Goal: Information Seeking & Learning: Learn about a topic

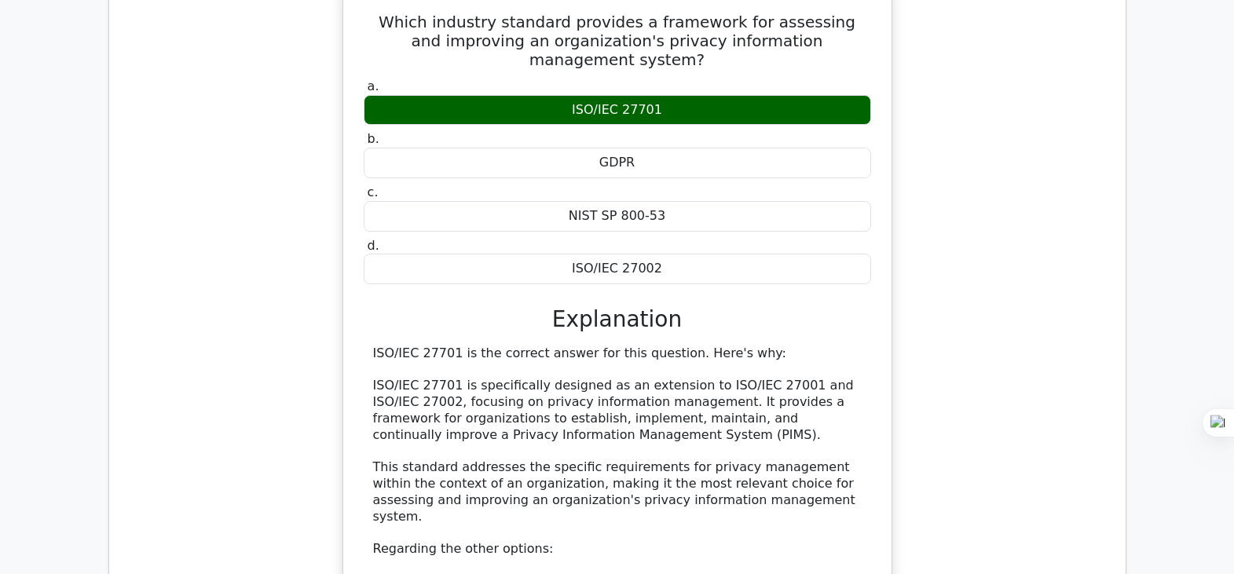
scroll to position [1651, 0]
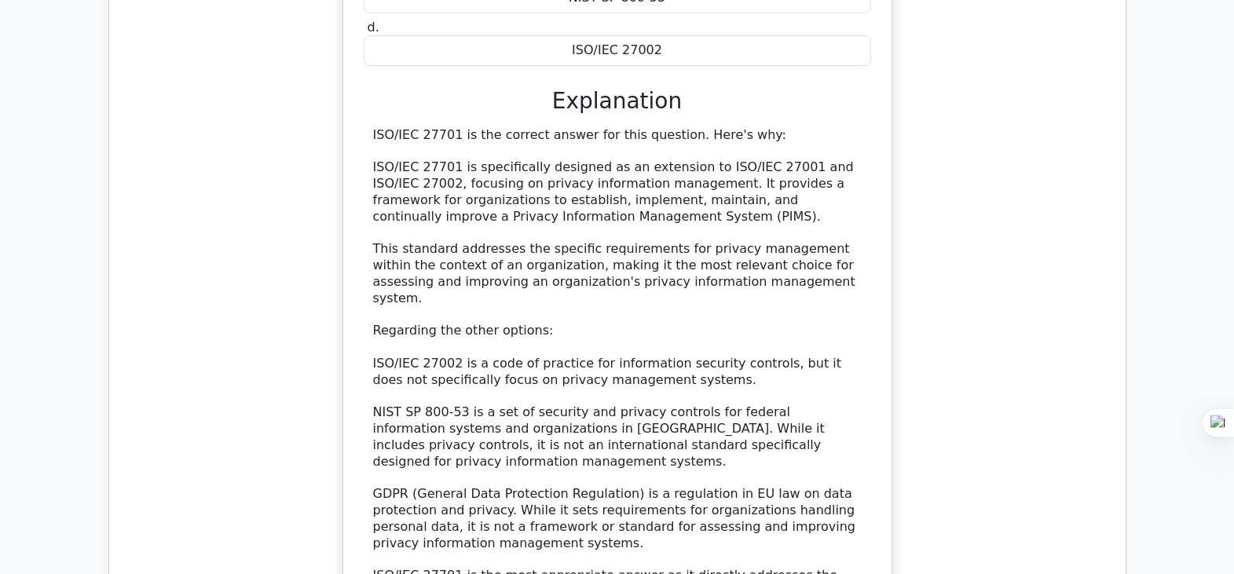
drag, startPoint x: 1242, startPoint y: 200, endPoint x: 1239, endPoint y: 233, distance: 33.9
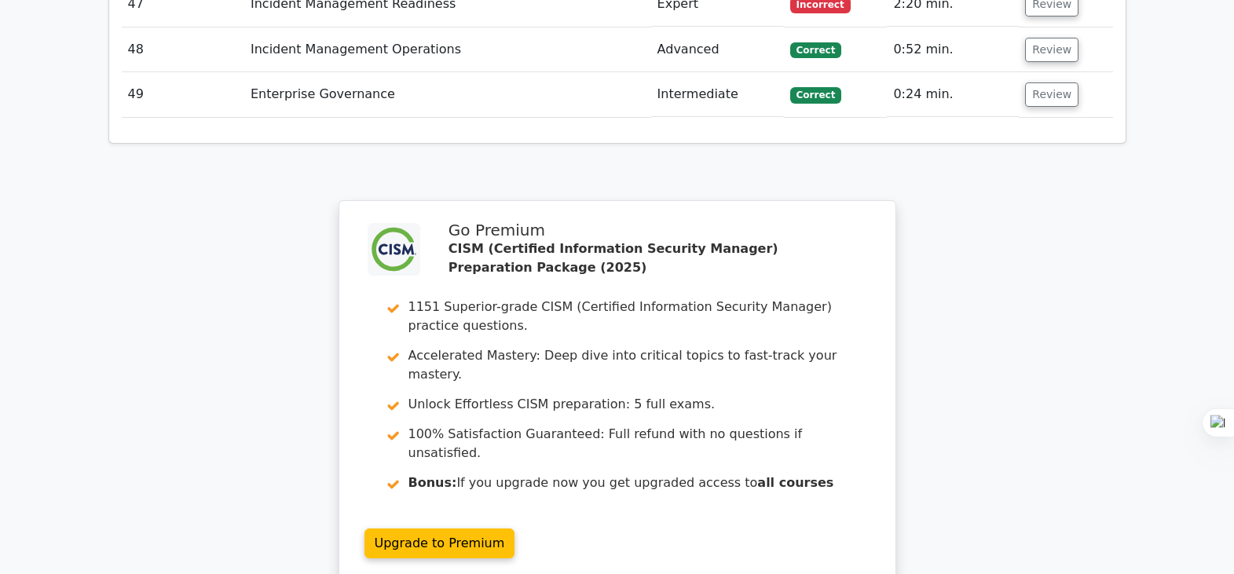
scroll to position [4573, 0]
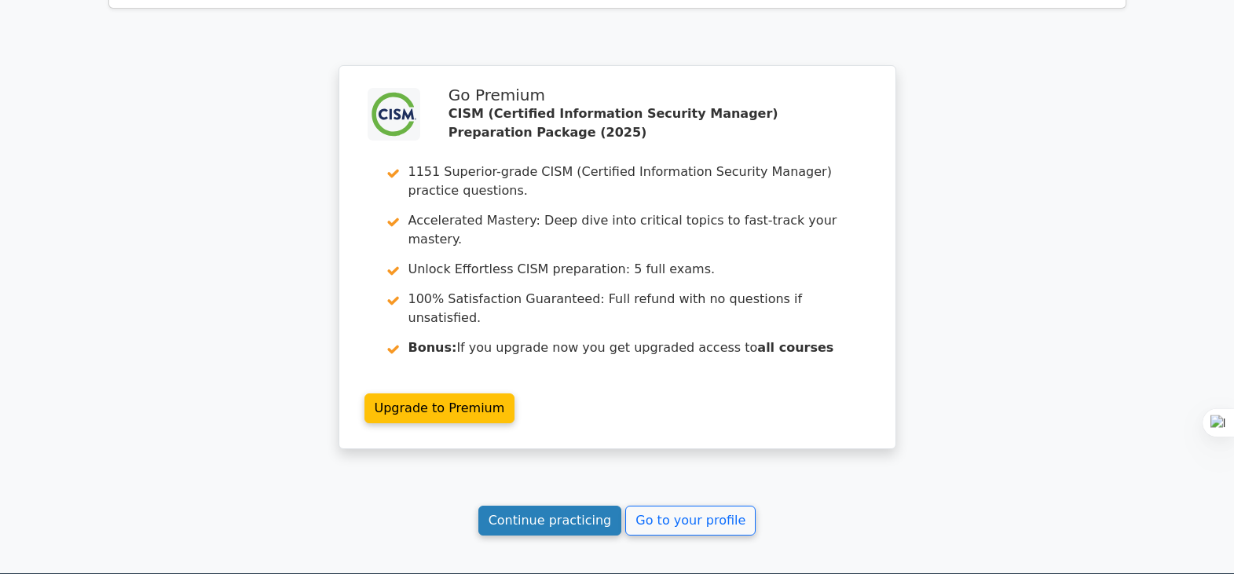
click at [572, 506] on link "Continue practicing" at bounding box center [551, 521] width 144 height 30
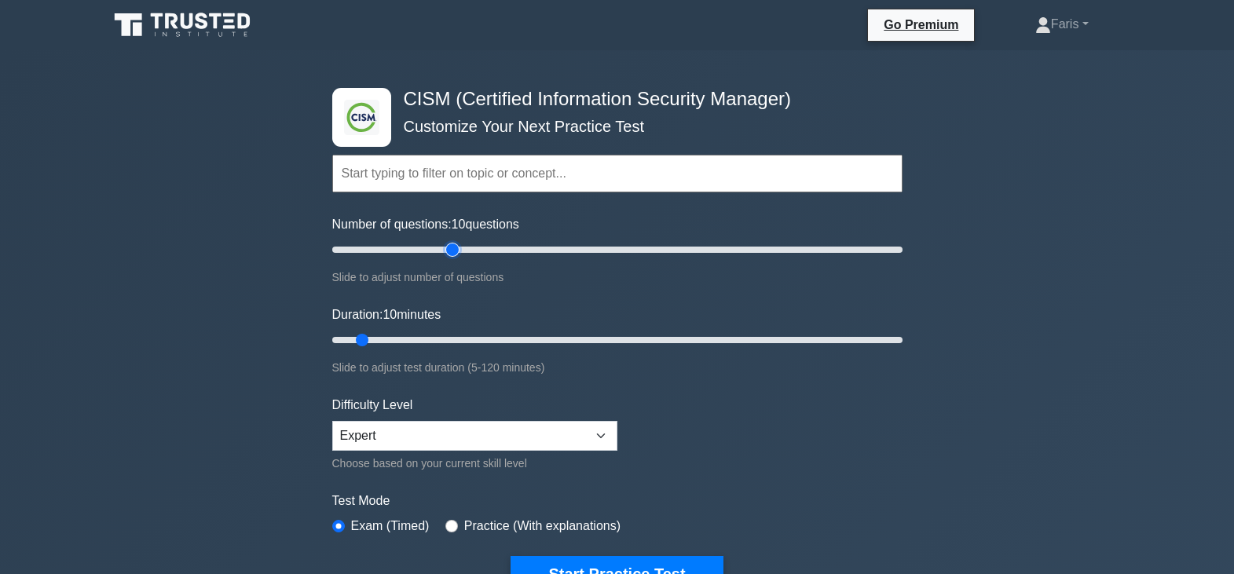
click at [454, 248] on input "Number of questions: 10 questions" at bounding box center [617, 249] width 570 height 19
drag, startPoint x: 504, startPoint y: 248, endPoint x: 521, endPoint y: 261, distance: 21.2
click at [504, 248] on input "Number of questions: 65 questions" at bounding box center [617, 249] width 570 height 19
type input "65"
drag, startPoint x: 503, startPoint y: 249, endPoint x: 504, endPoint y: 258, distance: 8.8
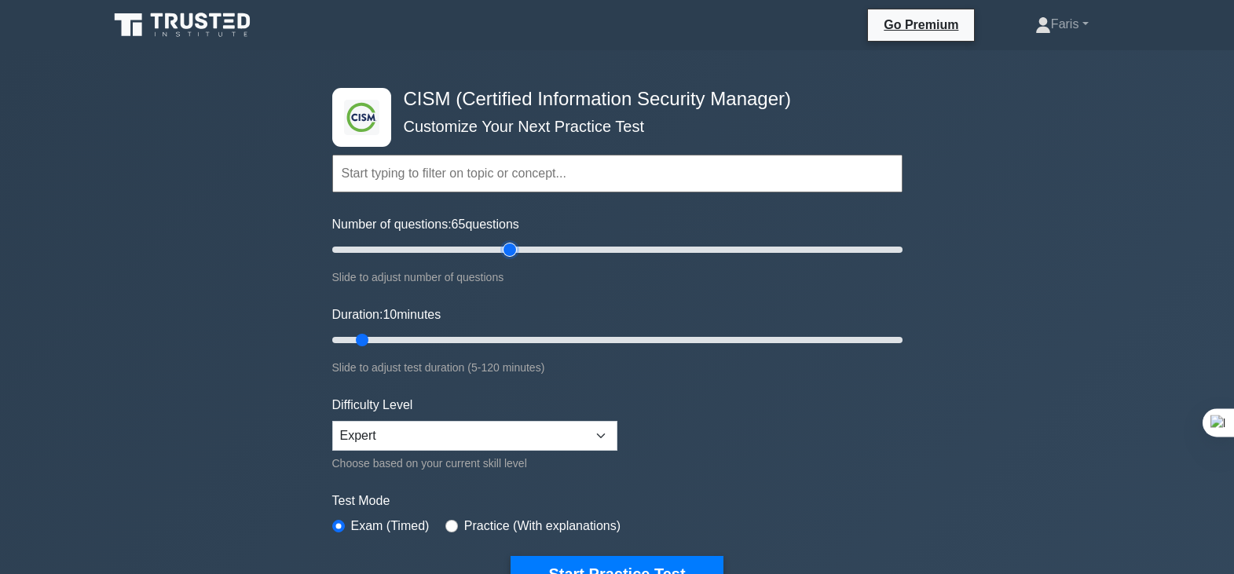
click at [504, 258] on input "Number of questions: 65 questions" at bounding box center [617, 249] width 570 height 19
drag, startPoint x: 441, startPoint y: 343, endPoint x: 453, endPoint y: 343, distance: 11.8
click at [442, 343] on input "Duration: 10 minutes" at bounding box center [617, 340] width 570 height 19
click at [481, 342] on input "Duration: 35 minutes" at bounding box center [617, 340] width 570 height 19
click at [508, 342] on input "Duration: 35 minutes" at bounding box center [617, 340] width 570 height 19
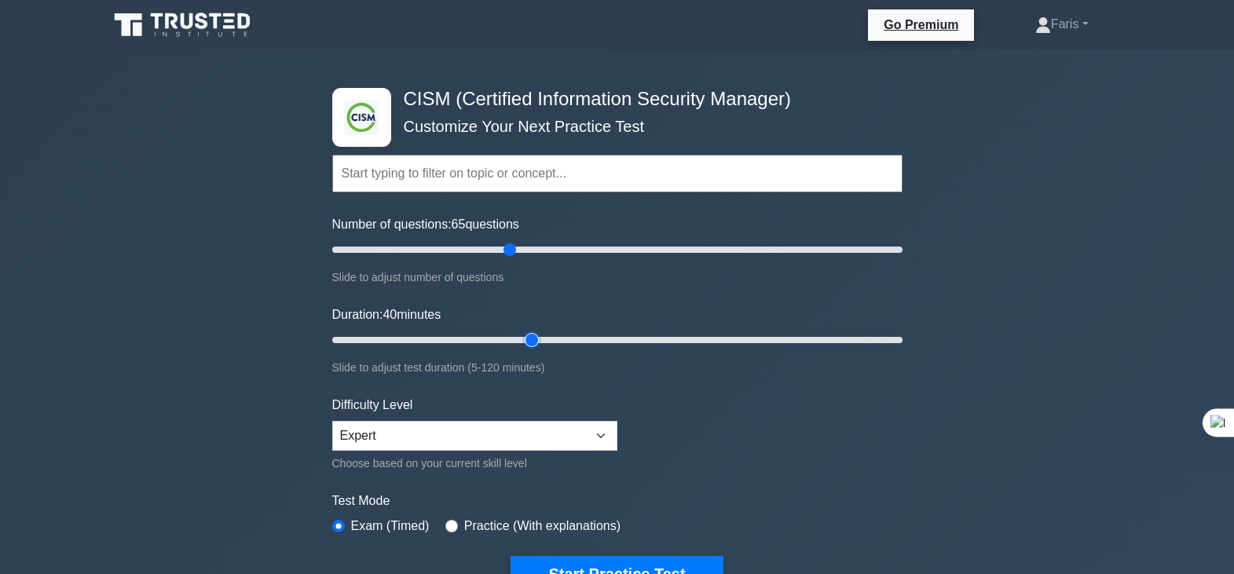
click at [532, 339] on input "Duration: 40 minutes" at bounding box center [617, 340] width 570 height 19
click at [551, 340] on input "Duration: 50 minutes" at bounding box center [617, 340] width 570 height 19
click at [572, 343] on input "Duration: 55 minutes" at bounding box center [617, 340] width 570 height 19
type input "60"
click at [597, 338] on input "Duration: 55 minutes" at bounding box center [617, 340] width 570 height 19
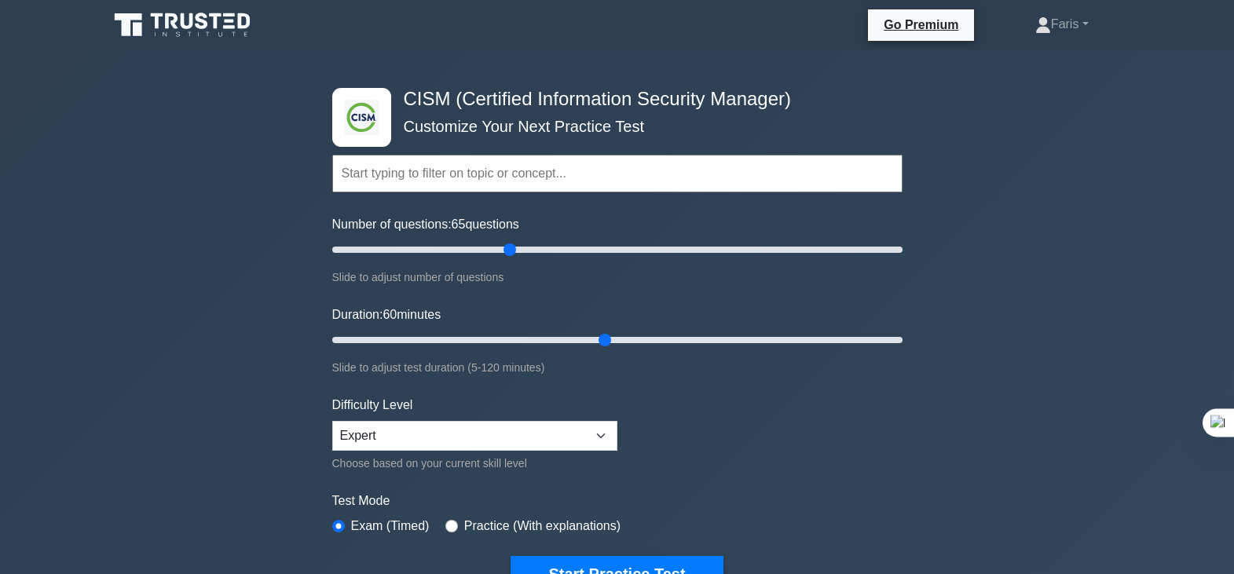
click at [418, 173] on input "text" at bounding box center [617, 174] width 570 height 38
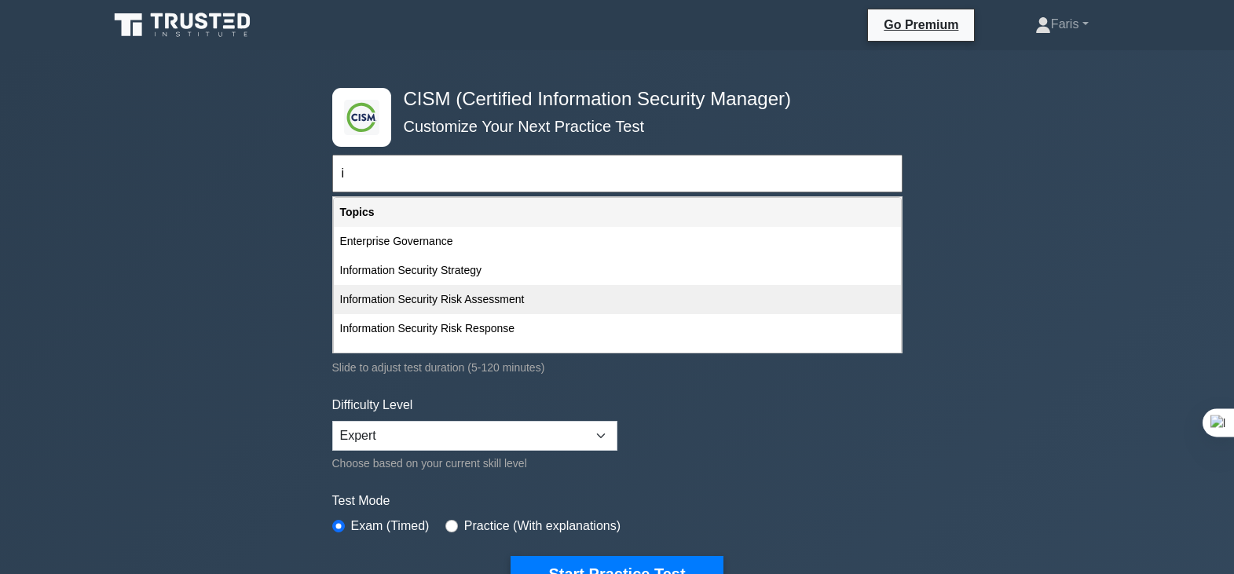
click at [442, 299] on div "Information Security Risk Assessment" at bounding box center [617, 299] width 567 height 29
type input "Information Security Risk Assessment"
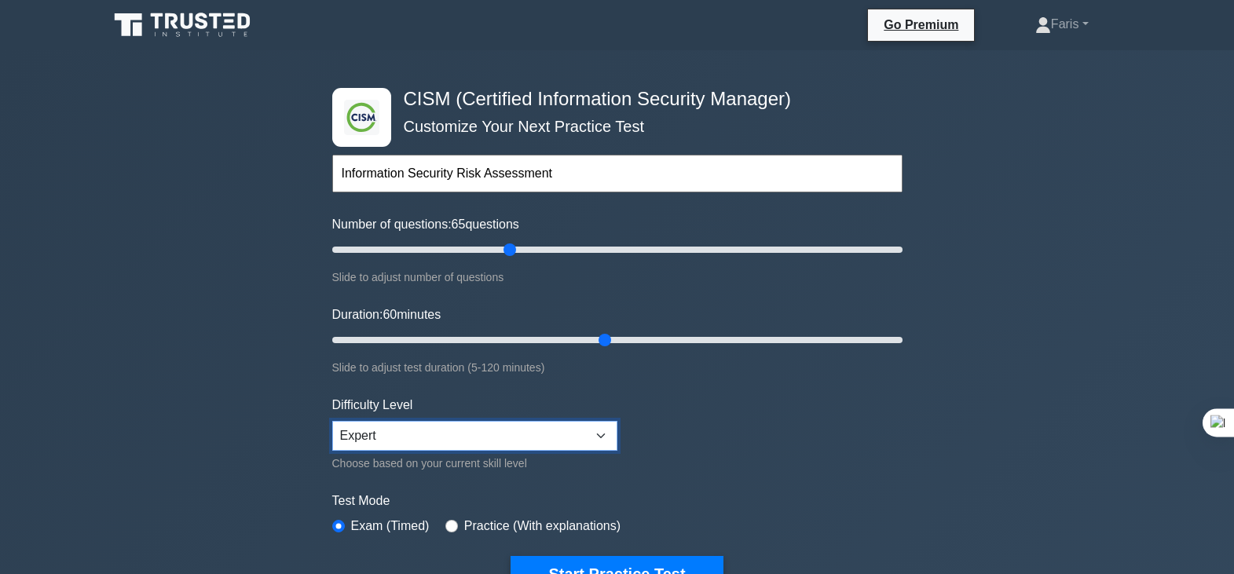
click at [604, 436] on select "Beginner Intermediate Expert" at bounding box center [474, 436] width 285 height 30
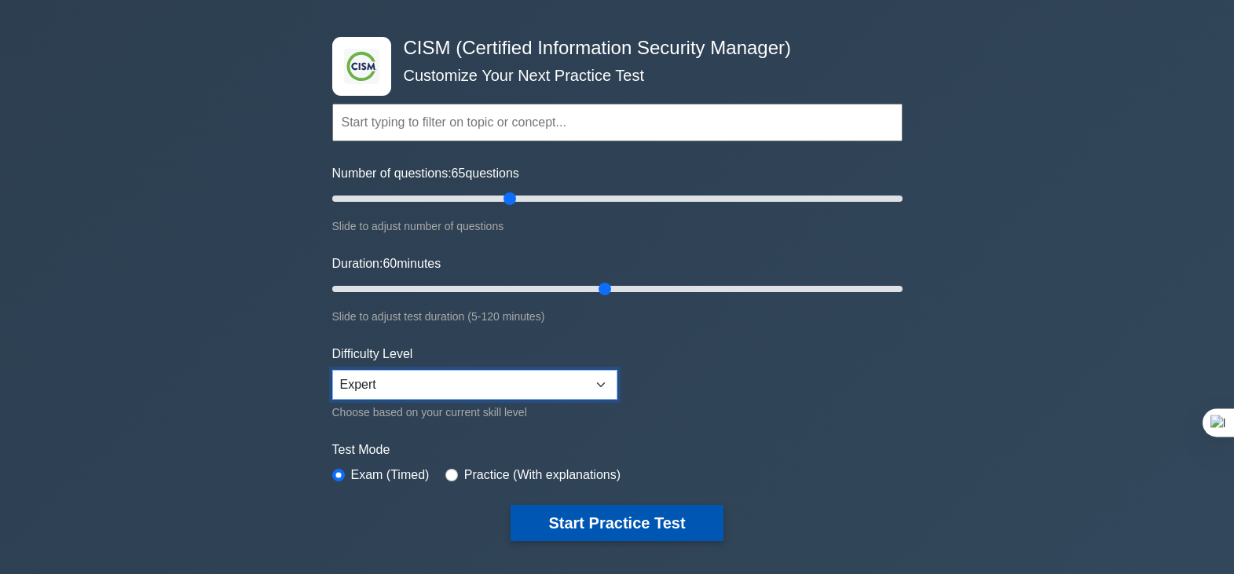
scroll to position [79, 0]
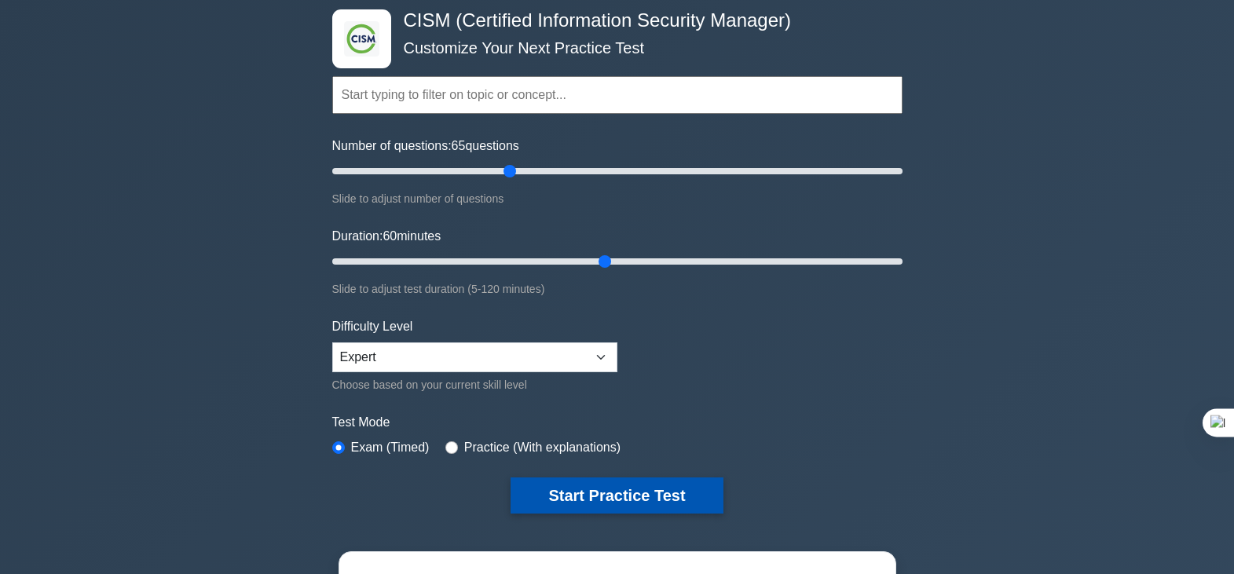
click at [610, 495] on button "Start Practice Test" at bounding box center [617, 496] width 212 height 36
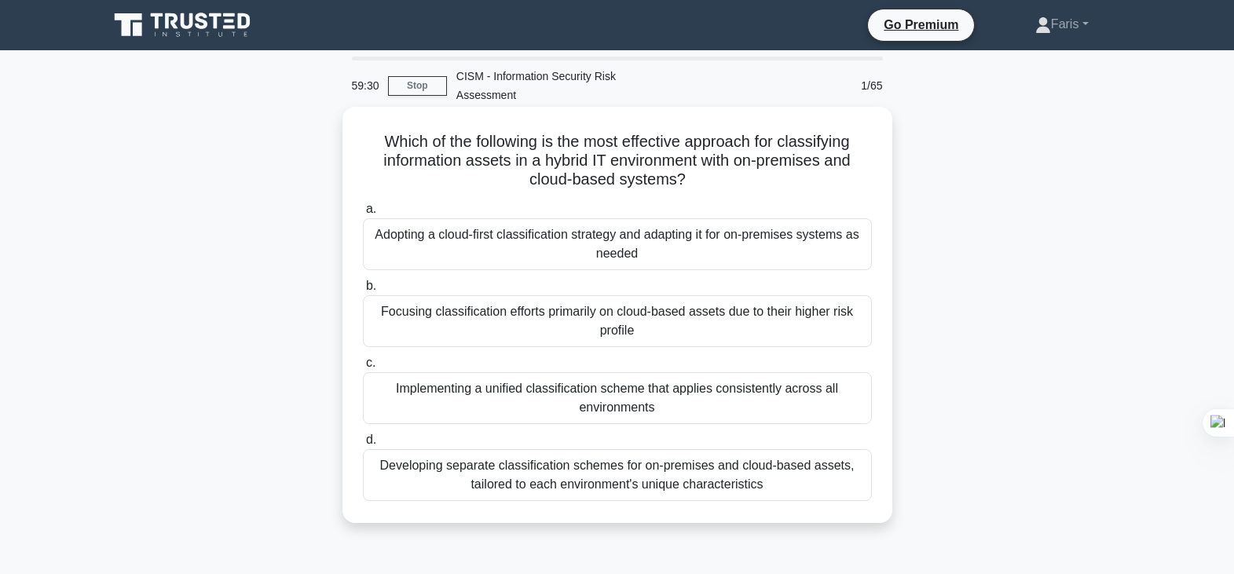
click at [635, 394] on div "Implementing a unified classification scheme that applies consistently across a…" at bounding box center [617, 398] width 509 height 52
click at [363, 369] on input "c. Implementing a unified classification scheme that applies consistently acros…" at bounding box center [363, 363] width 0 height 10
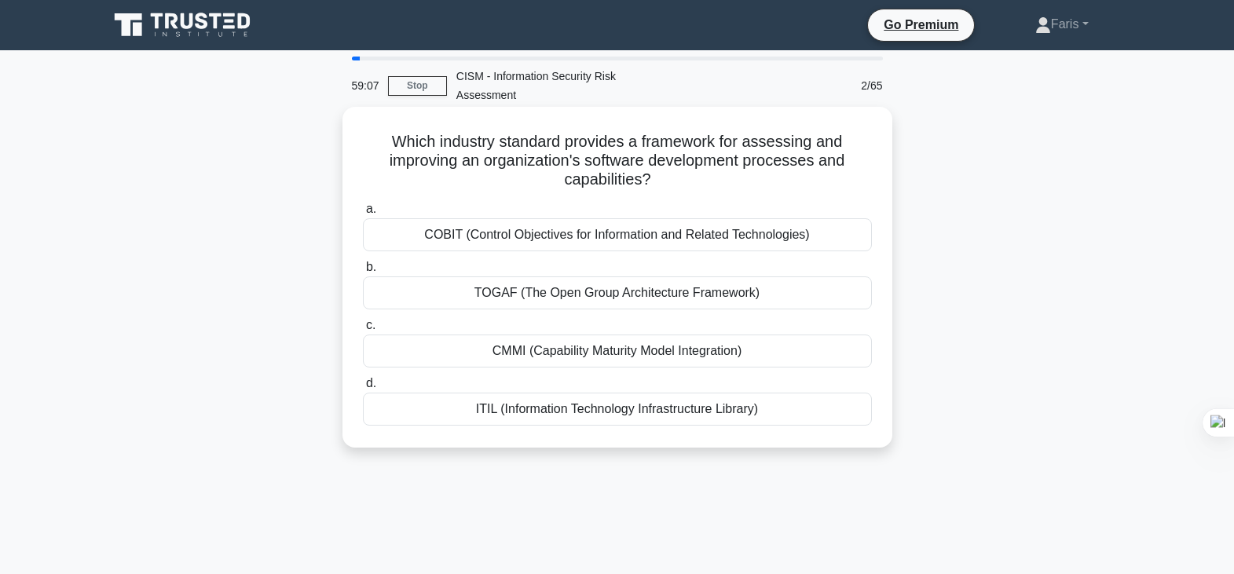
click at [629, 354] on div "CMMI (Capability Maturity Model Integration)" at bounding box center [617, 351] width 509 height 33
click at [363, 331] on input "c. CMMI (Capability Maturity Model Integration)" at bounding box center [363, 326] width 0 height 10
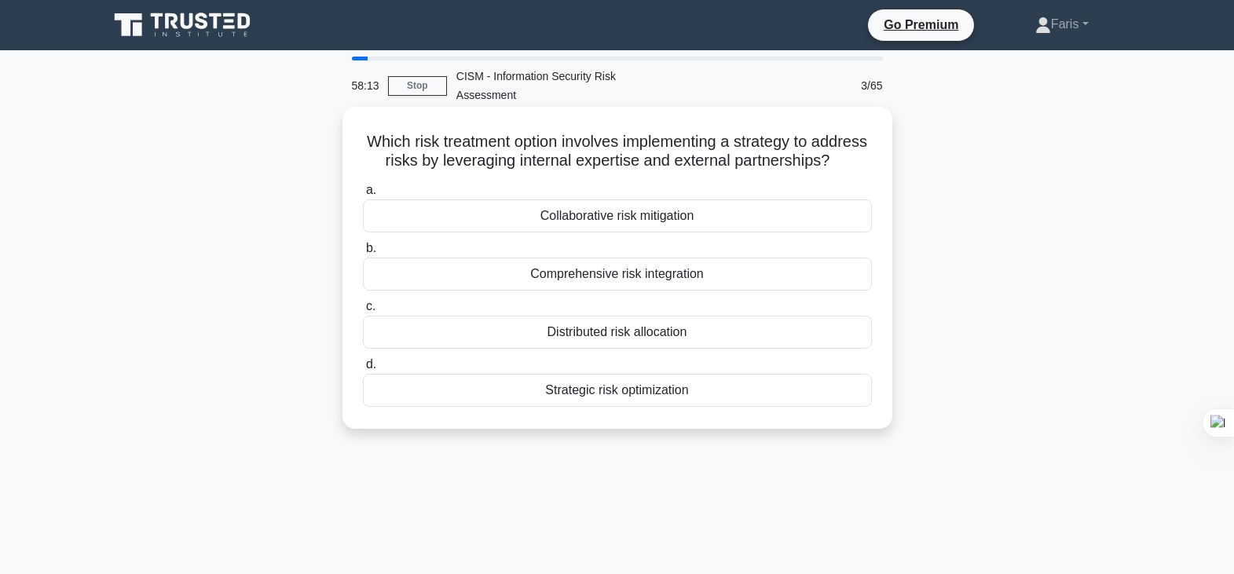
click at [625, 407] on div "Strategic risk optimization" at bounding box center [617, 390] width 509 height 33
click at [363, 370] on input "d. Strategic risk optimization" at bounding box center [363, 365] width 0 height 10
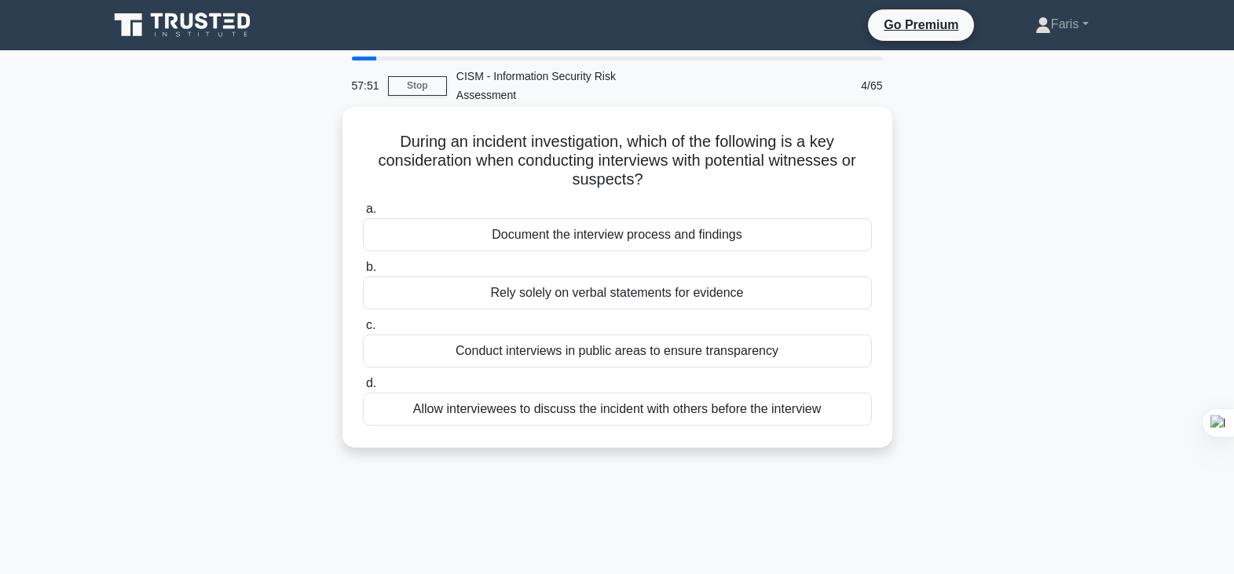
click at [625, 237] on div "Document the interview process and findings" at bounding box center [617, 234] width 509 height 33
click at [363, 215] on input "a. Document the interview process and findings" at bounding box center [363, 209] width 0 height 10
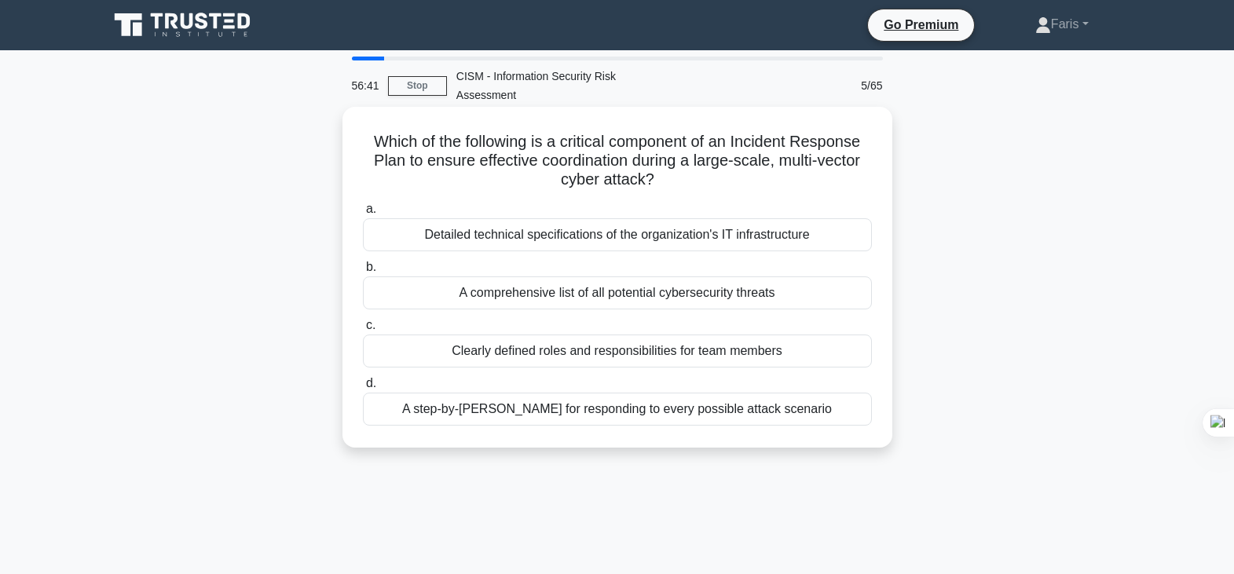
click at [623, 354] on div "Clearly defined roles and responsibilities for team members" at bounding box center [617, 351] width 509 height 33
click at [363, 331] on input "c. Clearly defined roles and responsibilities for team members" at bounding box center [363, 326] width 0 height 10
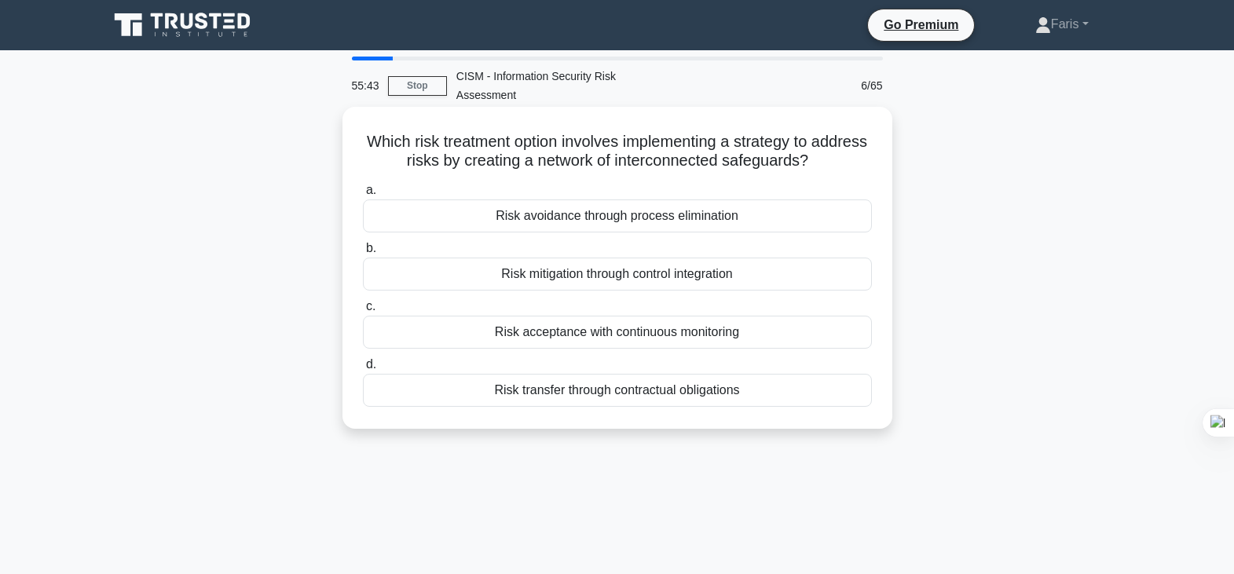
click at [705, 276] on div "Risk mitigation through control integration" at bounding box center [617, 274] width 509 height 33
click at [363, 254] on input "b. Risk mitigation through control integration" at bounding box center [363, 249] width 0 height 10
click at [643, 337] on div "Once legal counsel has approved all statements" at bounding box center [617, 332] width 509 height 33
click at [363, 312] on input "c. Once legal counsel has approved all statements" at bounding box center [363, 307] width 0 height 10
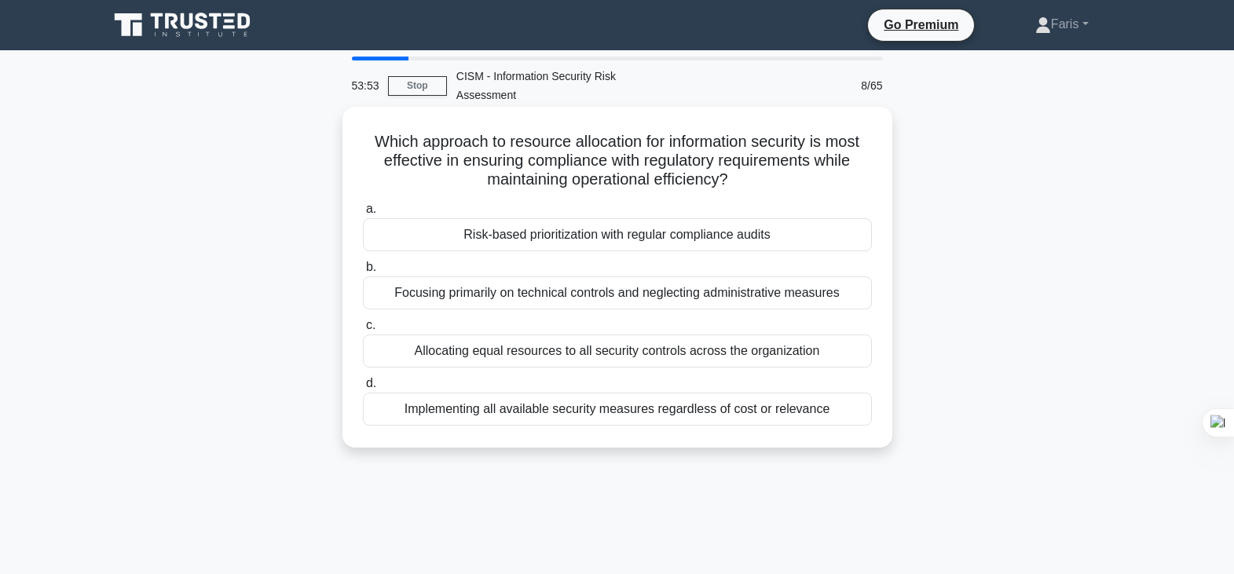
click at [654, 234] on div "Risk-based prioritization with regular compliance audits" at bounding box center [617, 234] width 509 height 33
click at [363, 215] on input "a. Risk-based prioritization with regular compliance audits" at bounding box center [363, 209] width 0 height 10
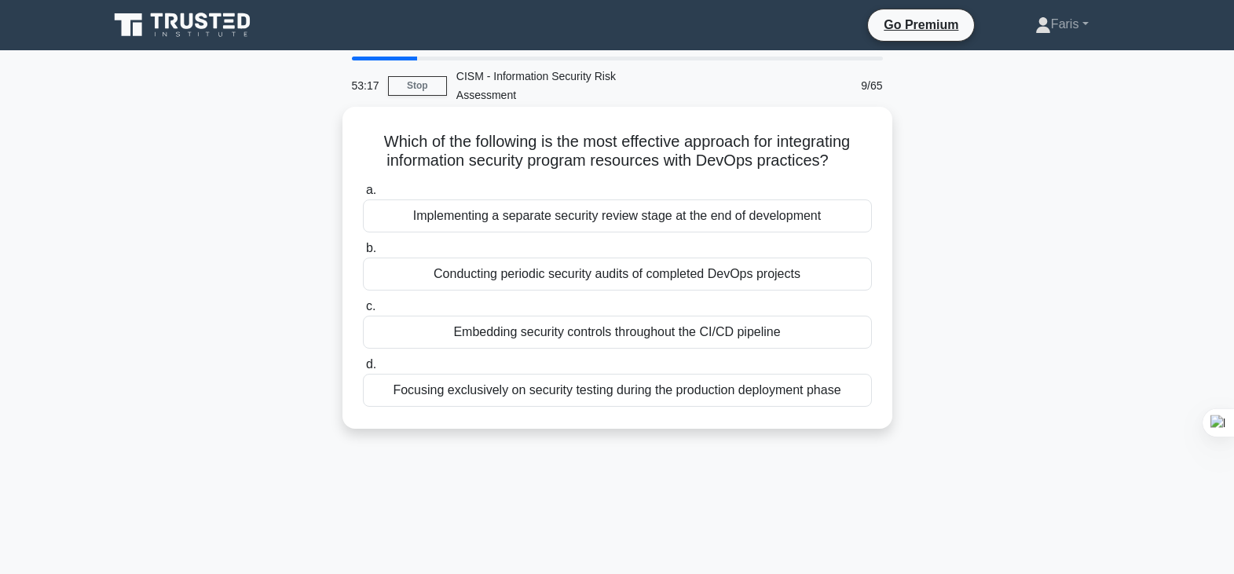
click at [639, 336] on div "Embedding security controls throughout the CI/CD pipeline" at bounding box center [617, 332] width 509 height 33
click at [363, 312] on input "c. Embedding security controls throughout the CI/CD pipeline" at bounding box center [363, 307] width 0 height 10
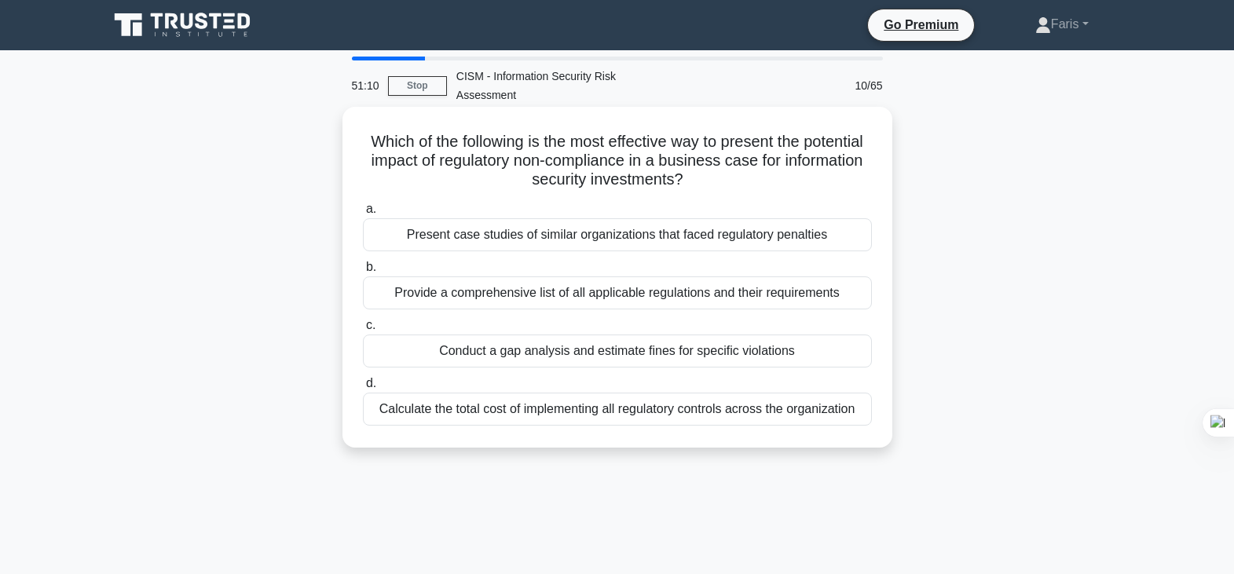
click at [598, 349] on div "Conduct a gap analysis and estimate fines for specific violations" at bounding box center [617, 351] width 509 height 33
click at [363, 331] on input "c. Conduct a gap analysis and estimate fines for specific violations" at bounding box center [363, 326] width 0 height 10
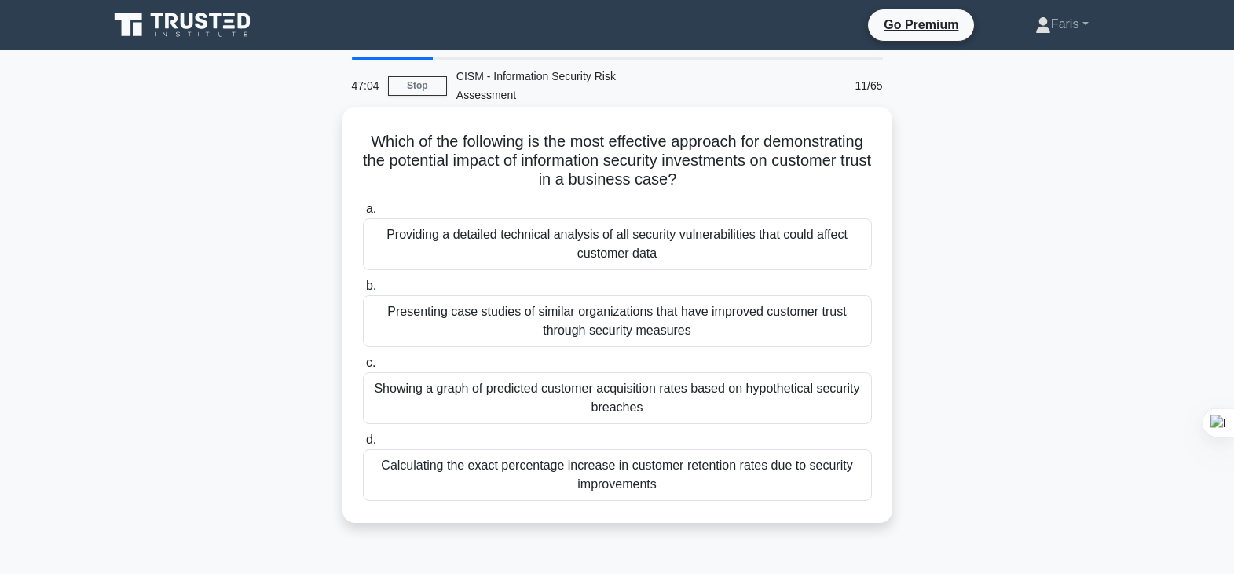
click at [621, 467] on div "Calculating the exact percentage increase in customer retention rates due to se…" at bounding box center [617, 475] width 509 height 52
click at [363, 446] on input "d. Calculating the exact percentage increase in customer retention rates due to…" at bounding box center [363, 440] width 0 height 10
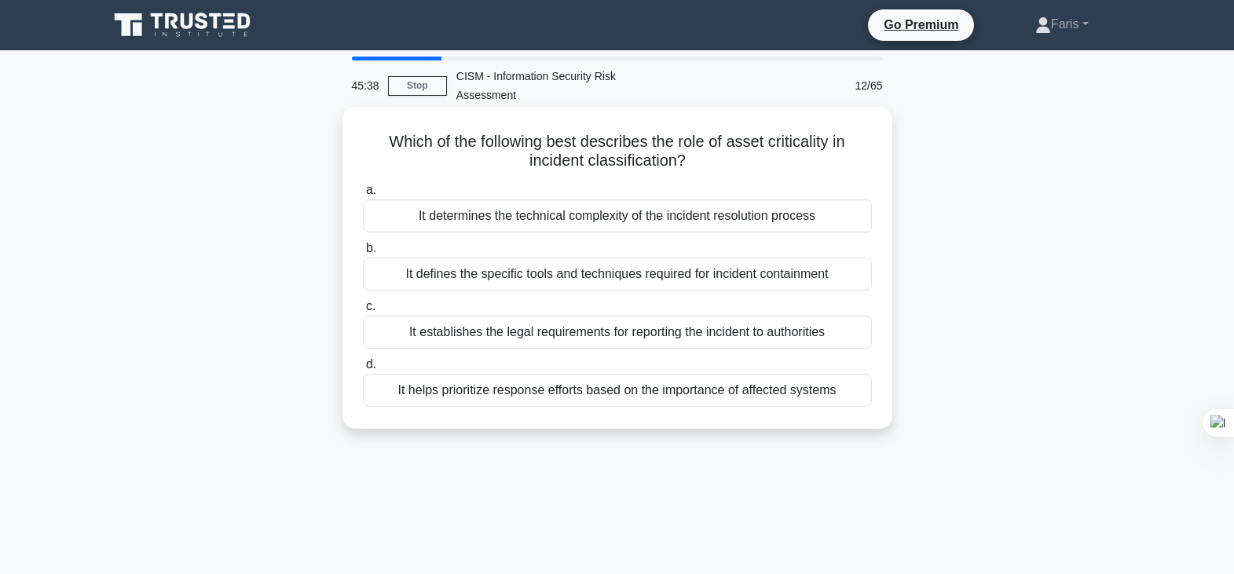
click at [721, 397] on div "It helps prioritize response efforts based on the importance of affected systems" at bounding box center [617, 390] width 509 height 33
click at [363, 370] on input "d. It helps prioritize response efforts based on the importance of affected sys…" at bounding box center [363, 365] width 0 height 10
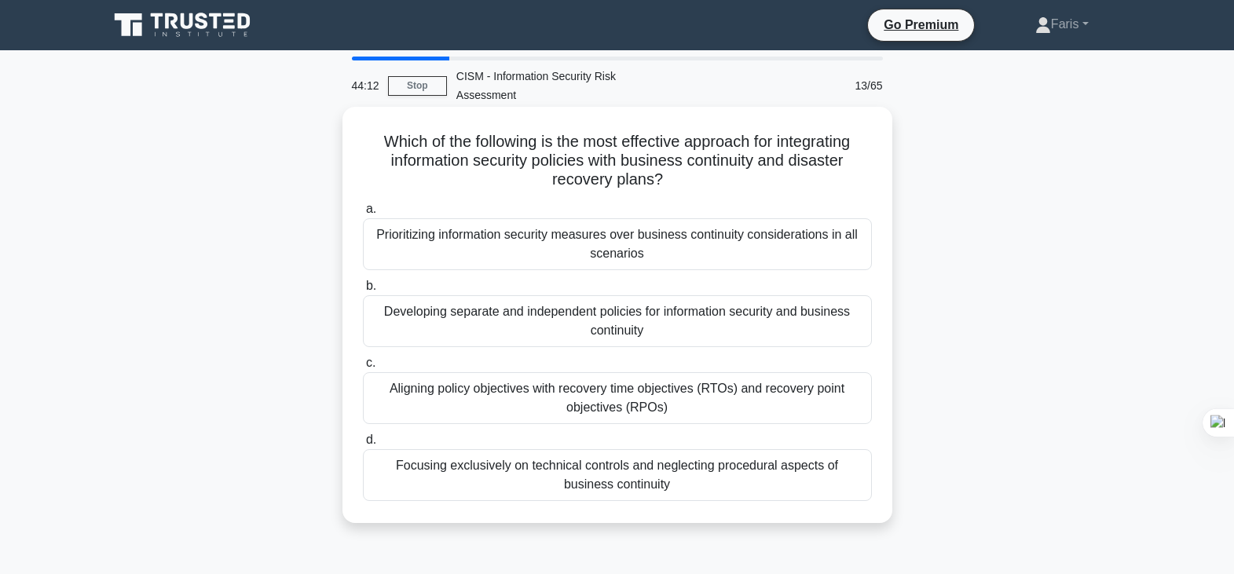
click at [626, 244] on div "Prioritizing information security measures over business continuity considerati…" at bounding box center [617, 244] width 509 height 52
click at [363, 215] on input "a. Prioritizing information security measures over business continuity consider…" at bounding box center [363, 209] width 0 height 10
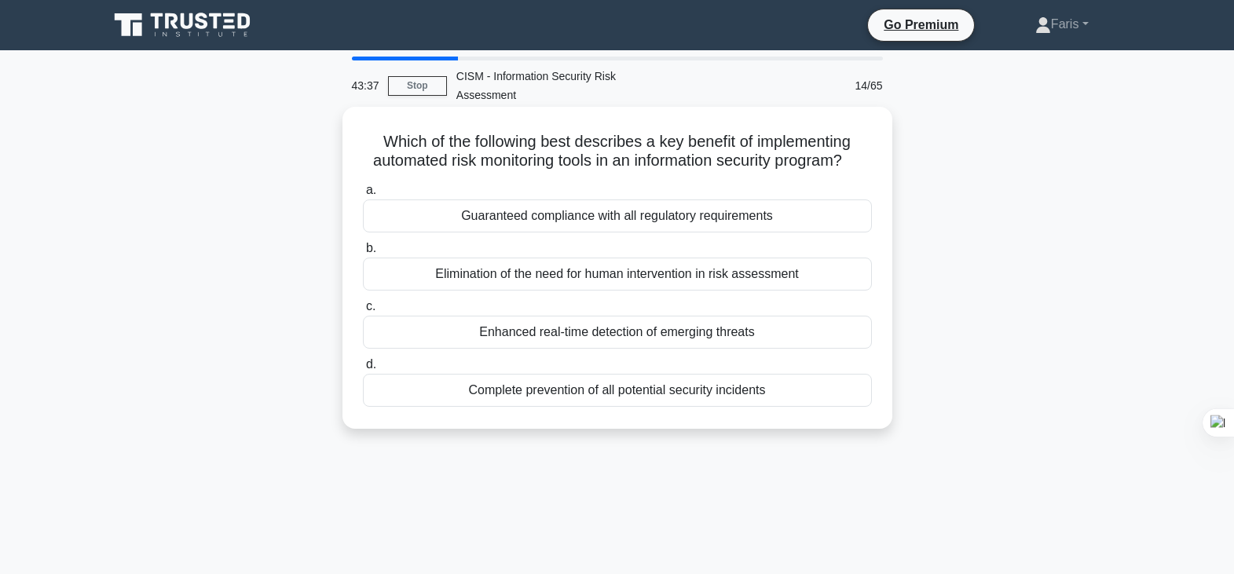
click at [668, 349] on div "Enhanced real-time detection of emerging threats" at bounding box center [617, 332] width 509 height 33
click at [363, 312] on input "c. Enhanced real-time detection of emerging threats" at bounding box center [363, 307] width 0 height 10
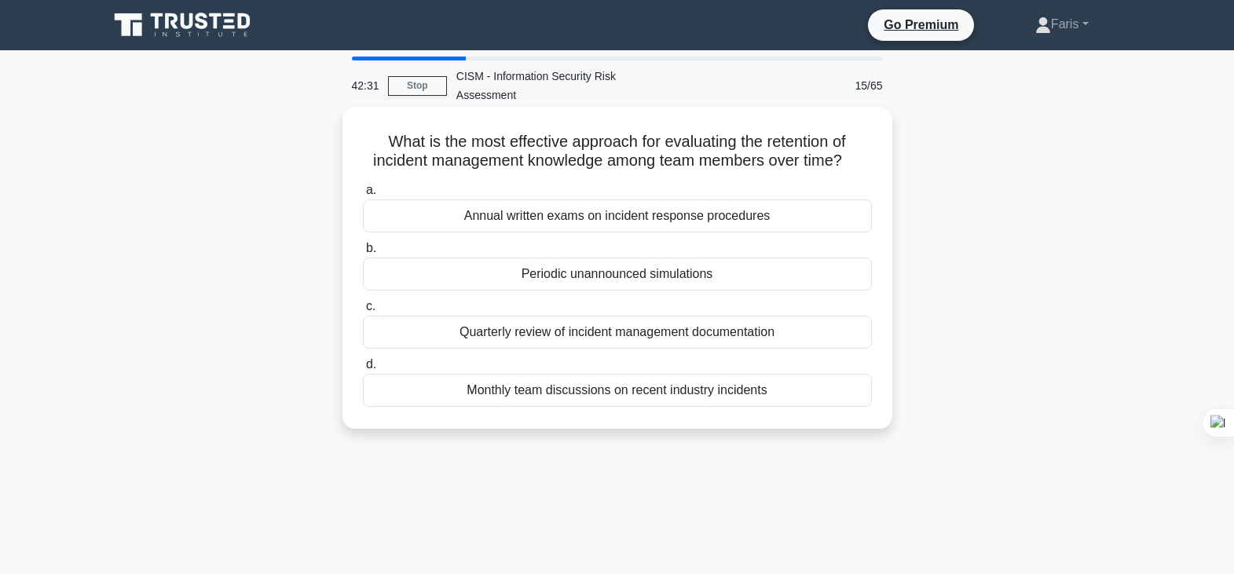
click at [658, 275] on div "Periodic unannounced simulations" at bounding box center [617, 274] width 509 height 33
click at [363, 254] on input "b. Periodic unannounced simulations" at bounding box center [363, 249] width 0 height 10
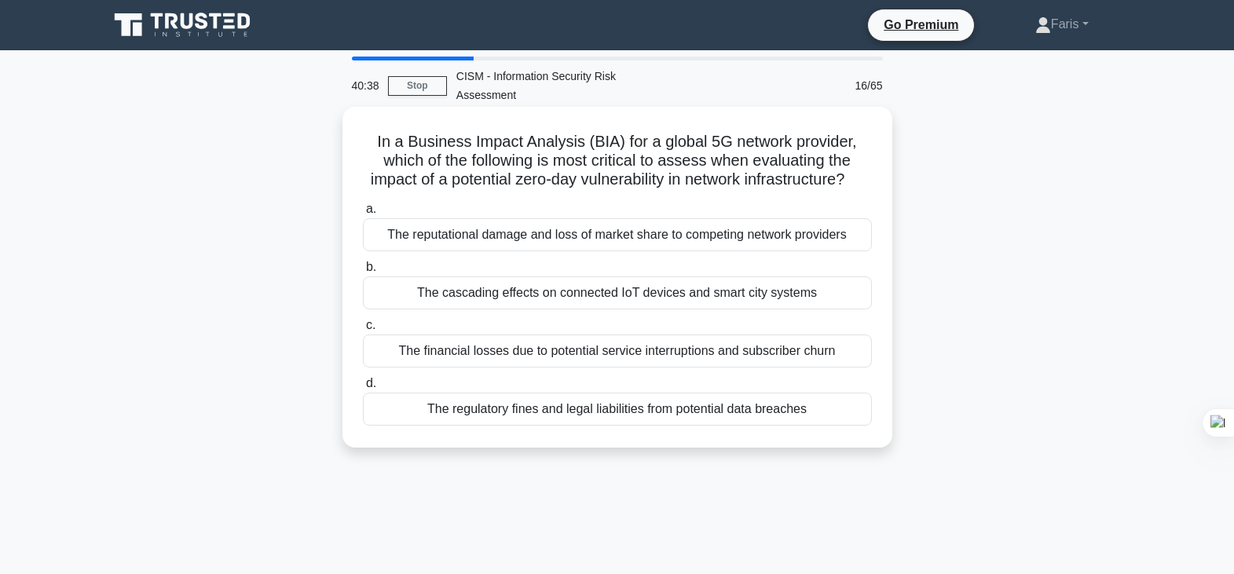
click at [618, 310] on div "The cascading effects on connected IoT devices and smart city systems" at bounding box center [617, 293] width 509 height 33
click at [363, 273] on input "b. The cascading effects on connected IoT devices and smart city systems" at bounding box center [363, 267] width 0 height 10
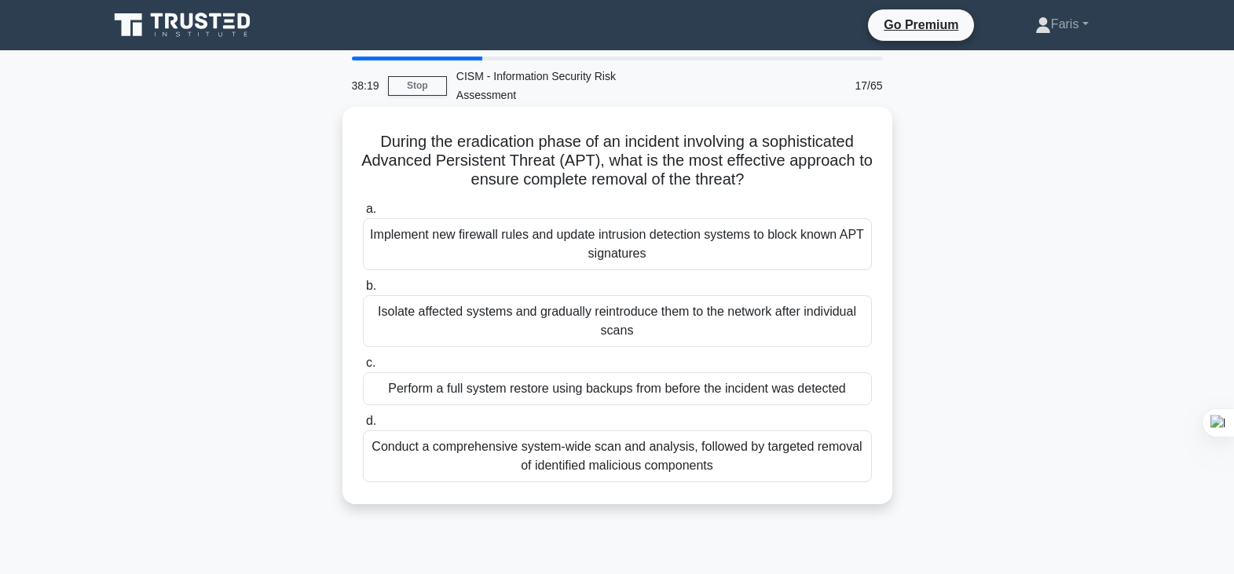
click at [633, 320] on div "Isolate affected systems and gradually reintroduce them to the network after in…" at bounding box center [617, 321] width 509 height 52
click at [363, 292] on input "b. Isolate affected systems and gradually reintroduce them to the network after…" at bounding box center [363, 286] width 0 height 10
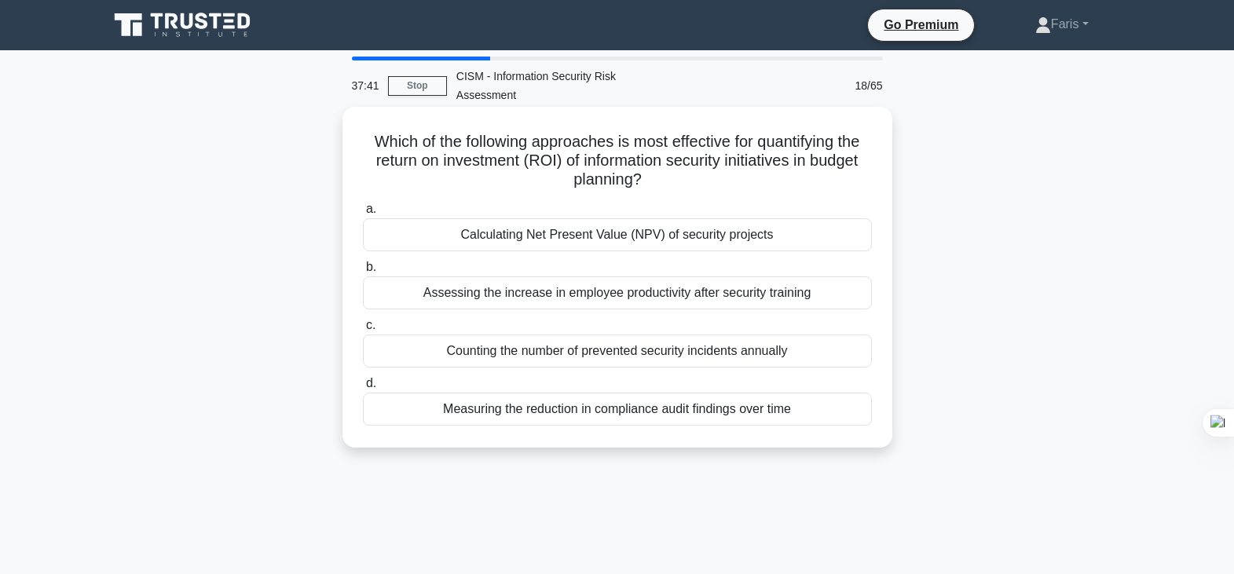
click at [699, 235] on div "Calculating Net Present Value (NPV) of security projects" at bounding box center [617, 234] width 509 height 33
click at [363, 215] on input "a. Calculating Net Present Value (NPV) of security projects" at bounding box center [363, 209] width 0 height 10
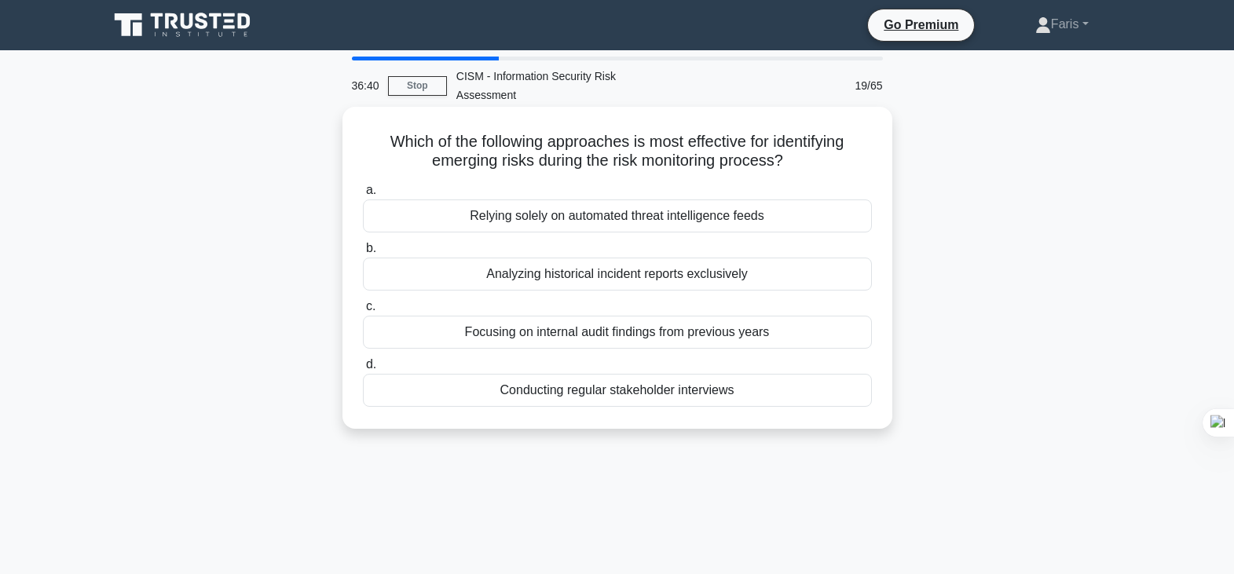
click at [686, 214] on div "Relying solely on automated threat intelligence feeds" at bounding box center [617, 216] width 509 height 33
click at [363, 196] on input "a. Relying solely on automated threat intelligence feeds" at bounding box center [363, 190] width 0 height 10
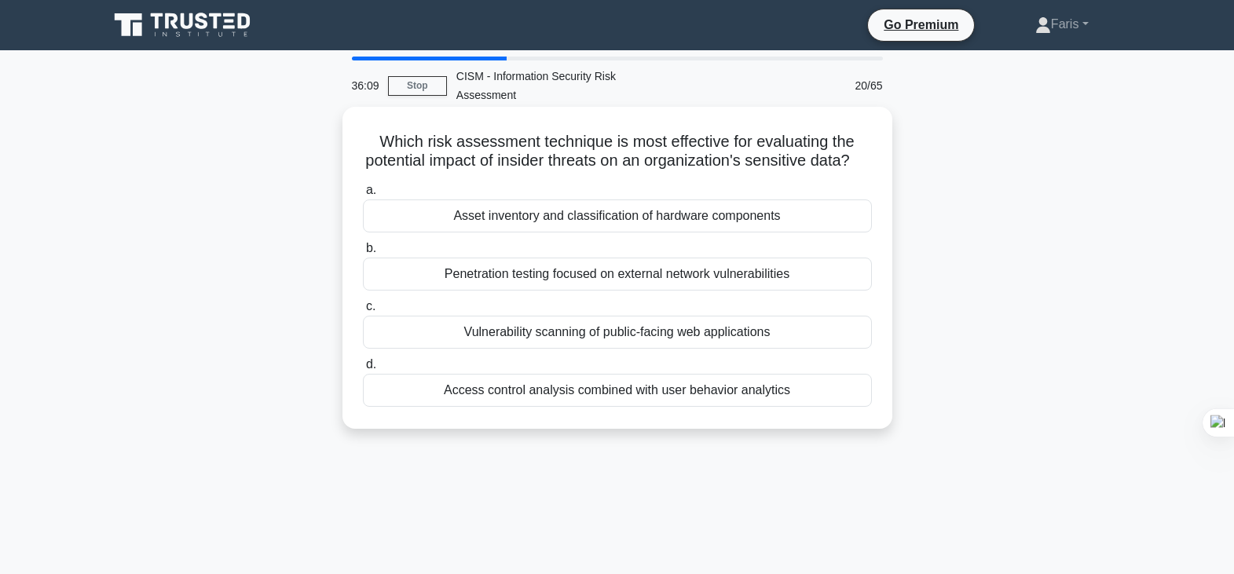
click at [632, 407] on div "Access control analysis combined with user behavior analytics" at bounding box center [617, 390] width 509 height 33
click at [363, 370] on input "d. Access control analysis combined with user behavior analytics" at bounding box center [363, 365] width 0 height 10
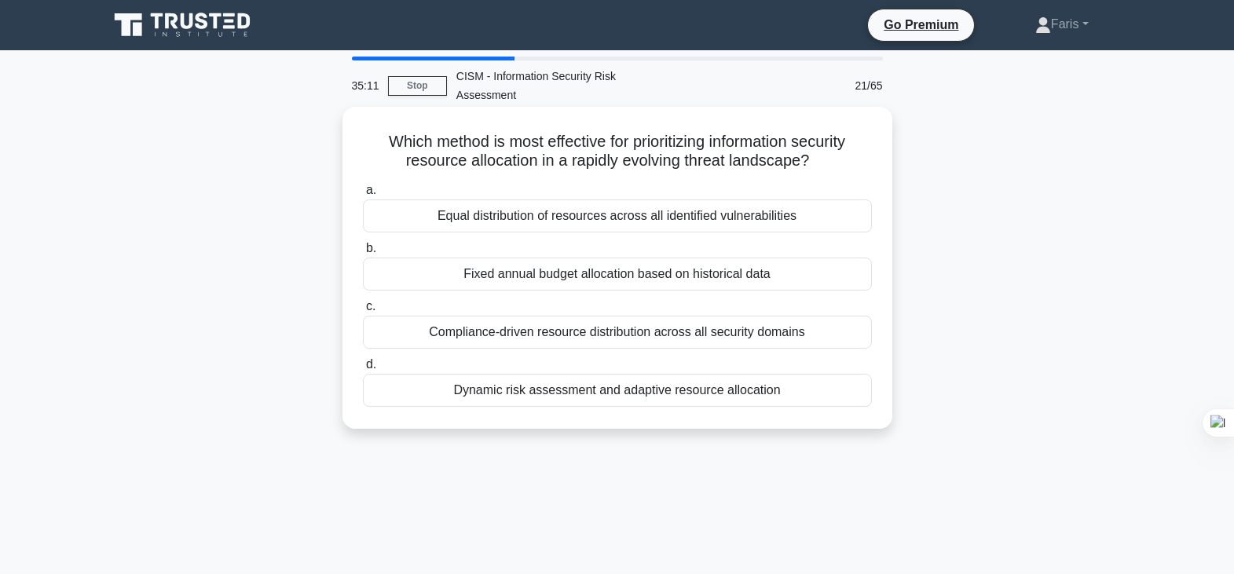
click at [628, 390] on div "Dynamic risk assessment and adaptive resource allocation" at bounding box center [617, 390] width 509 height 33
click at [363, 370] on input "d. Dynamic risk assessment and adaptive resource allocation" at bounding box center [363, 365] width 0 height 10
click at [604, 397] on div "Incorporating security discussions into regular team meetings" at bounding box center [617, 390] width 509 height 33
click at [363, 370] on input "d. Incorporating security discussions into regular team meetings" at bounding box center [363, 365] width 0 height 10
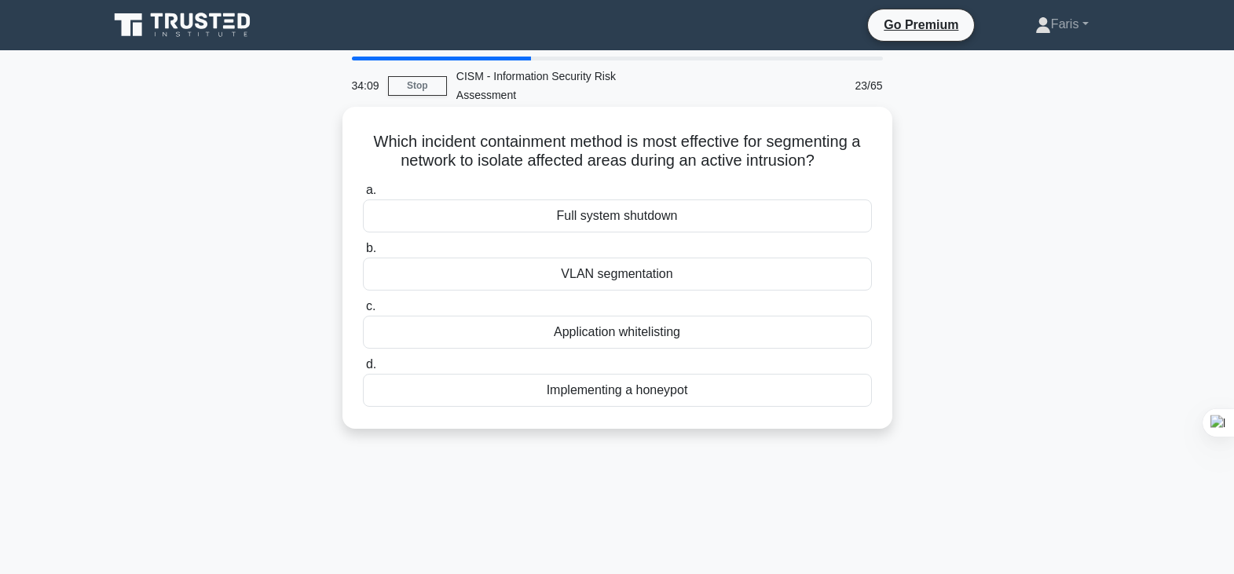
click at [627, 277] on div "VLAN segmentation" at bounding box center [617, 274] width 509 height 33
click at [363, 254] on input "b. VLAN segmentation" at bounding box center [363, 249] width 0 height 10
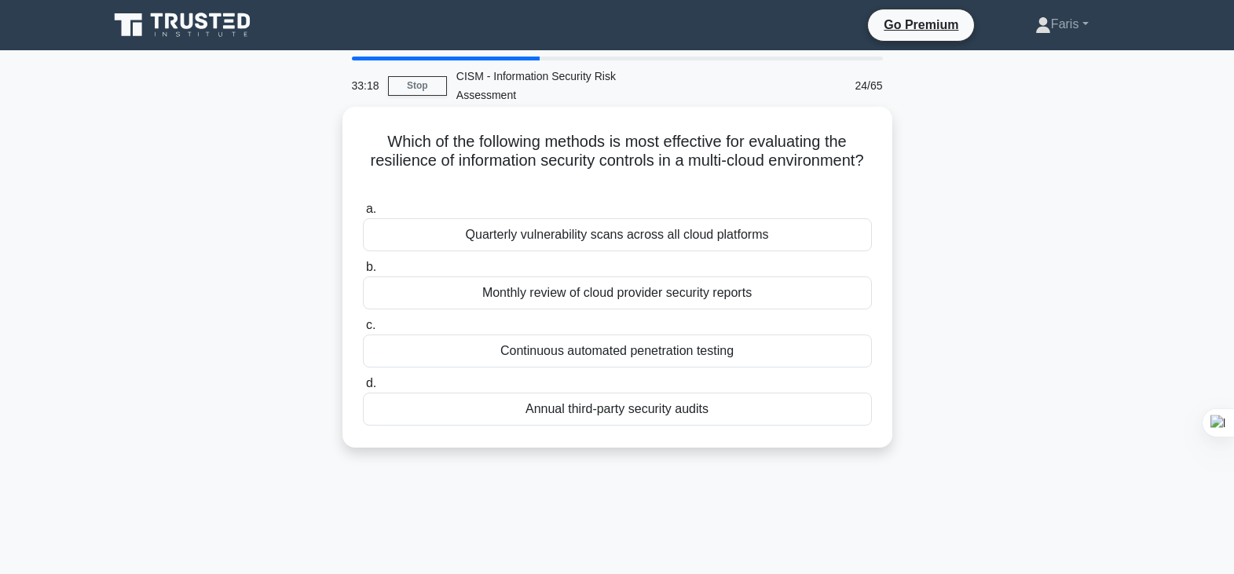
click at [625, 350] on div "Continuous automated penetration testing" at bounding box center [617, 351] width 509 height 33
click at [363, 331] on input "c. Continuous automated penetration testing" at bounding box center [363, 326] width 0 height 10
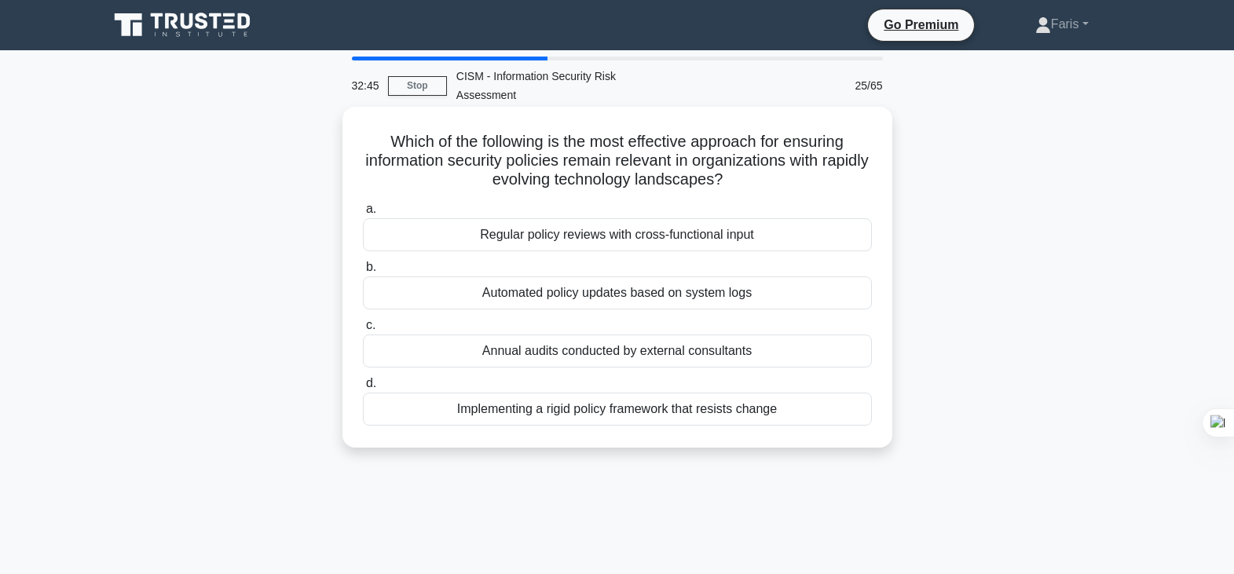
click at [724, 240] on div "Regular policy reviews with cross-functional input" at bounding box center [617, 234] width 509 height 33
click at [363, 215] on input "a. Regular policy reviews with cross-functional input" at bounding box center [363, 209] width 0 height 10
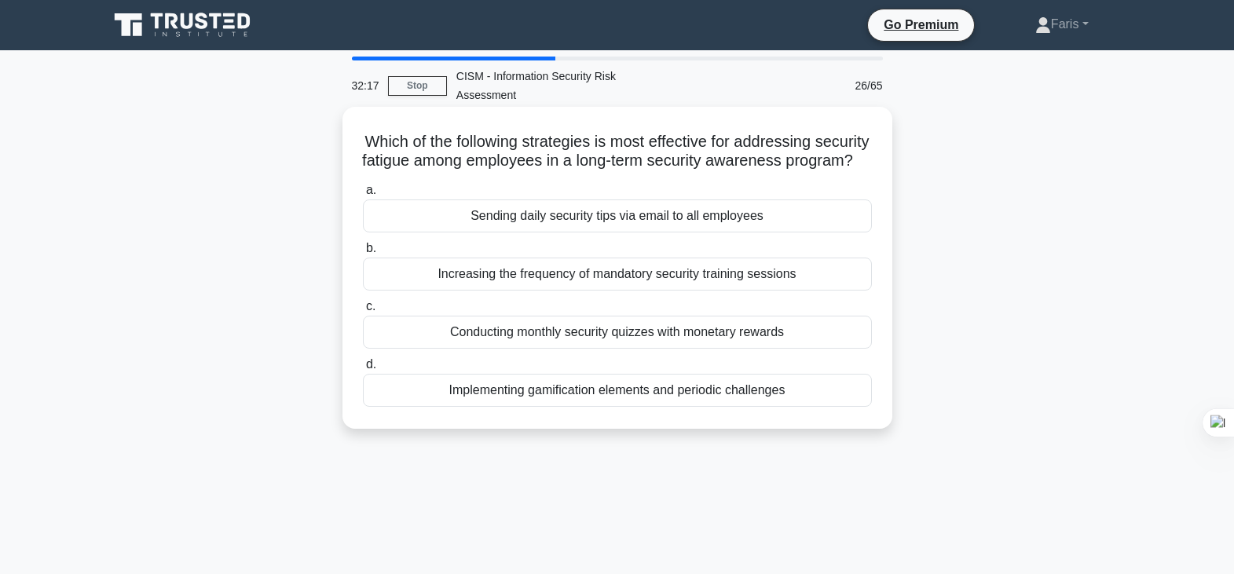
click at [693, 349] on div "Conducting monthly security quizzes with monetary rewards" at bounding box center [617, 332] width 509 height 33
click at [363, 312] on input "c. Conducting monthly security quizzes with monetary rewards" at bounding box center [363, 307] width 0 height 10
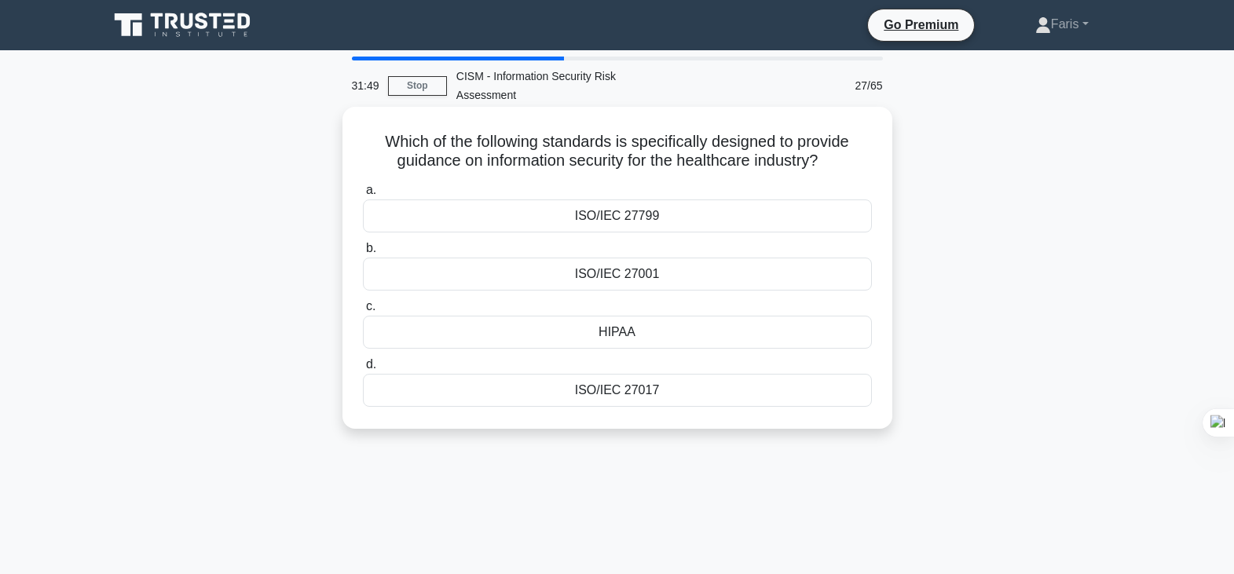
click at [613, 338] on div "HIPAA" at bounding box center [617, 332] width 509 height 33
click at [363, 312] on input "c. HIPAA" at bounding box center [363, 307] width 0 height 10
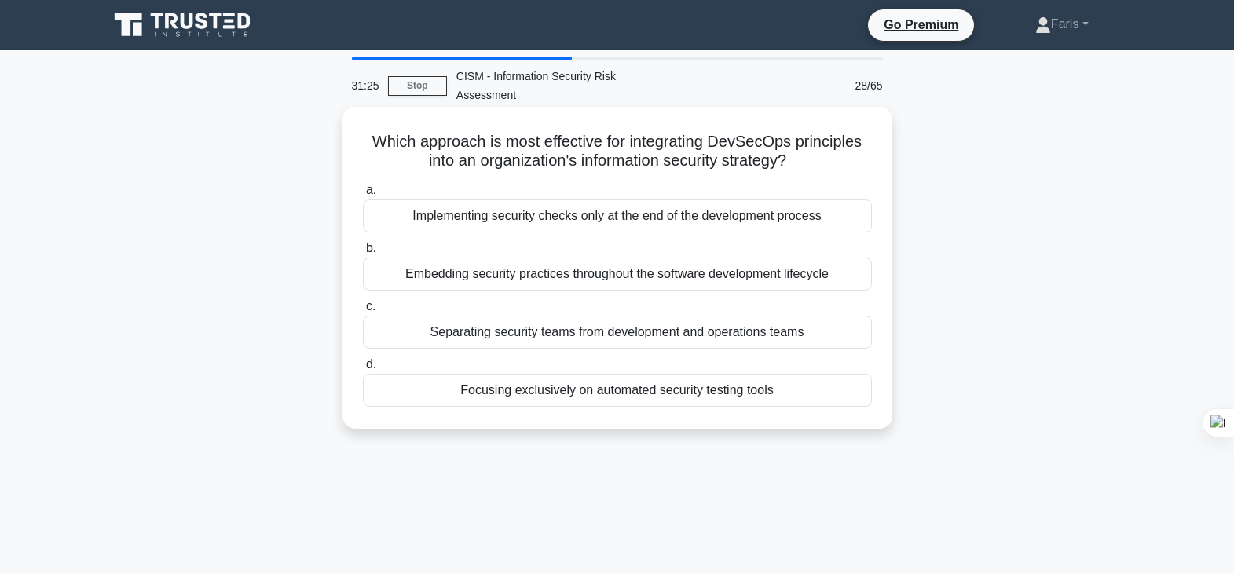
click at [743, 277] on div "Embedding security practices throughout the software development lifecycle" at bounding box center [617, 274] width 509 height 33
click at [363, 254] on input "b. Embedding security practices throughout the software development lifecycle" at bounding box center [363, 249] width 0 height 10
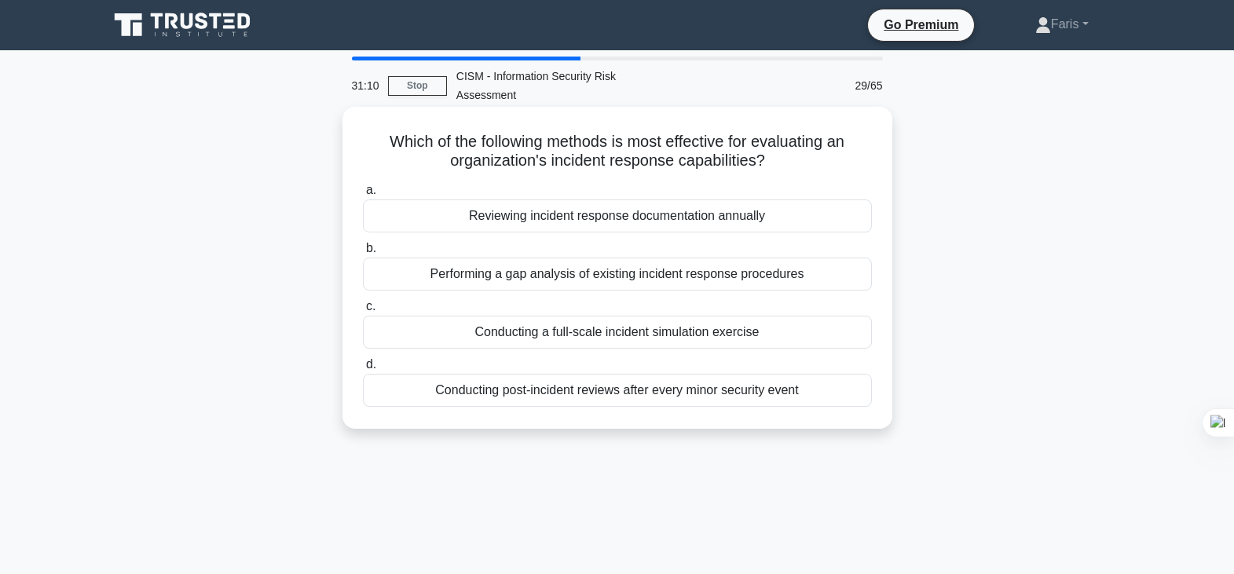
click at [691, 333] on div "Conducting a full-scale incident simulation exercise" at bounding box center [617, 332] width 509 height 33
click at [776, 334] on div "Conducting a full-scale incident simulation exercise" at bounding box center [617, 332] width 509 height 33
click at [363, 312] on input "c. Conducting a full-scale incident simulation exercise" at bounding box center [363, 307] width 0 height 10
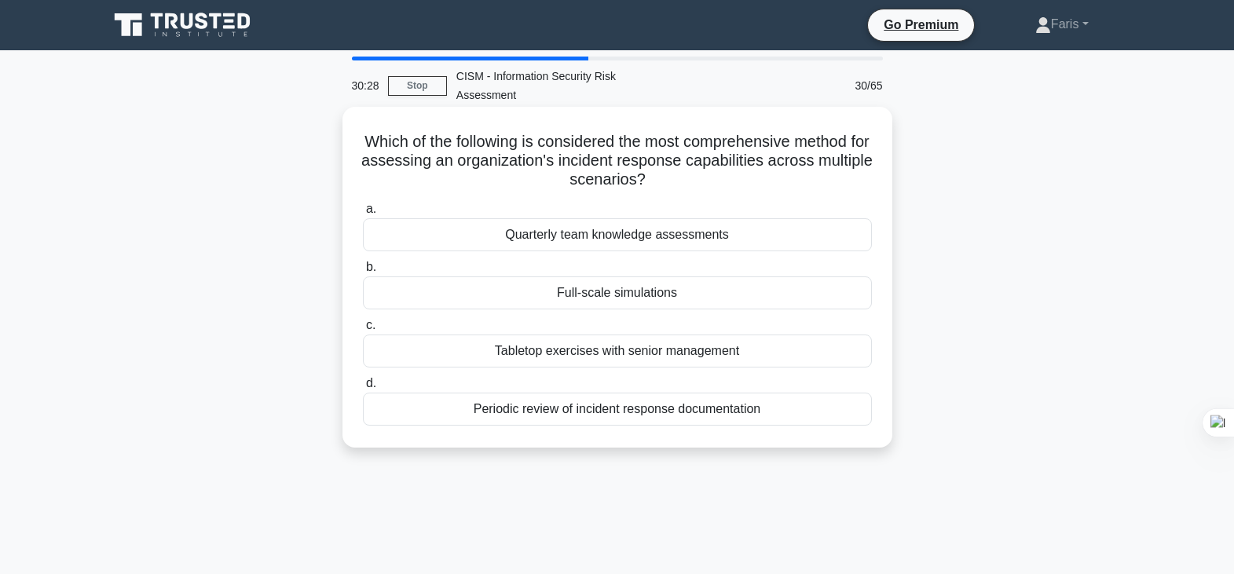
click at [634, 299] on div "Full-scale simulations" at bounding box center [617, 293] width 509 height 33
click at [363, 273] on input "b. Full-scale simulations" at bounding box center [363, 267] width 0 height 10
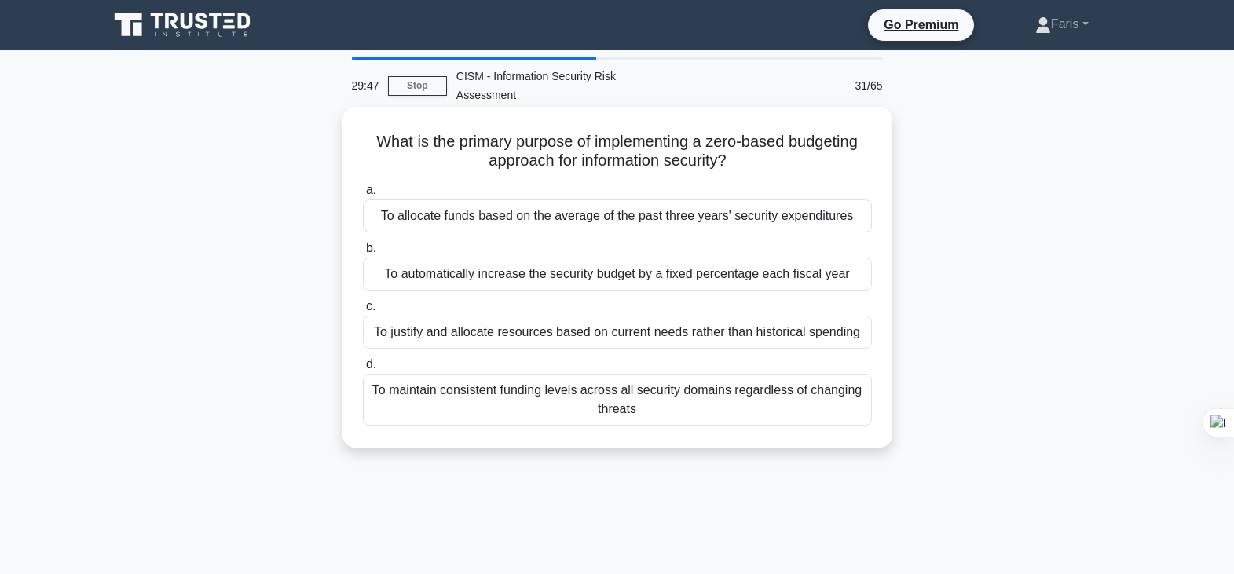
click at [570, 339] on div "To justify and allocate resources based on current needs rather than historical…" at bounding box center [617, 332] width 509 height 33
click at [363, 312] on input "c. To justify and allocate resources based on current needs rather than histori…" at bounding box center [363, 307] width 0 height 10
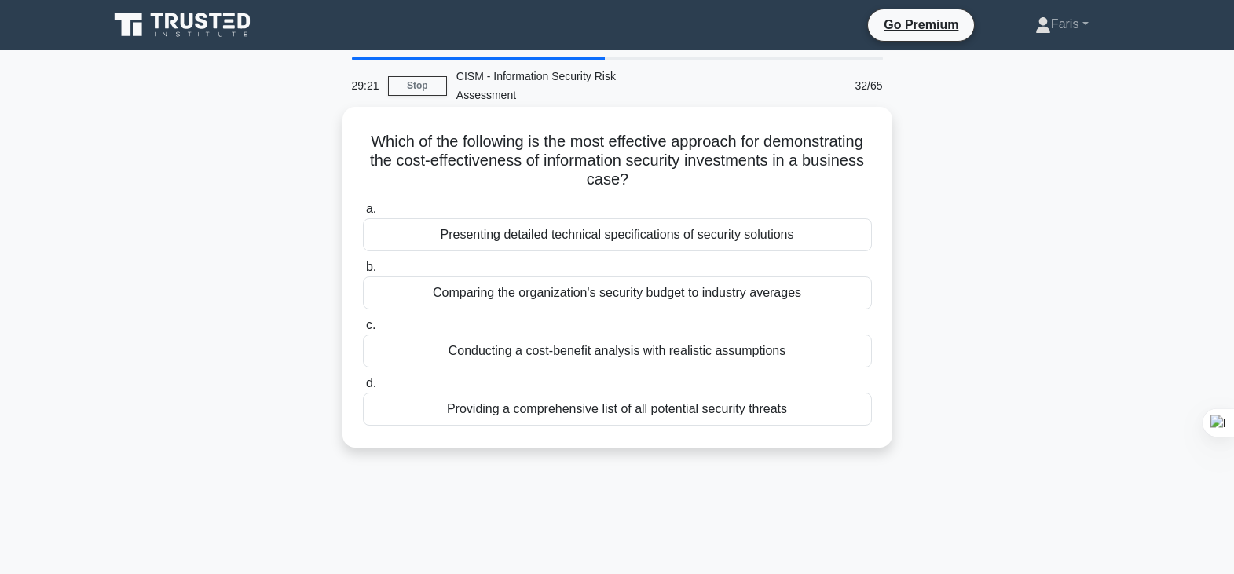
click at [634, 350] on div "Conducting a cost-benefit analysis with realistic assumptions" at bounding box center [617, 351] width 509 height 33
click at [363, 331] on input "c. Conducting a cost-benefit analysis with realistic assumptions" at bounding box center [363, 326] width 0 height 10
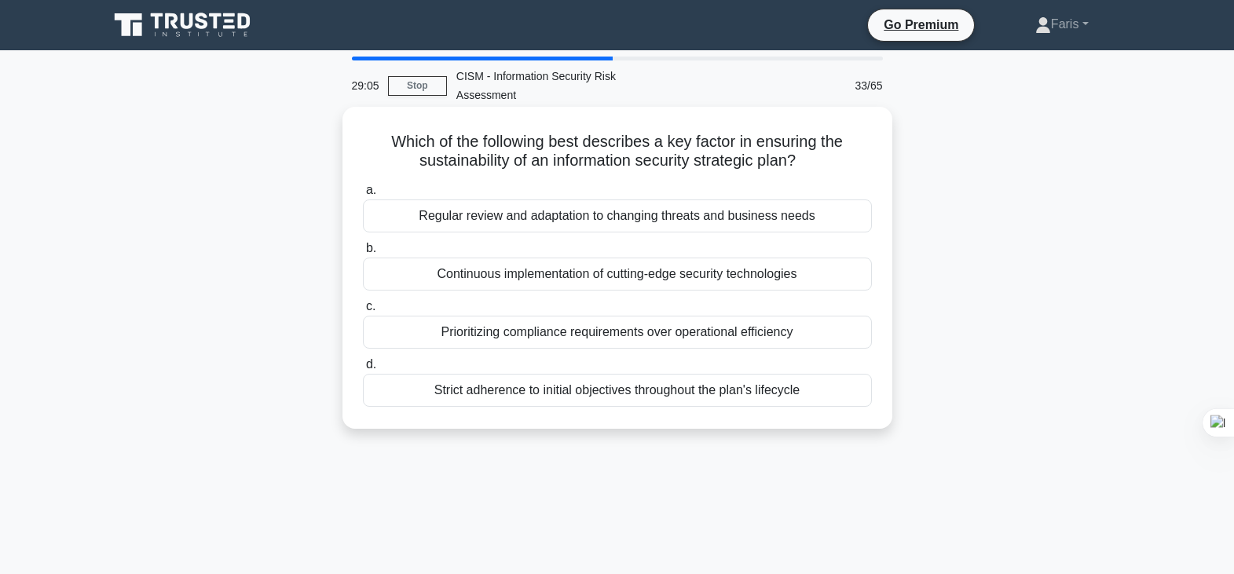
click at [684, 221] on div "Regular review and adaptation to changing threats and business needs" at bounding box center [617, 216] width 509 height 33
click at [363, 196] on input "a. Regular review and adaptation to changing threats and business needs" at bounding box center [363, 190] width 0 height 10
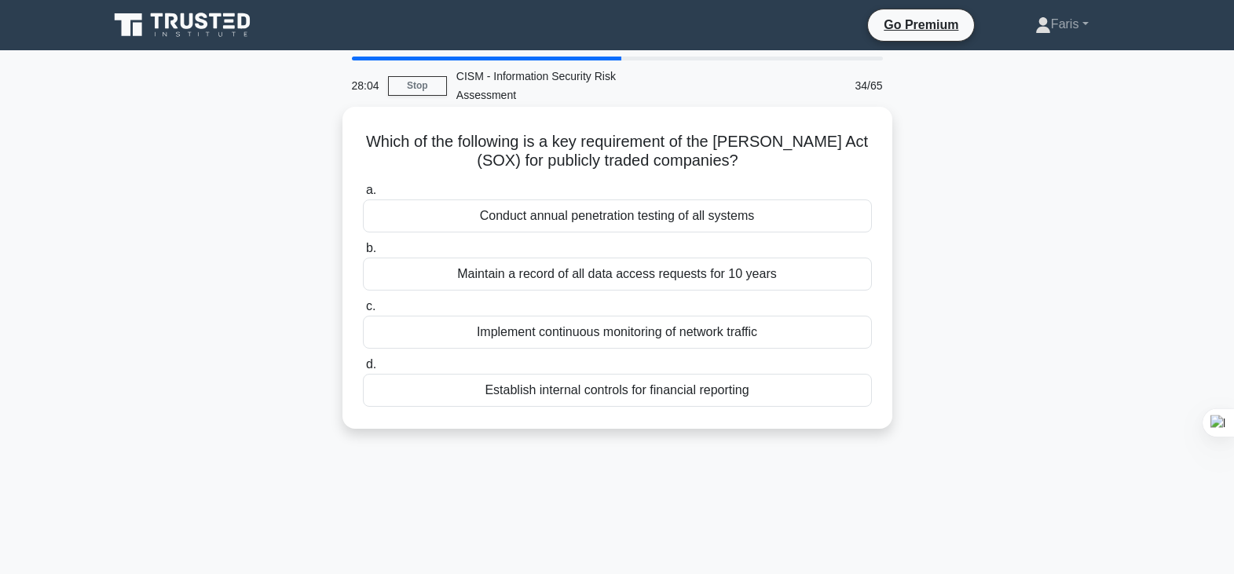
click at [620, 337] on div "Implement continuous monitoring of network traffic" at bounding box center [617, 332] width 509 height 33
click at [363, 312] on input "c. Implement continuous monitoring of network traffic" at bounding box center [363, 307] width 0 height 10
click at [632, 391] on div "Establishes the legal jurisdiction for incident prosecution" at bounding box center [617, 390] width 509 height 33
click at [363, 370] on input "d. Establishes the legal jurisdiction for incident prosecution" at bounding box center [363, 365] width 0 height 10
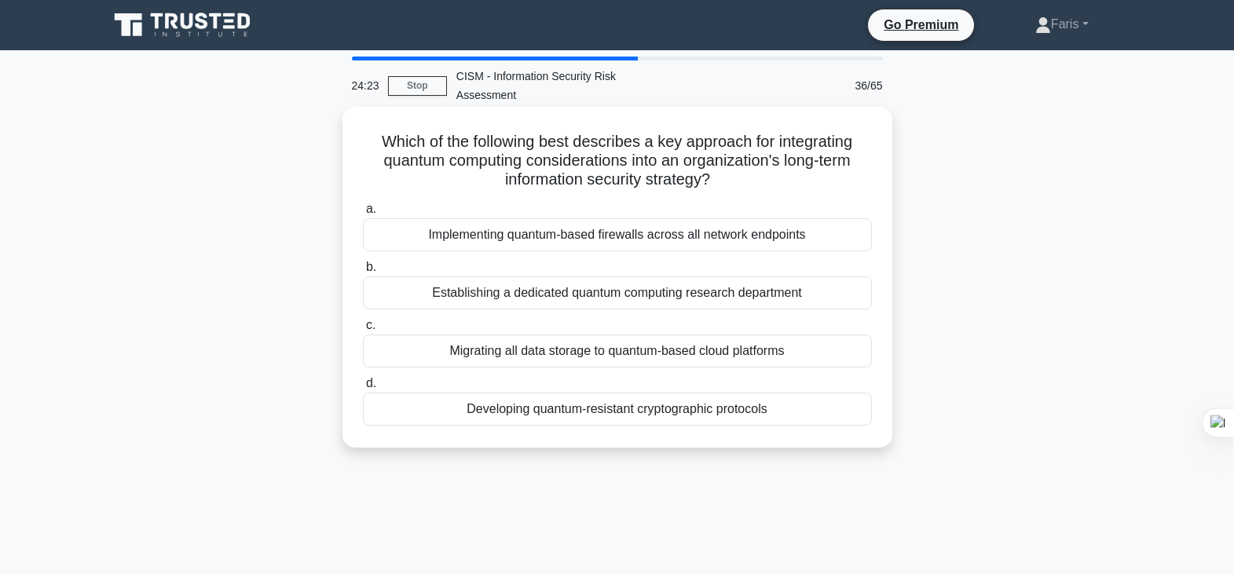
click at [577, 413] on div "Developing quantum-resistant cryptographic protocols" at bounding box center [617, 409] width 509 height 33
click at [363, 389] on input "d. Developing quantum-resistant cryptographic protocols" at bounding box center [363, 384] width 0 height 10
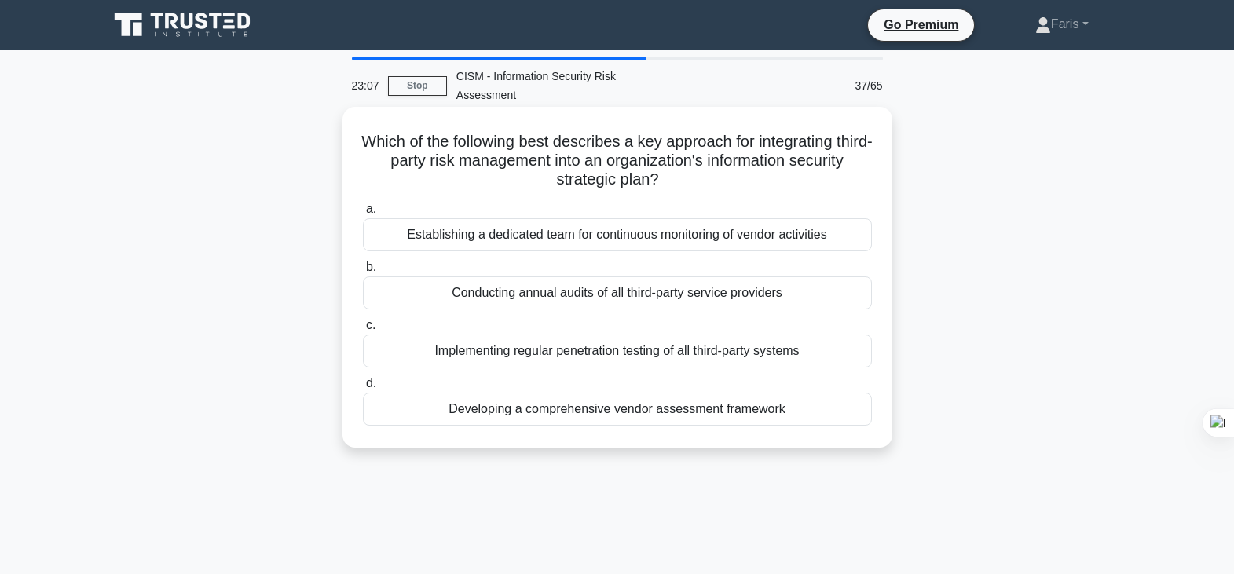
click at [677, 412] on div "Developing a comprehensive vendor assessment framework" at bounding box center [617, 409] width 509 height 33
click at [363, 389] on input "d. Developing a comprehensive vendor assessment framework" at bounding box center [363, 384] width 0 height 10
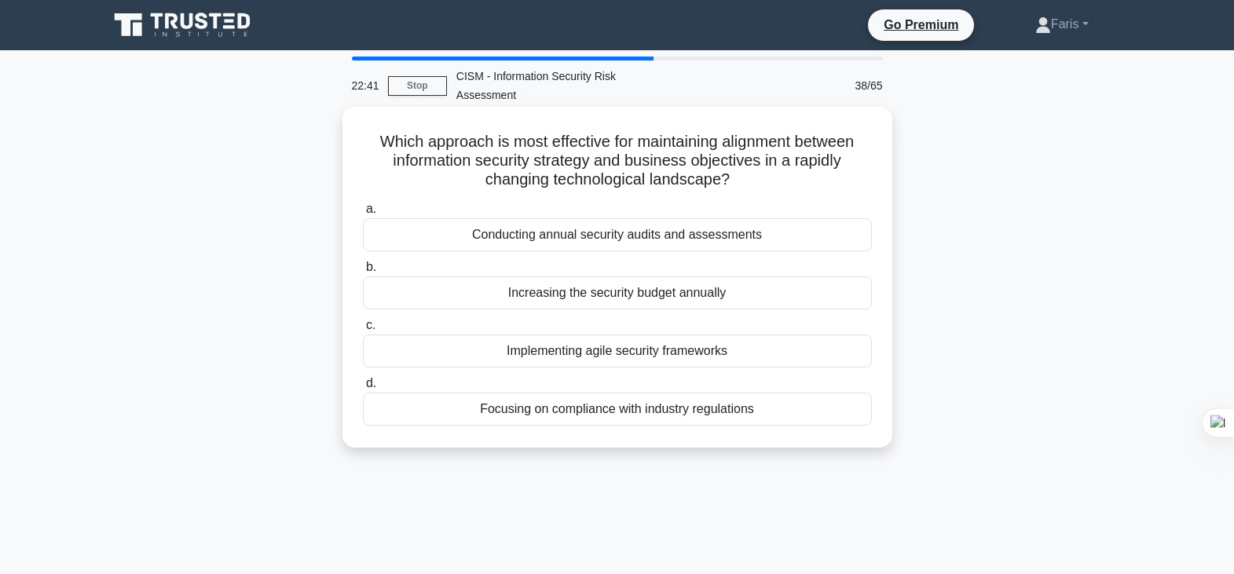
click at [628, 349] on div "Implementing agile security frameworks" at bounding box center [617, 351] width 509 height 33
click at [363, 331] on input "c. Implementing agile security frameworks" at bounding box center [363, 326] width 0 height 10
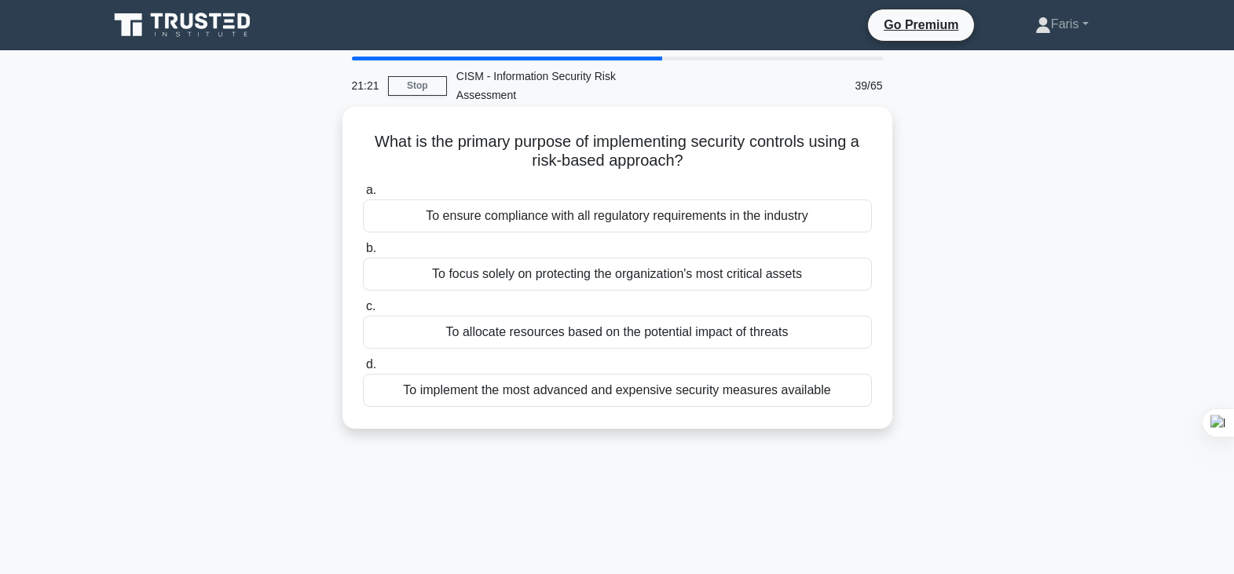
click at [679, 334] on div "To allocate resources based on the potential impact of threats" at bounding box center [617, 332] width 509 height 33
click at [363, 312] on input "c. To allocate resources based on the potential impact of threats" at bounding box center [363, 307] width 0 height 10
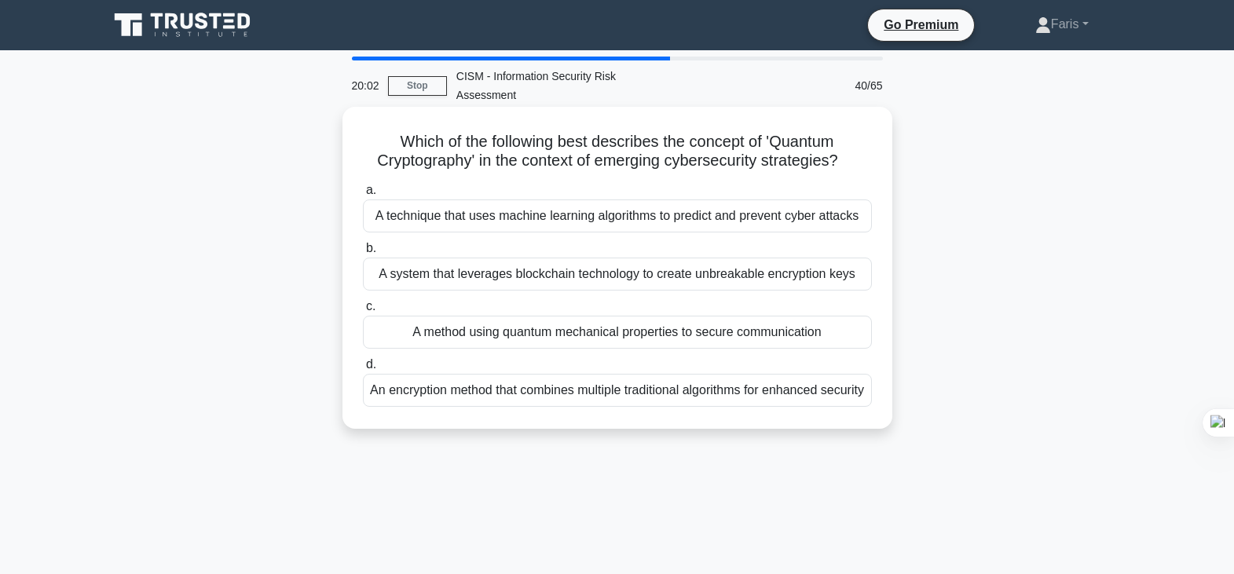
click at [598, 335] on div "A method using quantum mechanical properties to secure communication" at bounding box center [617, 332] width 509 height 33
click at [363, 312] on input "c. A method using quantum mechanical properties to secure communication" at bounding box center [363, 307] width 0 height 10
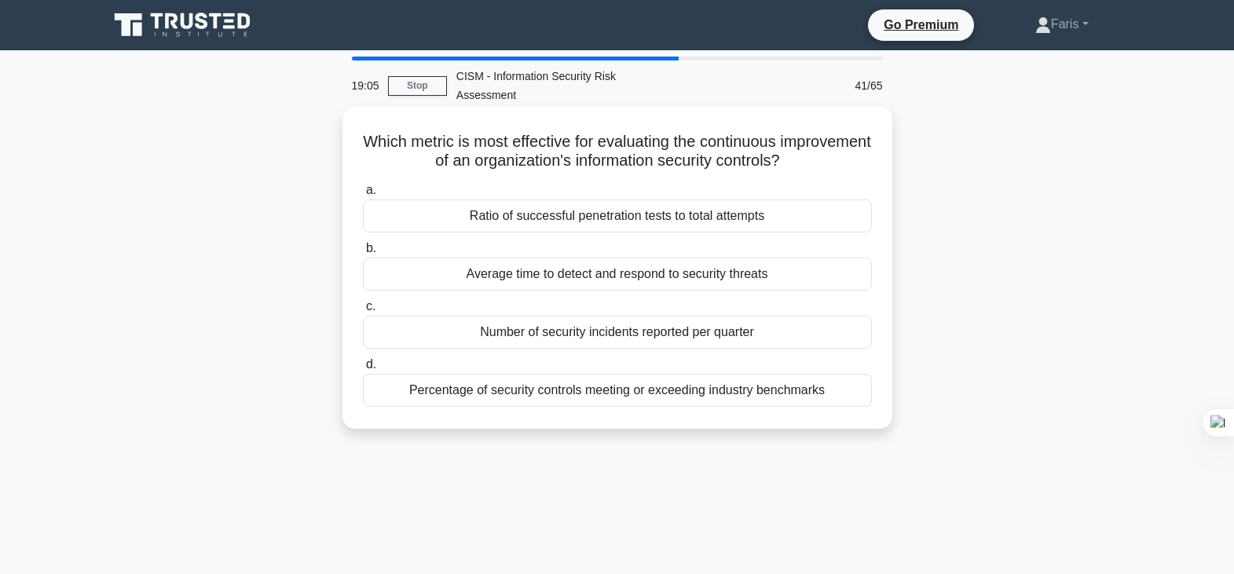
click at [708, 273] on div "Average time to detect and respond to security threats" at bounding box center [617, 274] width 509 height 33
click at [363, 254] on input "b. Average time to detect and respond to security threats" at bounding box center [363, 249] width 0 height 10
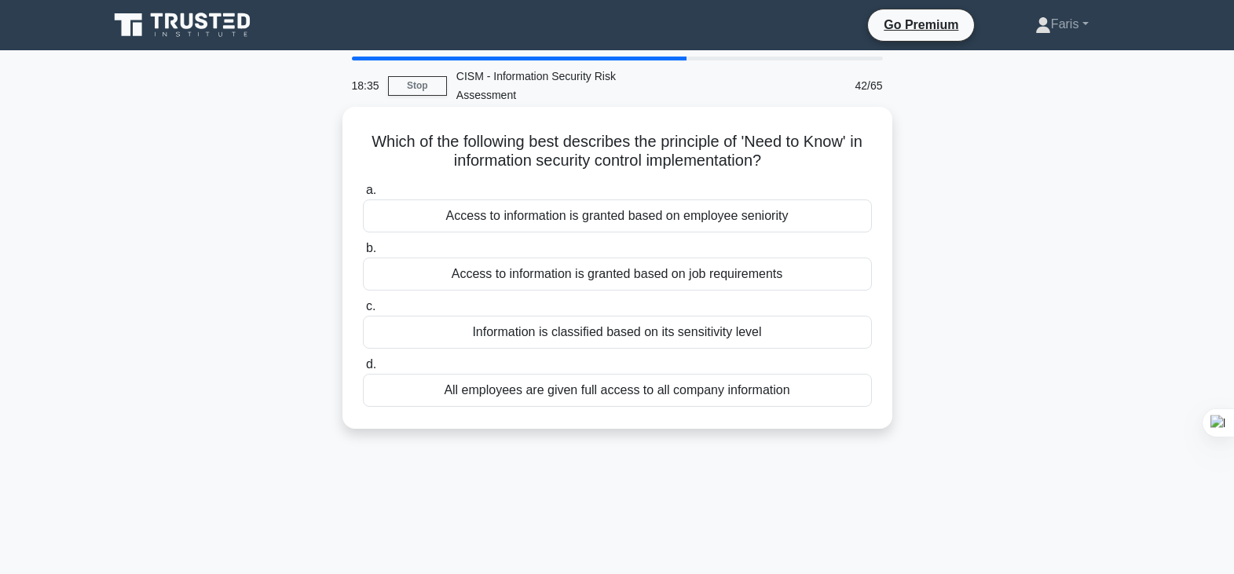
click at [706, 276] on div "Access to information is granted based on job requirements" at bounding box center [617, 274] width 509 height 33
click at [363, 254] on input "b. Access to information is granted based on job requirements" at bounding box center [363, 249] width 0 height 10
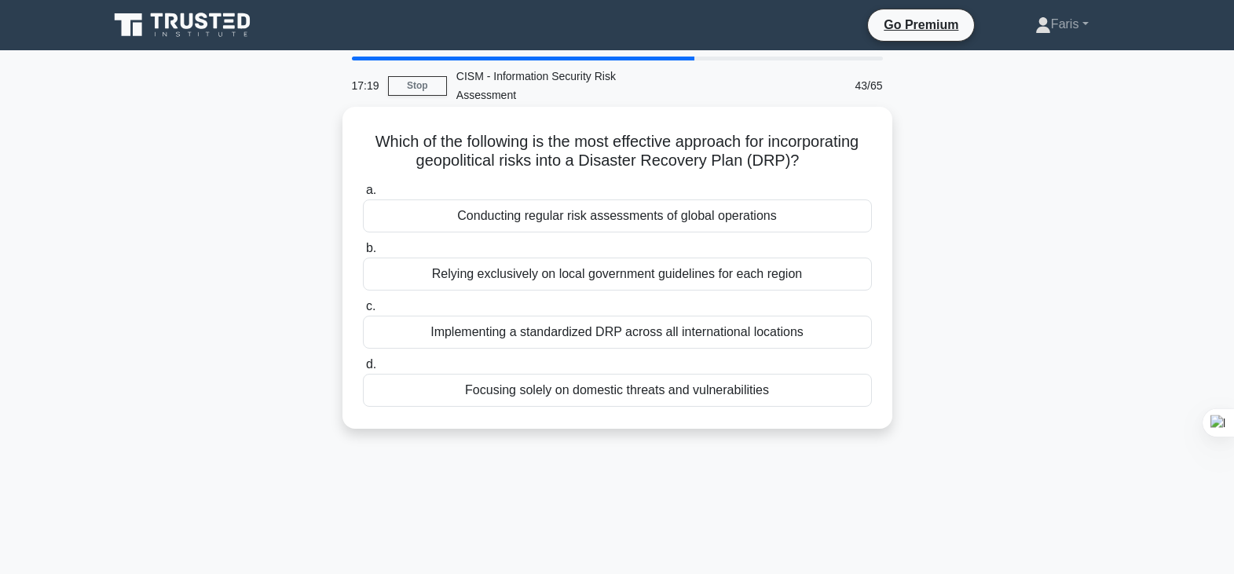
click at [623, 218] on div "Conducting regular risk assessments of global operations" at bounding box center [617, 216] width 509 height 33
click at [363, 196] on input "a. Conducting regular risk assessments of global operations" at bounding box center [363, 190] width 0 height 10
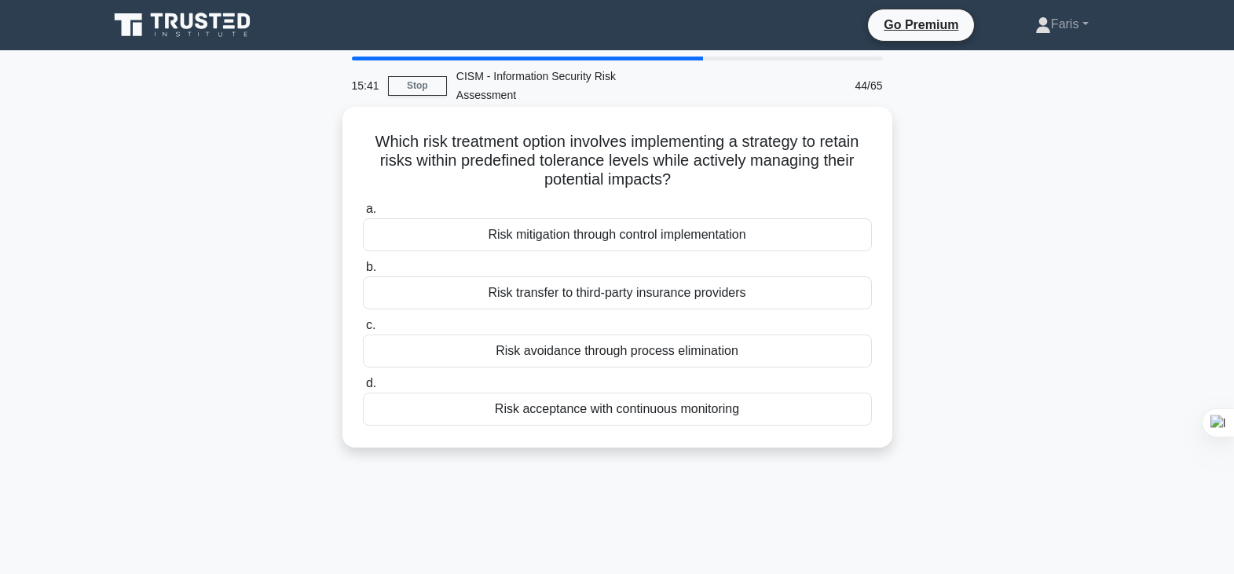
click at [573, 238] on div "Risk mitigation through control implementation" at bounding box center [617, 234] width 509 height 33
click at [363, 215] on input "a. Risk mitigation through control implementation" at bounding box center [363, 209] width 0 height 10
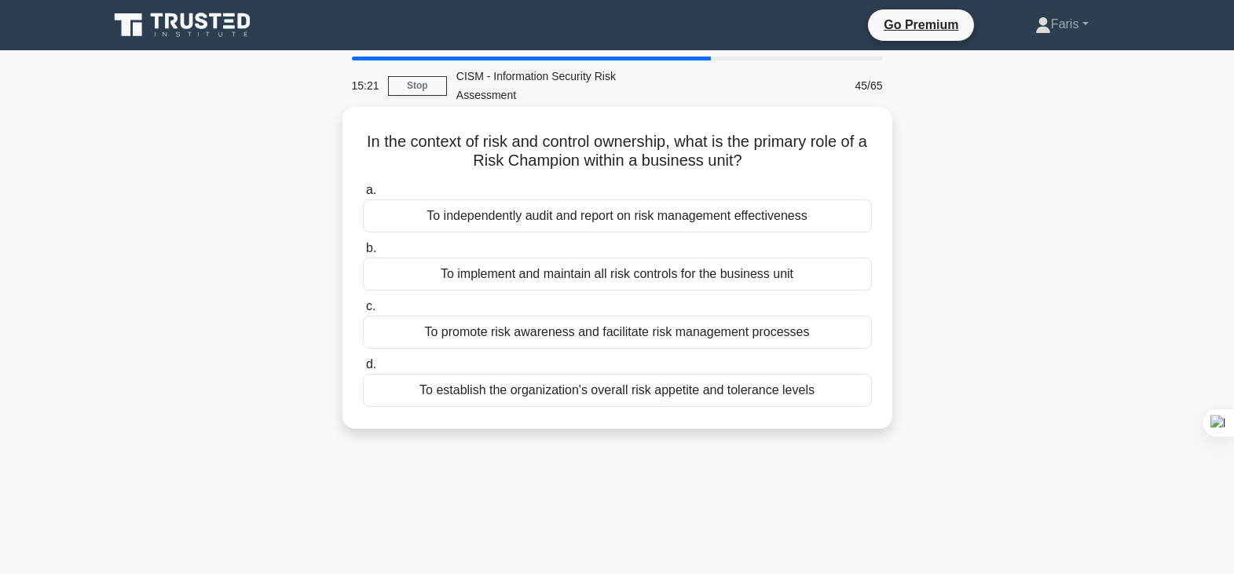
click at [750, 337] on div "To promote risk awareness and facilitate risk management processes" at bounding box center [617, 332] width 509 height 33
click at [363, 312] on input "c. To promote risk awareness and facilitate risk management processes" at bounding box center [363, 307] width 0 height 10
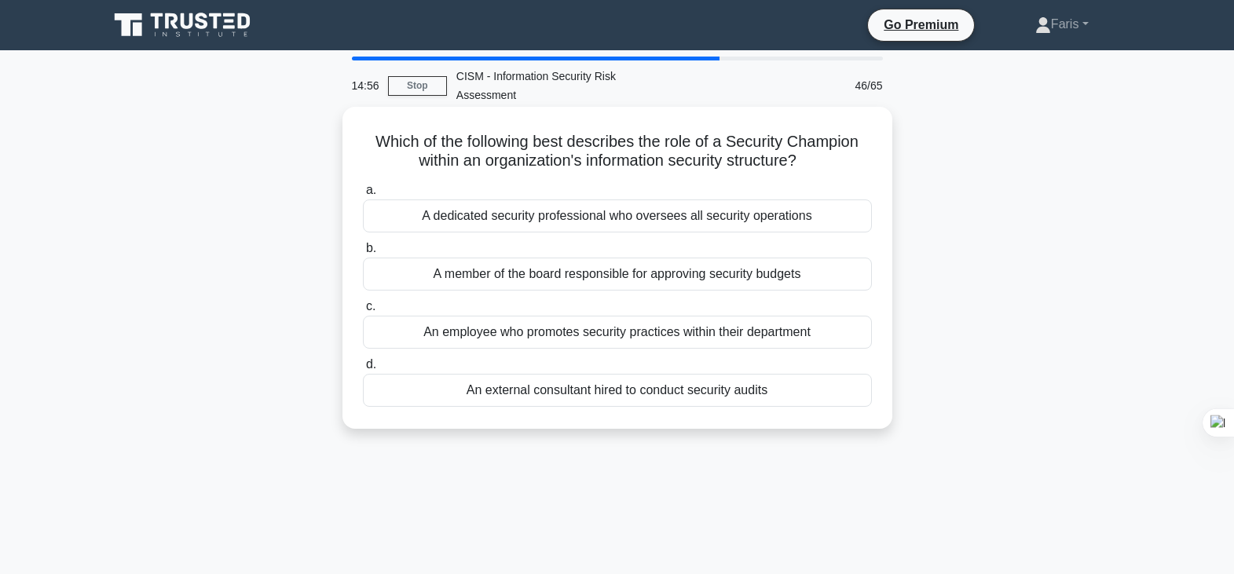
click at [690, 337] on div "An employee who promotes security practices within their department" at bounding box center [617, 332] width 509 height 33
click at [363, 312] on input "c. An employee who promotes security practices within their department" at bounding box center [363, 307] width 0 height 10
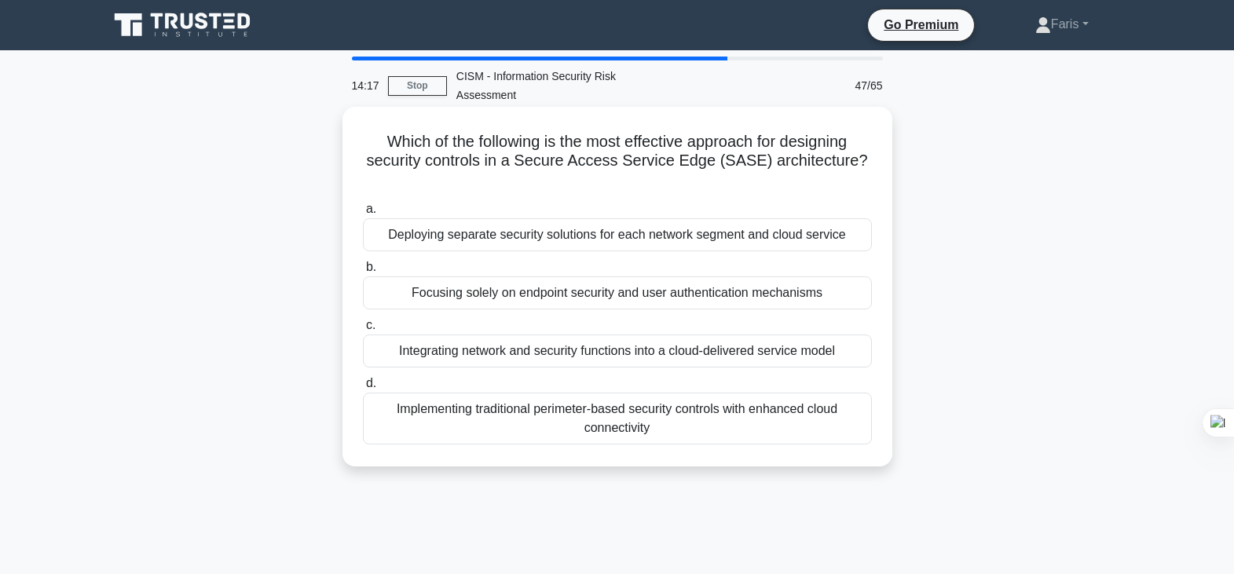
click at [620, 353] on div "Integrating network and security functions into a cloud-delivered service model" at bounding box center [617, 351] width 509 height 33
click at [363, 331] on input "c. Integrating network and security functions into a cloud-delivered service mo…" at bounding box center [363, 326] width 0 height 10
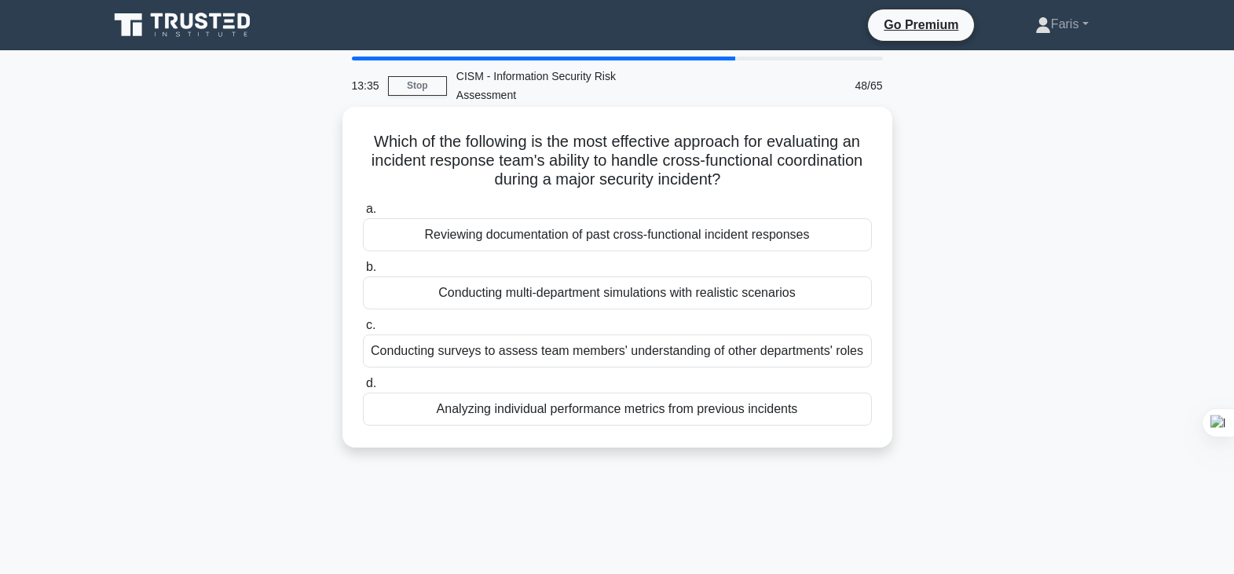
click at [795, 296] on div "Conducting multi-department simulations with realistic scenarios" at bounding box center [617, 293] width 509 height 33
click at [363, 273] on input "b. Conducting multi-department simulations with realistic scenarios" at bounding box center [363, 267] width 0 height 10
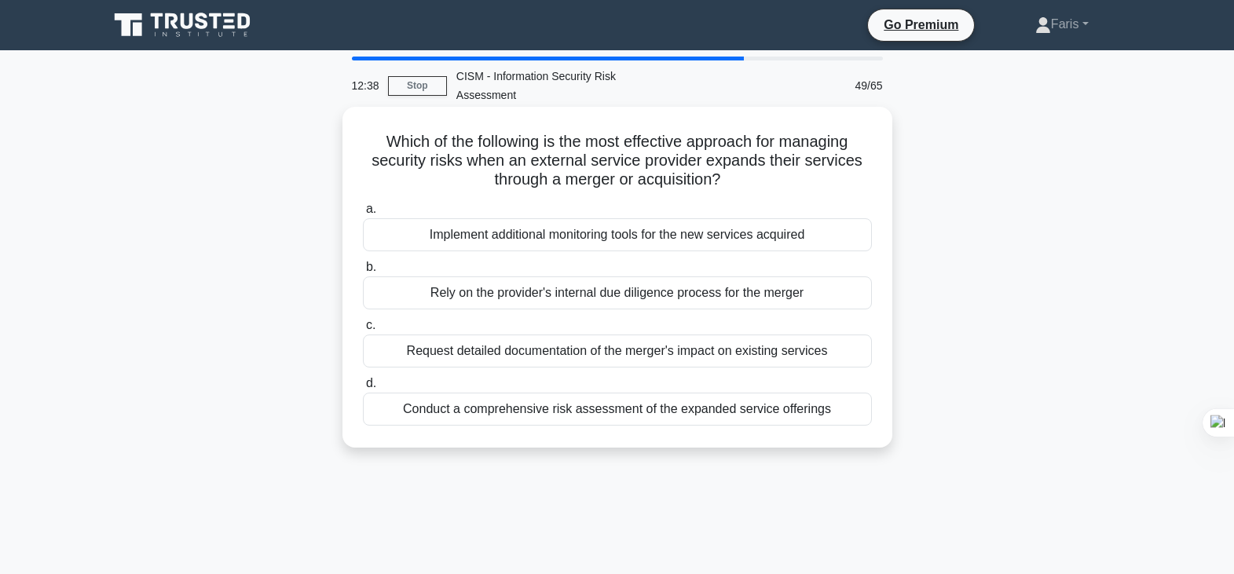
click at [693, 413] on div "Conduct a comprehensive risk assessment of the expanded service offerings" at bounding box center [617, 409] width 509 height 33
click at [363, 389] on input "d. Conduct a comprehensive risk assessment of the expanded service offerings" at bounding box center [363, 384] width 0 height 10
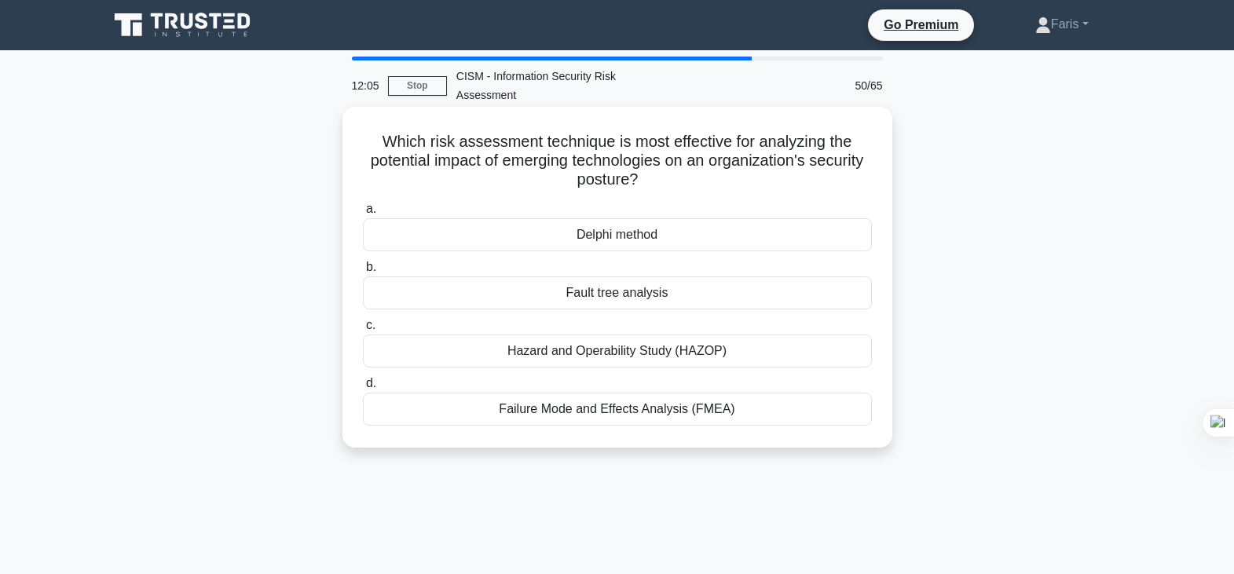
click at [632, 237] on div "Delphi method" at bounding box center [617, 234] width 509 height 33
click at [363, 215] on input "a. Delphi method" at bounding box center [363, 209] width 0 height 10
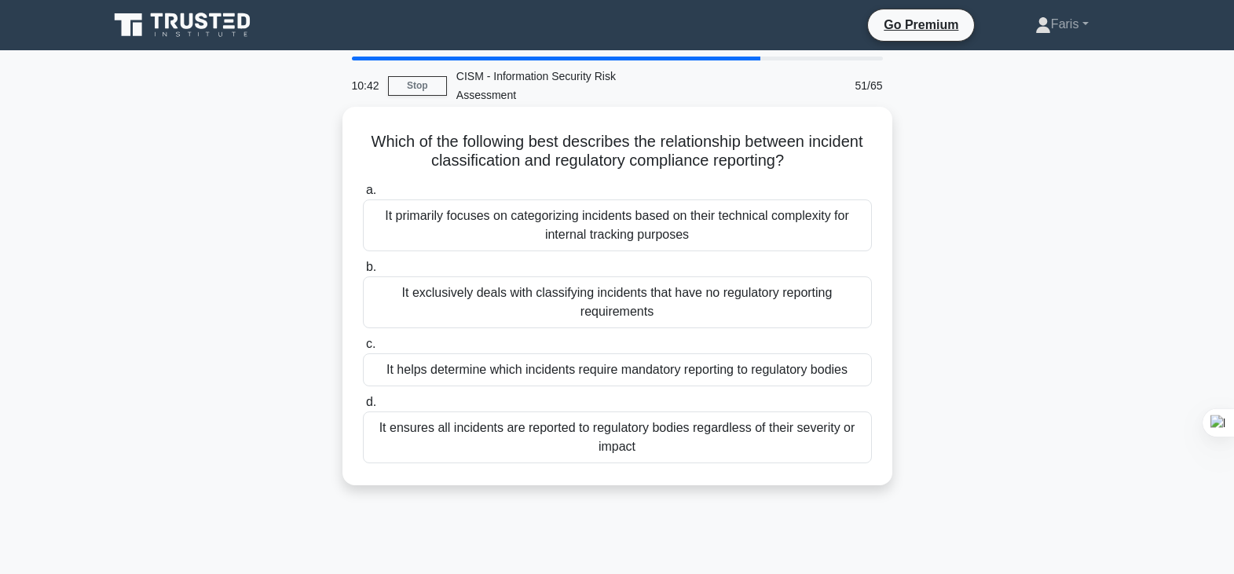
drag, startPoint x: 621, startPoint y: 372, endPoint x: 616, endPoint y: 359, distance: 13.4
click at [613, 367] on div "It helps determine which incidents require mandatory reporting to regulatory bo…" at bounding box center [617, 370] width 509 height 33
click at [845, 379] on div "It helps determine which incidents require mandatory reporting to regulatory bo…" at bounding box center [617, 370] width 509 height 33
click at [363, 350] on input "c. It helps determine which incidents require mandatory reporting to regulatory…" at bounding box center [363, 344] width 0 height 10
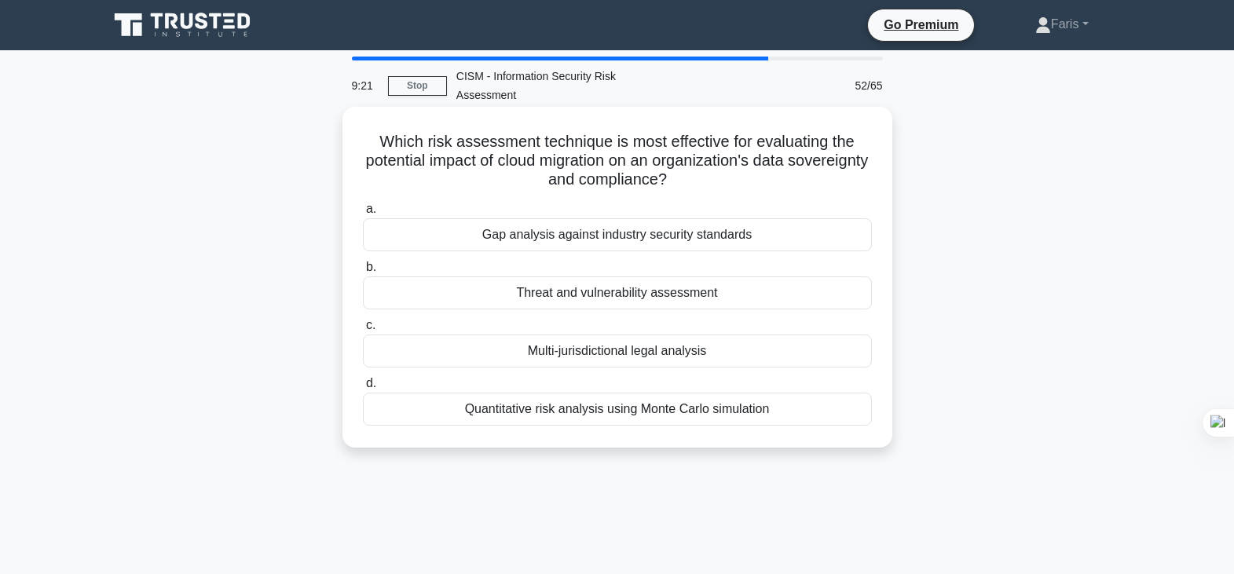
click at [612, 358] on div "Multi-jurisdictional legal analysis" at bounding box center [617, 351] width 509 height 33
click at [363, 331] on input "c. Multi-jurisdictional legal analysis" at bounding box center [363, 326] width 0 height 10
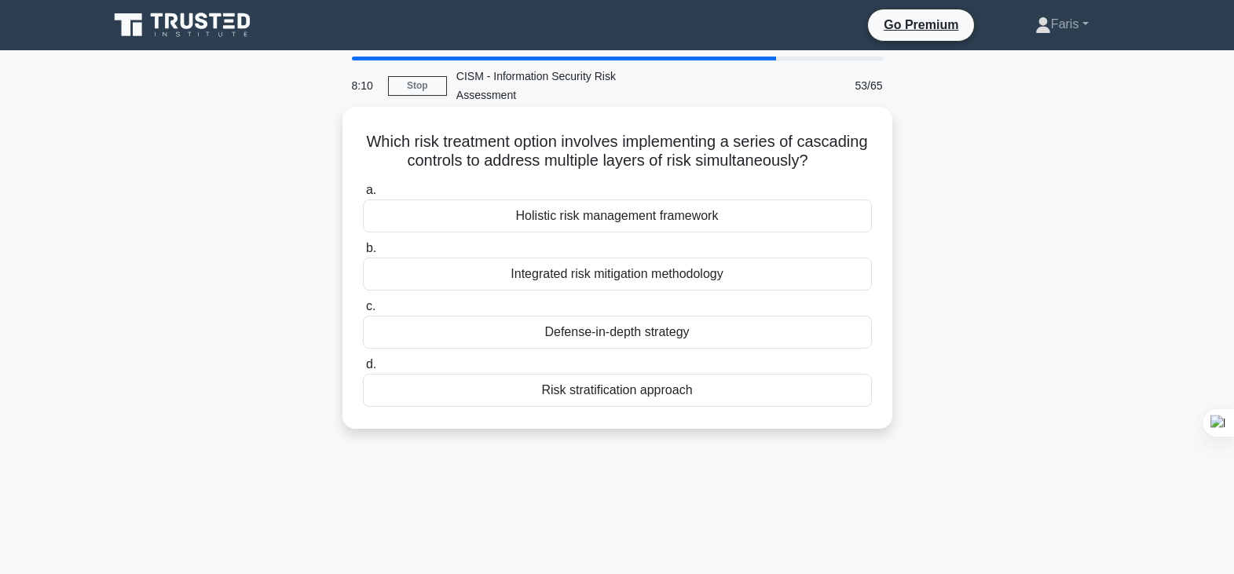
click at [658, 335] on div "Defense-in-depth strategy" at bounding box center [617, 332] width 509 height 33
click at [363, 312] on input "c. Defense-in-depth strategy" at bounding box center [363, 307] width 0 height 10
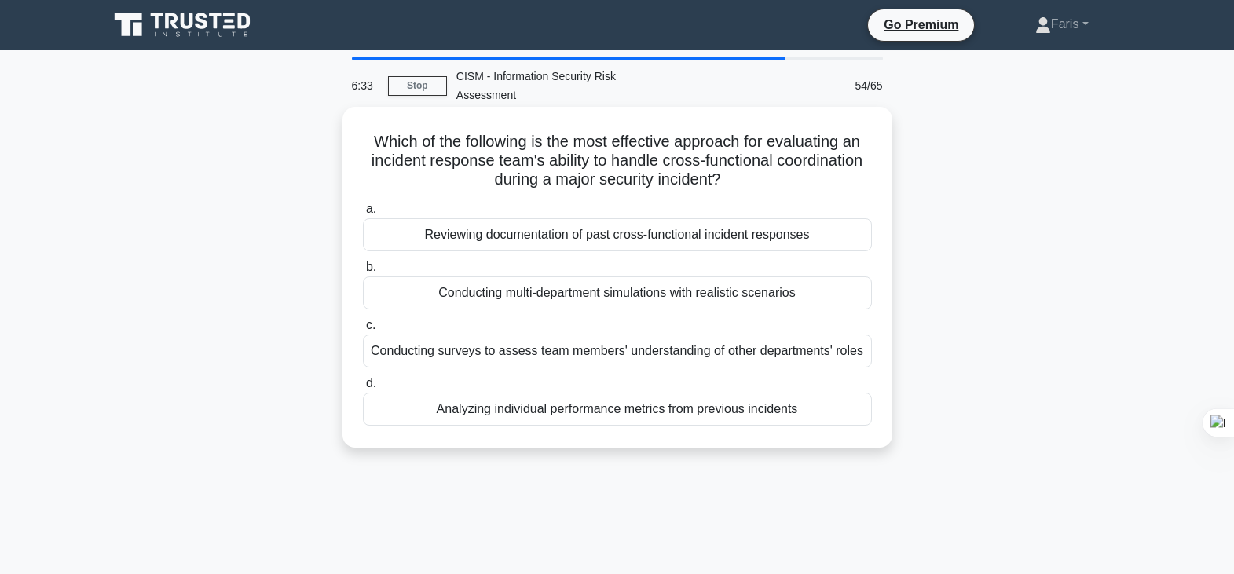
click at [682, 294] on div "Conducting multi-department simulations with realistic scenarios" at bounding box center [617, 293] width 509 height 33
click at [363, 273] on input "b. Conducting multi-department simulations with realistic scenarios" at bounding box center [363, 267] width 0 height 10
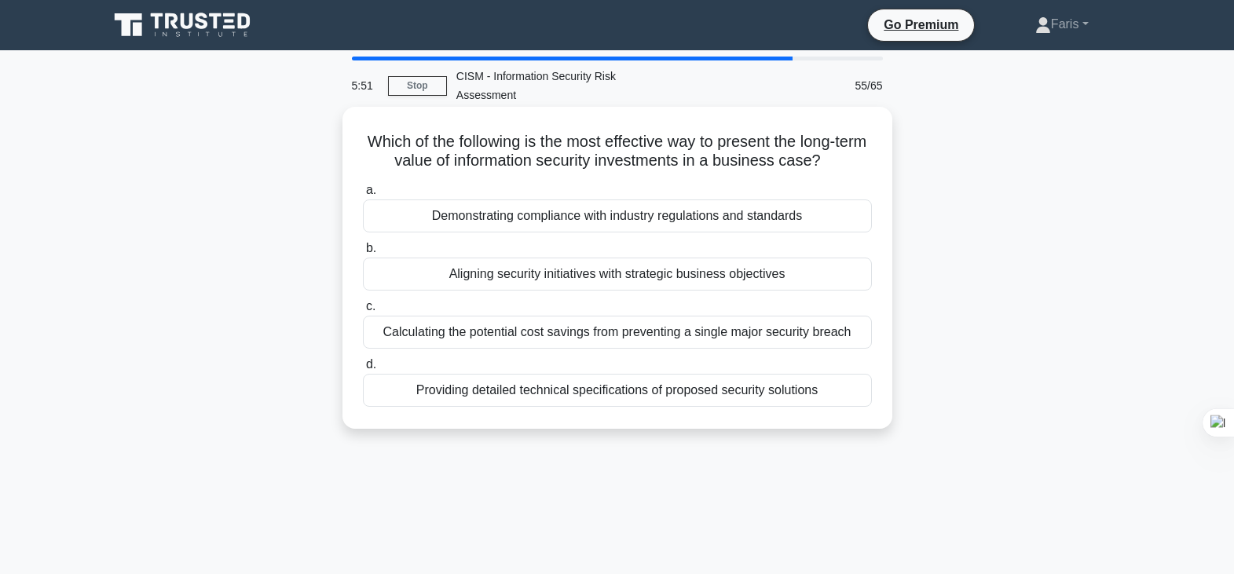
click at [606, 278] on div "Aligning security initiatives with strategic business objectives" at bounding box center [617, 274] width 509 height 33
click at [805, 279] on div "Aligning security initiatives with strategic business objectives" at bounding box center [617, 274] width 509 height 33
click at [363, 254] on input "b. Aligning security initiatives with strategic business objectives" at bounding box center [363, 249] width 0 height 10
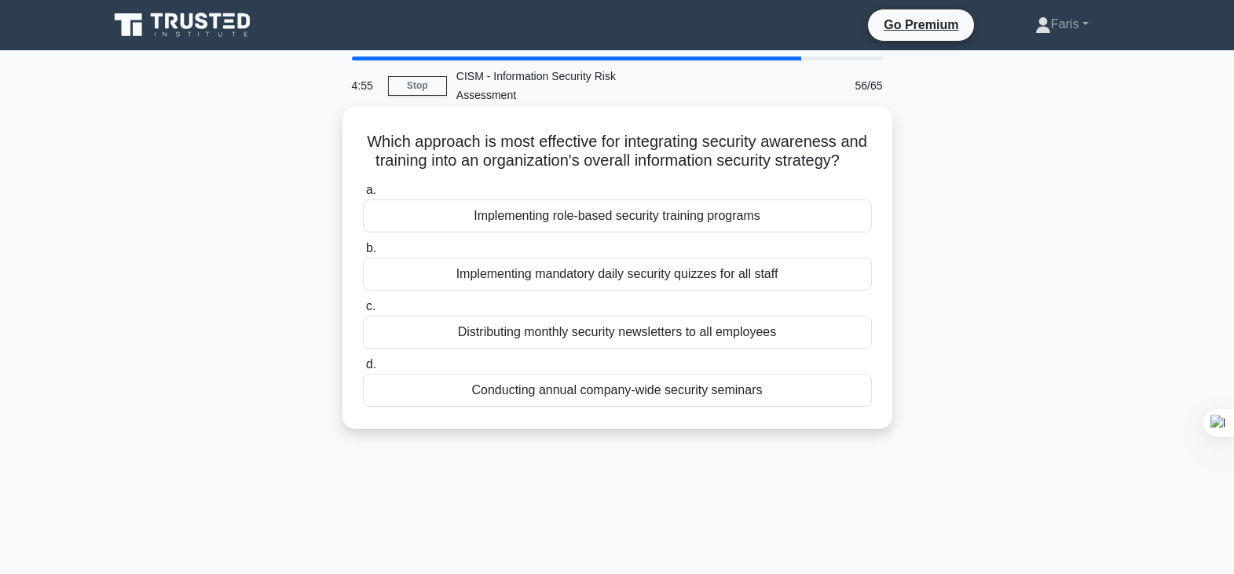
click at [648, 233] on div "Implementing role-based security training programs" at bounding box center [617, 216] width 509 height 33
click at [363, 196] on input "a. Implementing role-based security training programs" at bounding box center [363, 190] width 0 height 10
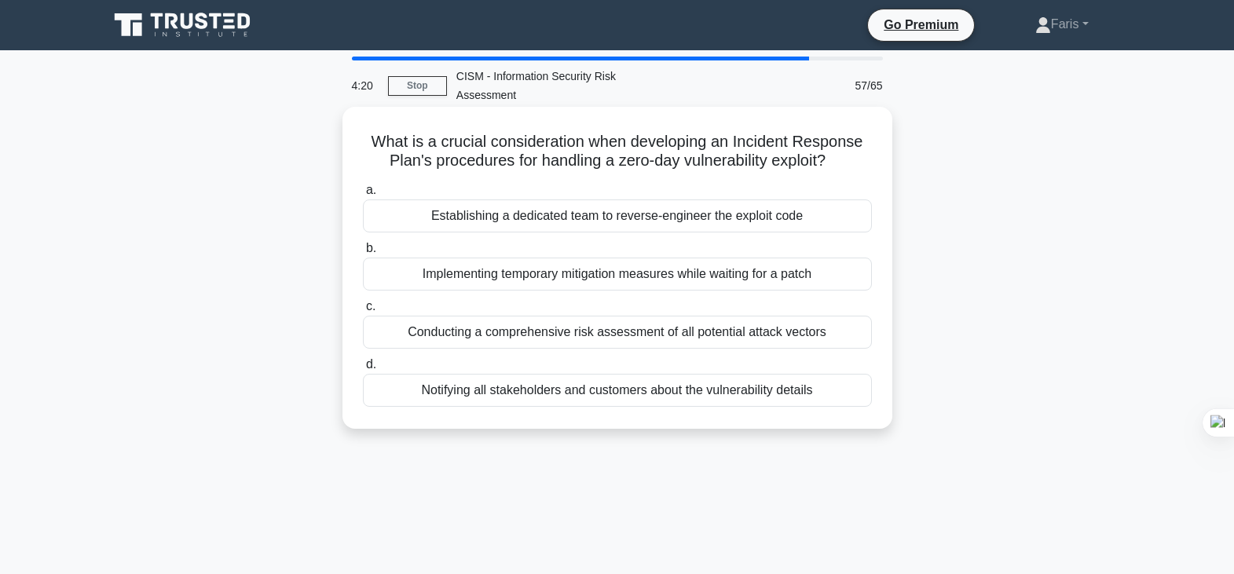
click at [625, 277] on div "Implementing temporary mitigation measures while waiting for a patch" at bounding box center [617, 274] width 509 height 33
click at [363, 254] on input "b. Implementing temporary mitigation measures while waiting for a patch" at bounding box center [363, 249] width 0 height 10
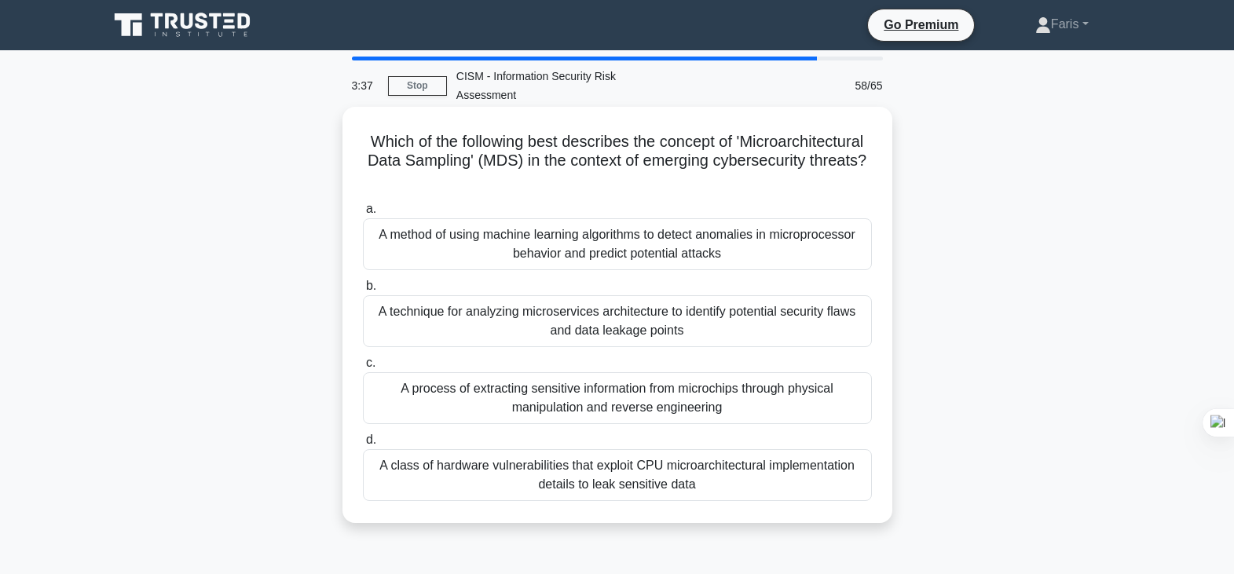
click at [636, 324] on div "A technique for analyzing microservices architecture to identify potential secu…" at bounding box center [617, 321] width 509 height 52
click at [363, 292] on input "b. A technique for analyzing microservices architecture to identify potential s…" at bounding box center [363, 286] width 0 height 10
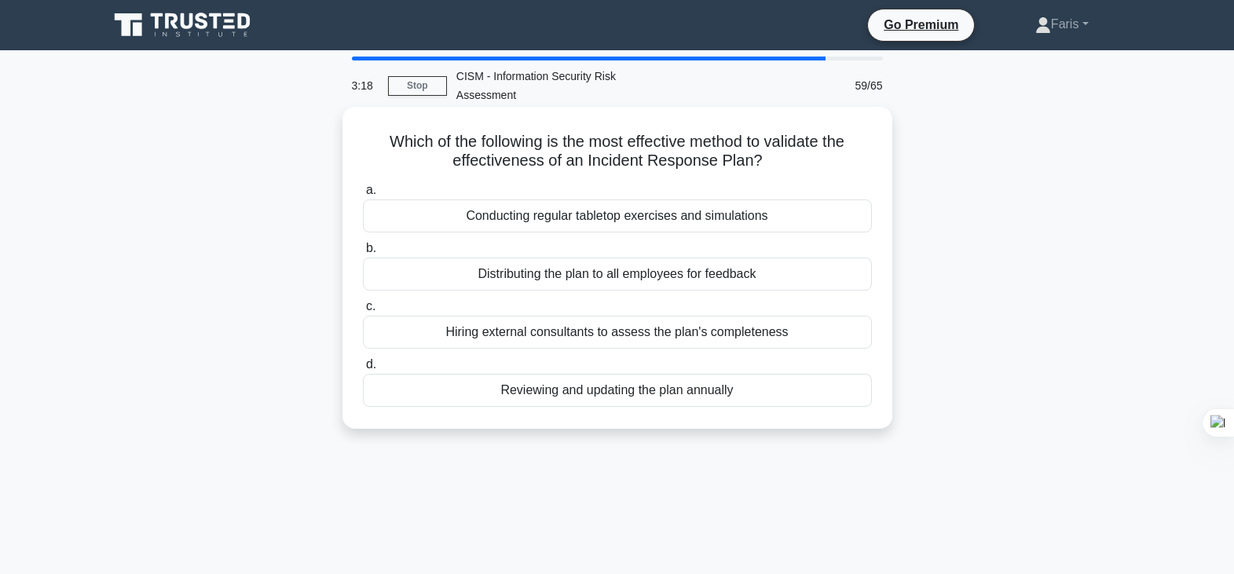
click at [619, 222] on div "Conducting regular tabletop exercises and simulations" at bounding box center [617, 216] width 509 height 33
click at [363, 196] on input "a. Conducting regular tabletop exercises and simulations" at bounding box center [363, 190] width 0 height 10
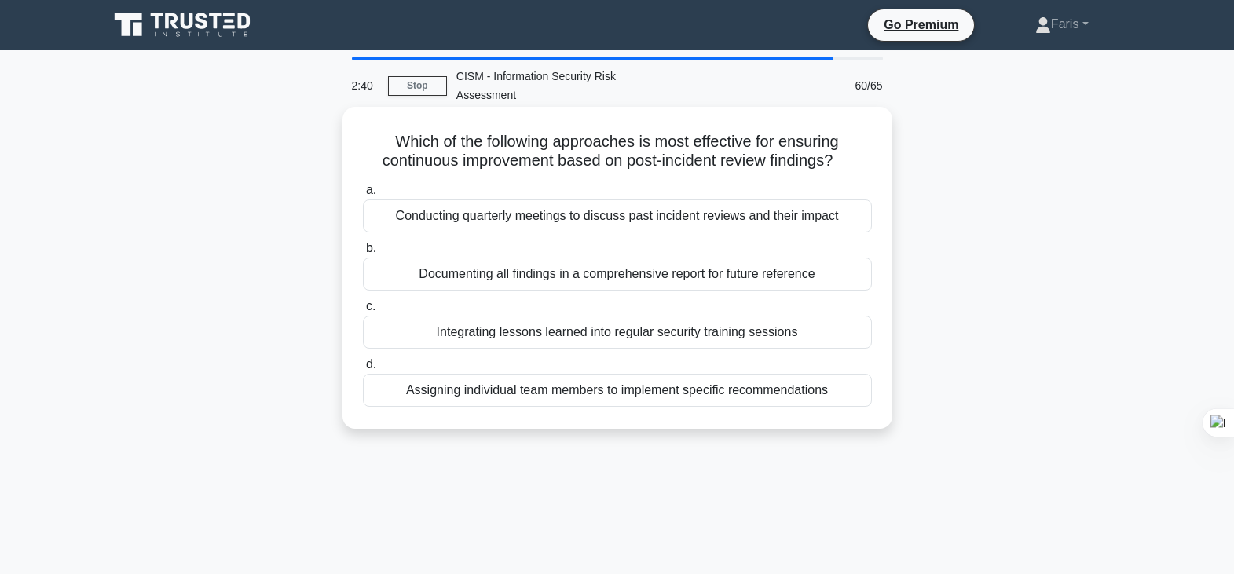
click at [625, 334] on div "Integrating lessons learned into regular security training sessions" at bounding box center [617, 332] width 509 height 33
click at [363, 312] on input "c. Integrating lessons learned into regular security training sessions" at bounding box center [363, 307] width 0 height 10
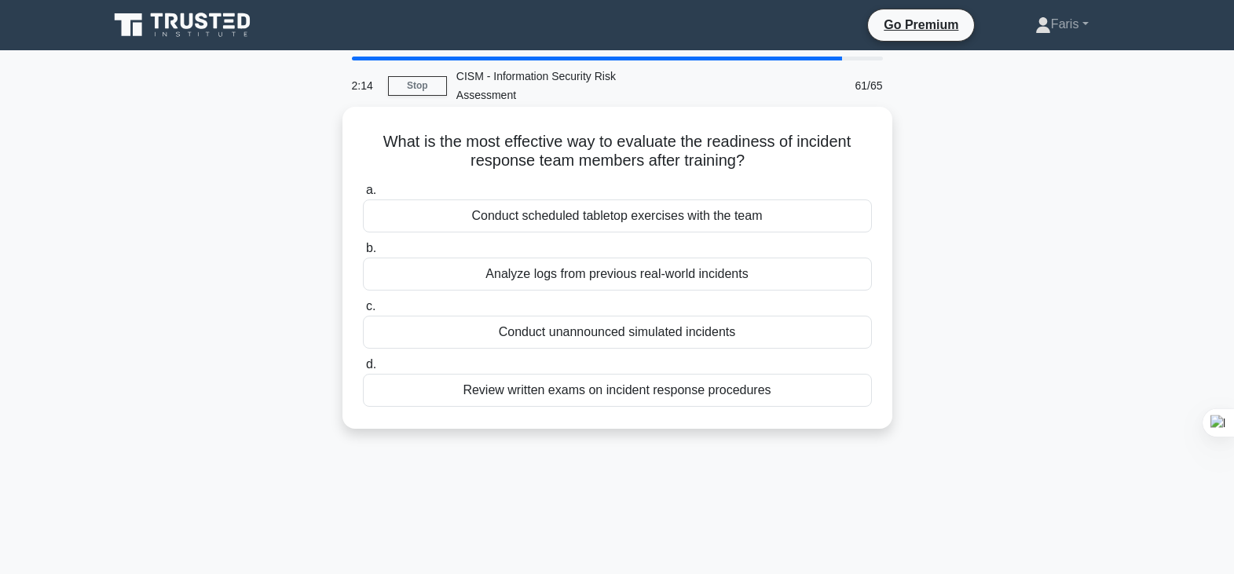
click at [701, 332] on div "Conduct unannounced simulated incidents" at bounding box center [617, 332] width 509 height 33
click at [363, 312] on input "c. Conduct unannounced simulated incidents" at bounding box center [363, 307] width 0 height 10
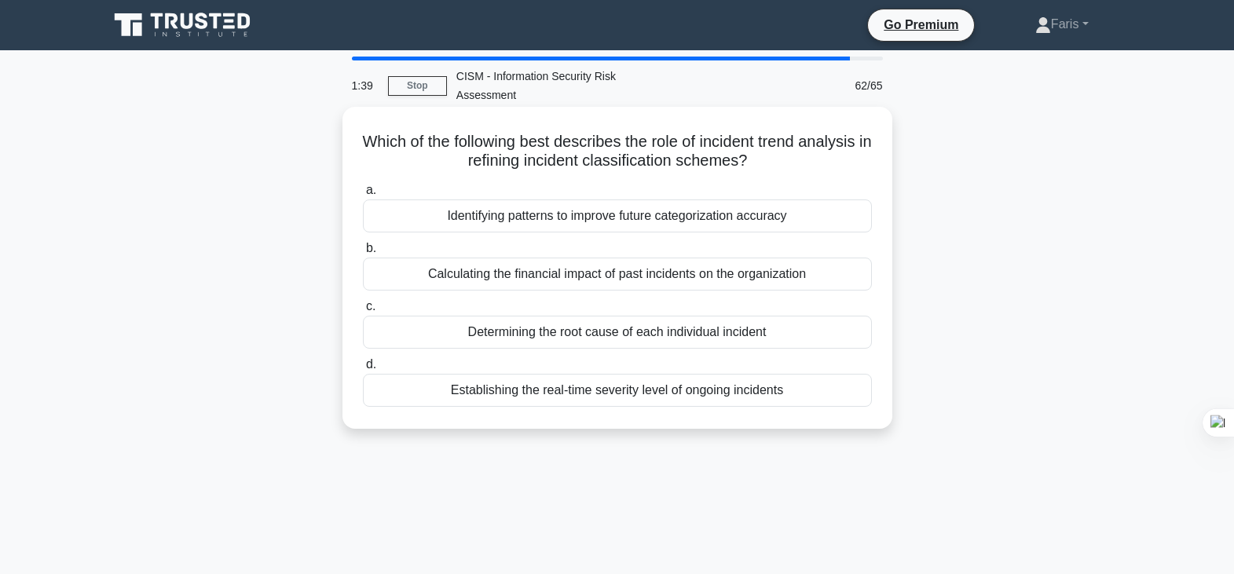
click at [652, 339] on div "Determining the root cause of each individual incident" at bounding box center [617, 332] width 509 height 33
click at [363, 312] on input "c. Determining the root cause of each individual incident" at bounding box center [363, 307] width 0 height 10
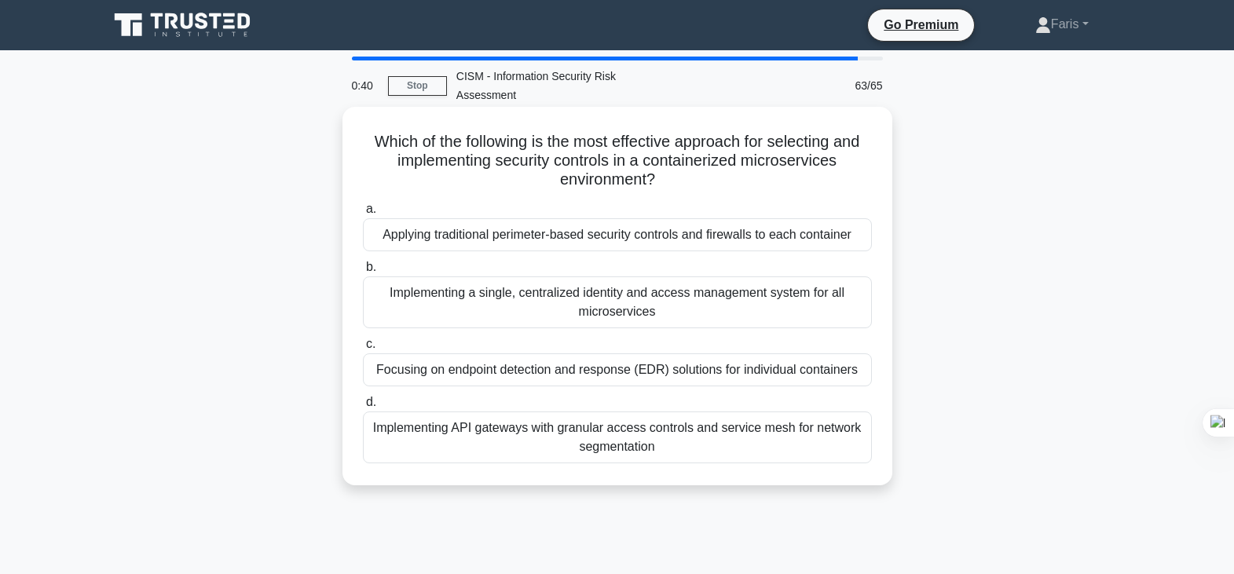
click at [601, 431] on div "Implementing API gateways with granular access controls and service mesh for ne…" at bounding box center [617, 438] width 509 height 52
click at [363, 408] on input "d. Implementing API gateways with granular access controls and service mesh for…" at bounding box center [363, 403] width 0 height 10
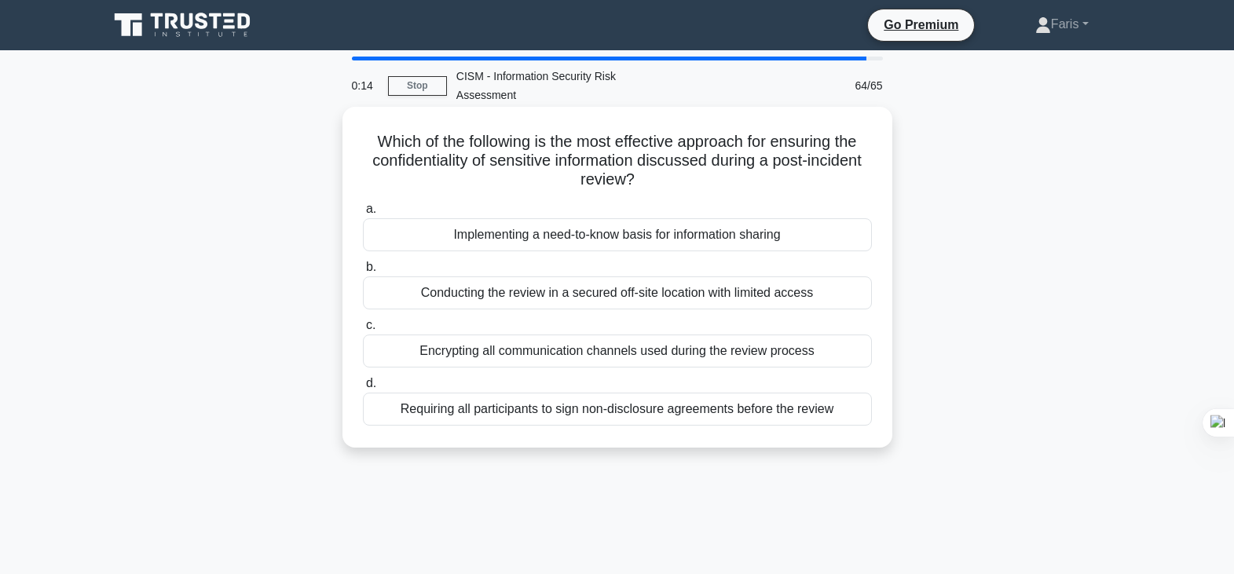
click at [600, 235] on div "Implementing a need-to-know basis for information sharing" at bounding box center [617, 234] width 509 height 33
click at [363, 215] on input "a. Implementing a need-to-know basis for information sharing" at bounding box center [363, 209] width 0 height 10
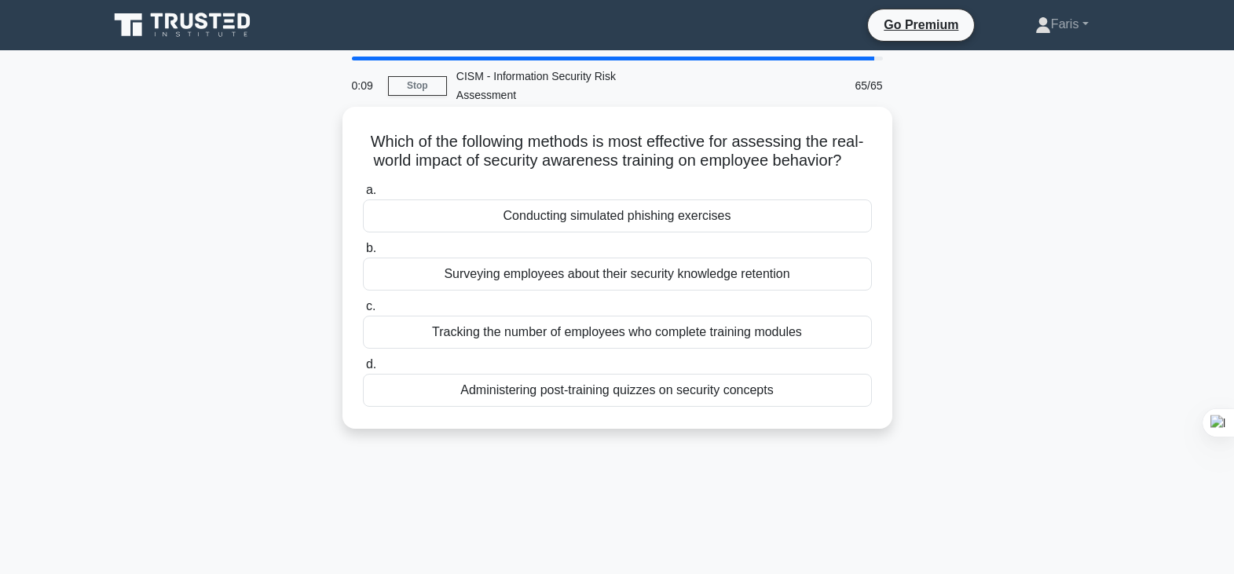
click at [585, 219] on div "Conducting simulated phishing exercises" at bounding box center [617, 216] width 509 height 33
click at [363, 196] on input "a. Conducting simulated phishing exercises" at bounding box center [363, 190] width 0 height 10
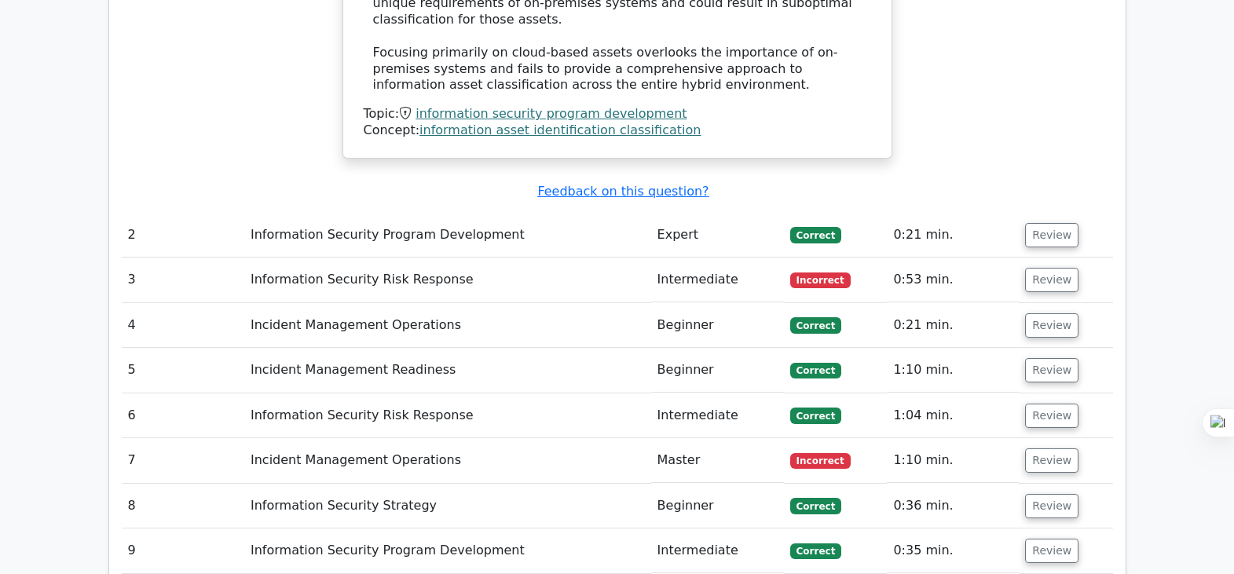
scroll to position [2315, 0]
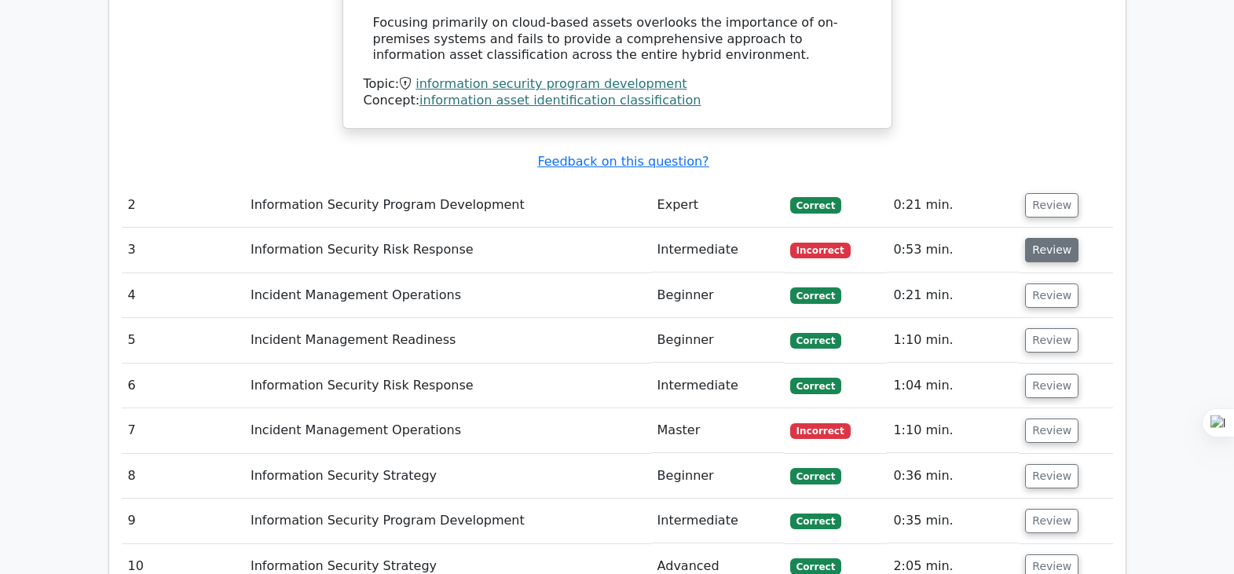
click at [1046, 238] on button "Review" at bounding box center [1051, 250] width 53 height 24
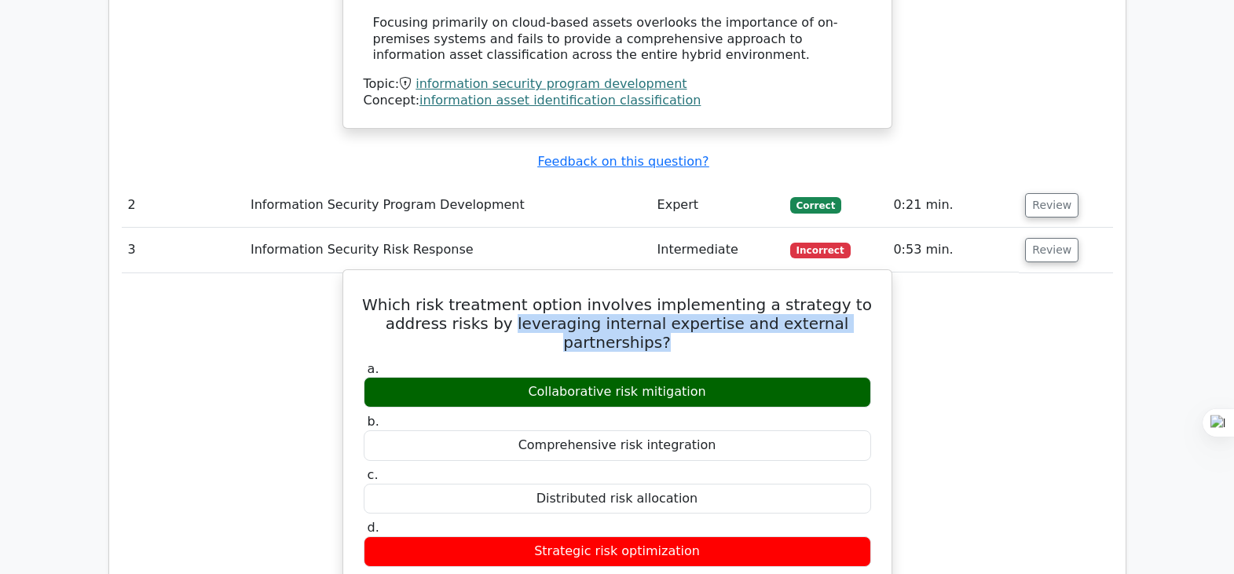
drag, startPoint x: 527, startPoint y: 255, endPoint x: 815, endPoint y: 272, distance: 288.1
click at [815, 295] on h5 "Which risk treatment option involves implementing a strategy to address risks b…" at bounding box center [617, 323] width 511 height 57
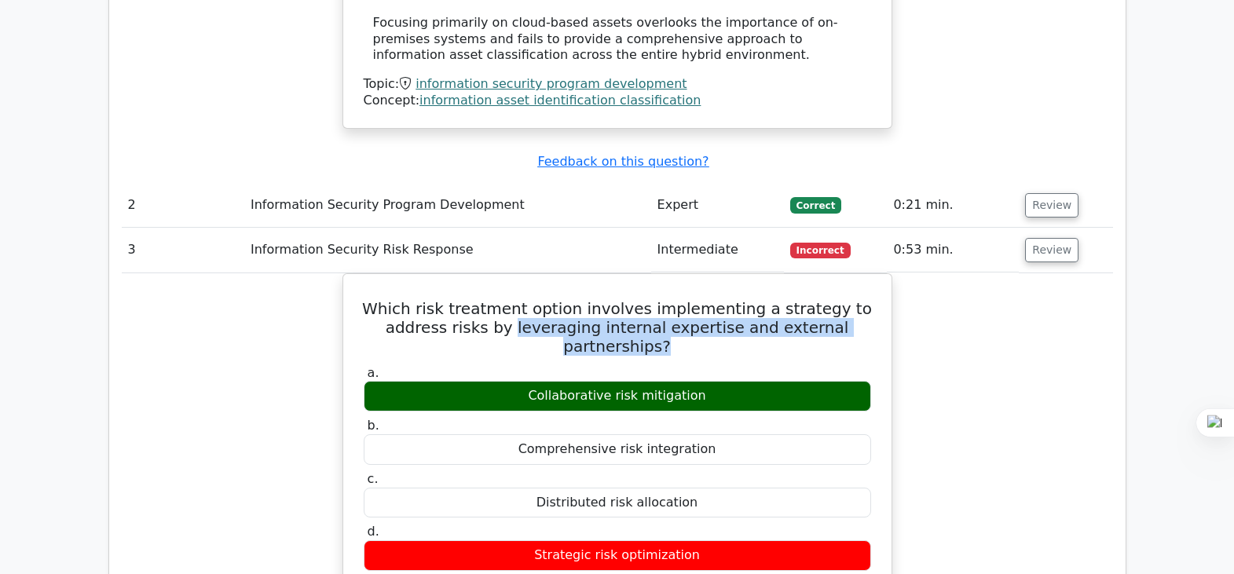
copy h5 "leveraging internal expertise and external partnerships?"
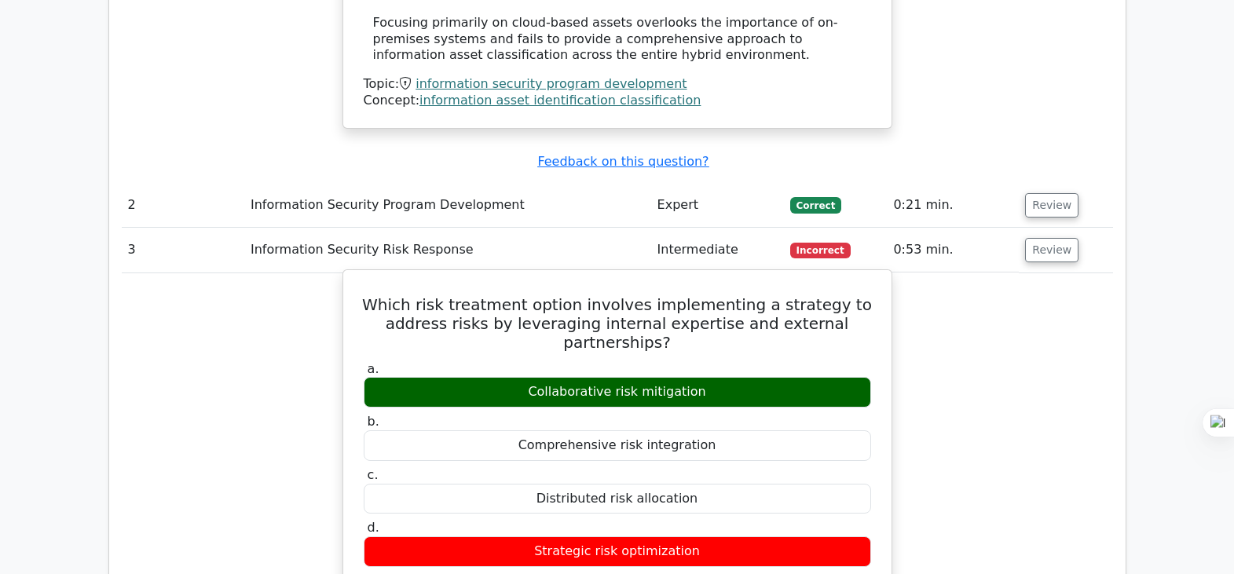
drag, startPoint x: 703, startPoint y: 317, endPoint x: 532, endPoint y: 317, distance: 171.3
click at [532, 377] on div "Collaborative risk mitigation" at bounding box center [618, 392] width 508 height 31
copy div "Collaborative risk mitigation"
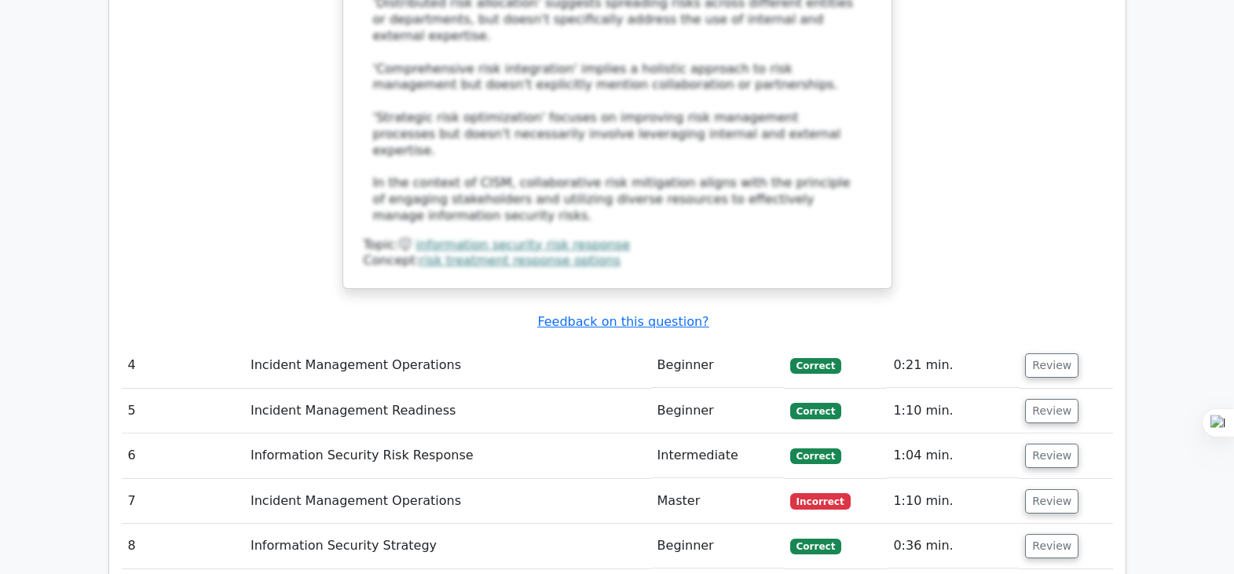
scroll to position [3340, 0]
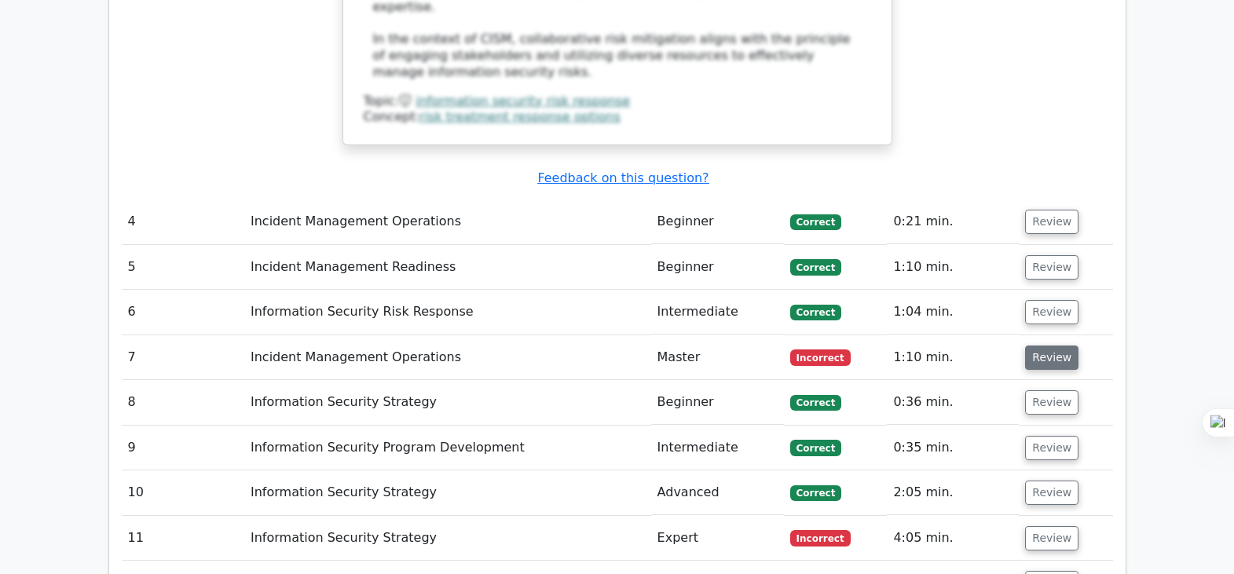
click at [1047, 346] on button "Review" at bounding box center [1051, 358] width 53 height 24
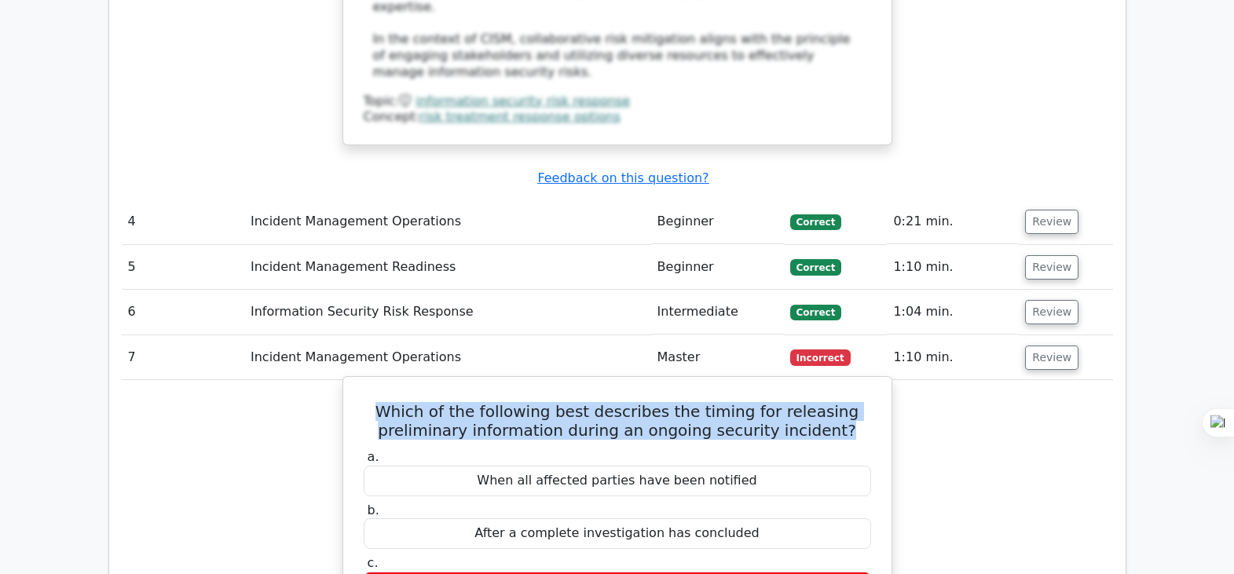
drag, startPoint x: 833, startPoint y: 313, endPoint x: 398, endPoint y: 284, distance: 435.4
click at [398, 402] on h5 "Which of the following best describes the timing for releasing preliminary info…" at bounding box center [617, 421] width 511 height 38
copy h5 "Which of the following best describes the timing for releasing preliminary info…"
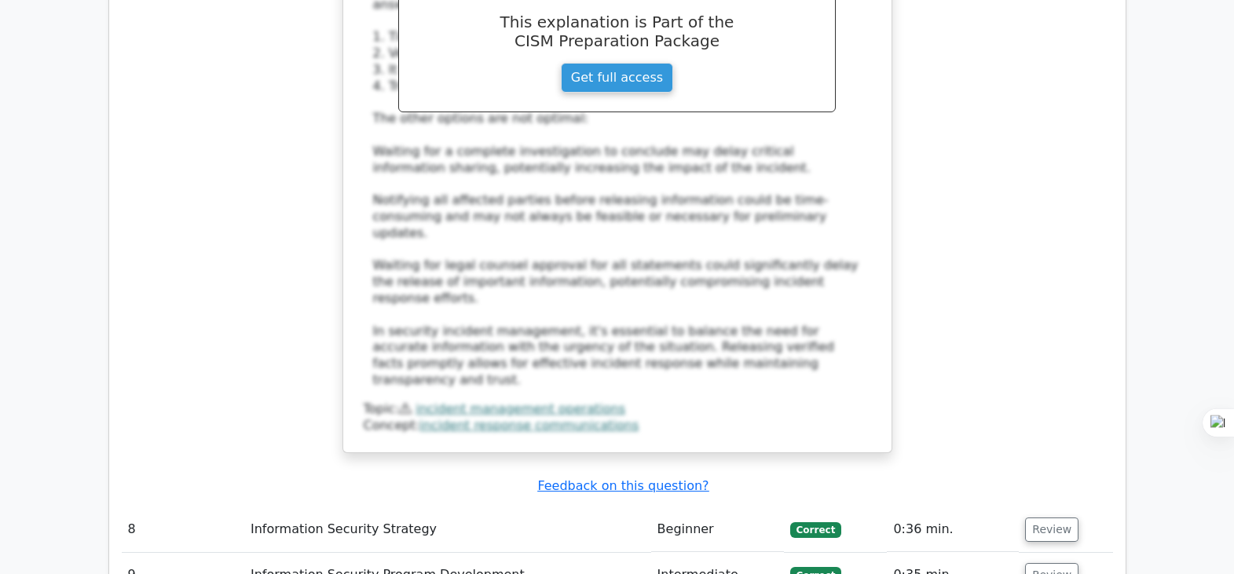
scroll to position [4234, 0]
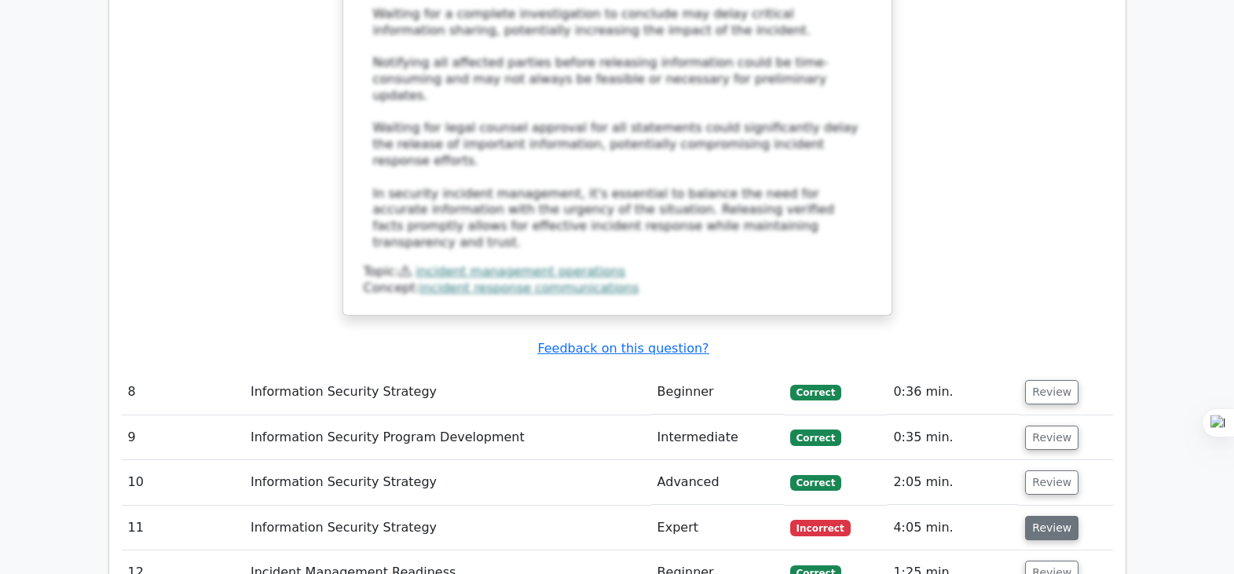
click at [1047, 516] on button "Review" at bounding box center [1051, 528] width 53 height 24
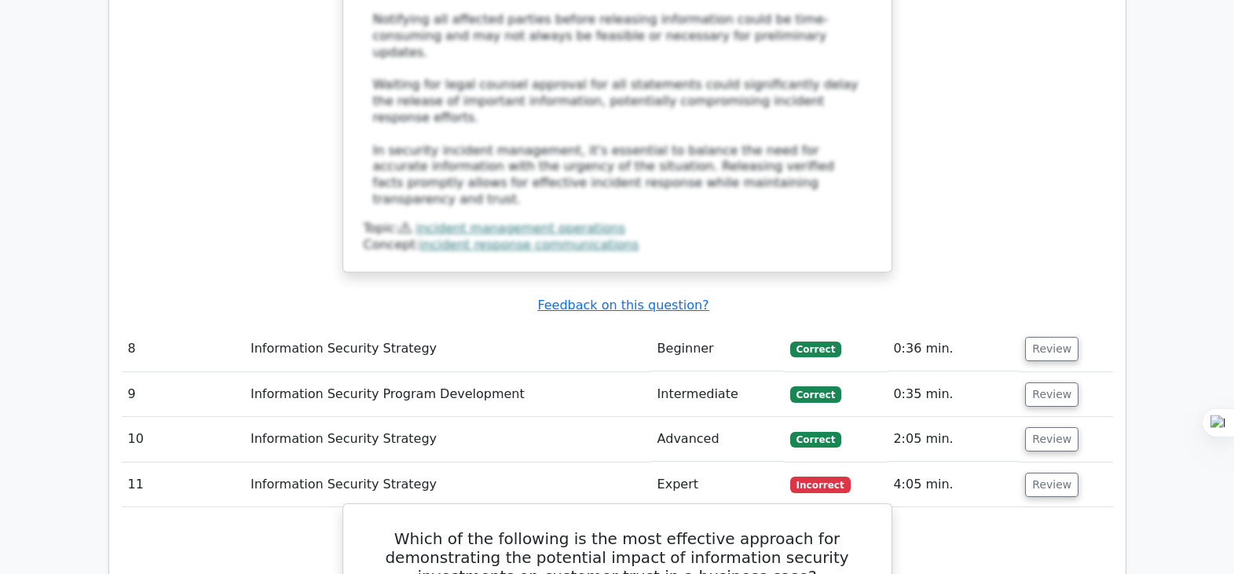
scroll to position [4313, 0]
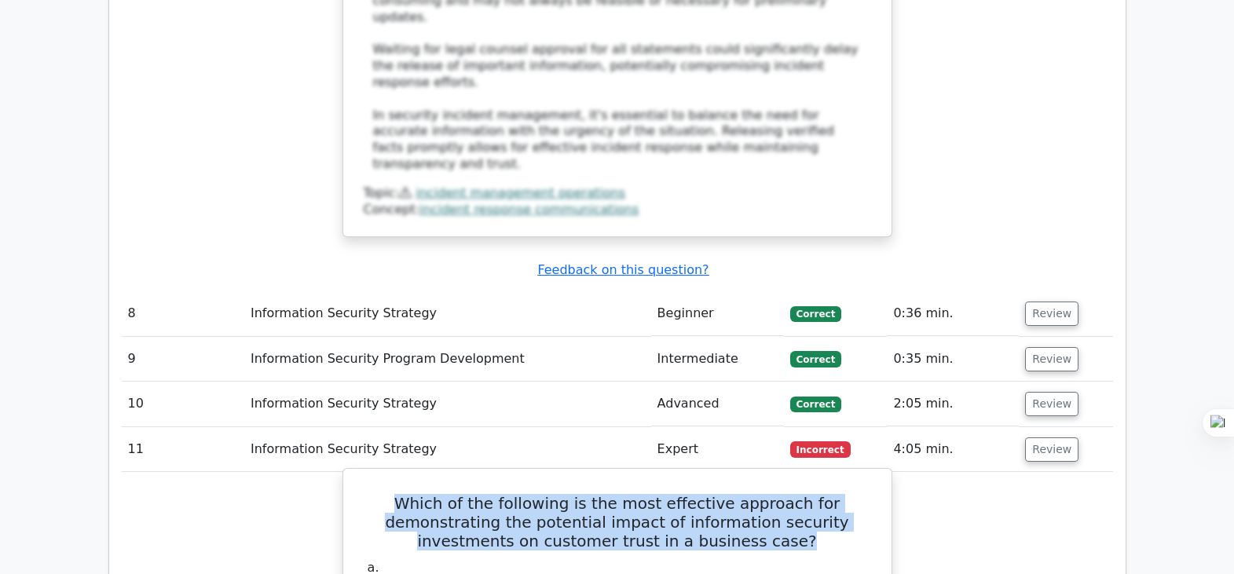
drag, startPoint x: 795, startPoint y: 361, endPoint x: 410, endPoint y: 321, distance: 387.1
click at [410, 494] on h5 "Which of the following is the most effective approach for demonstrating the pot…" at bounding box center [617, 522] width 511 height 57
copy h5 "Which of the following is the most effective approach for demonstrating the pot…"
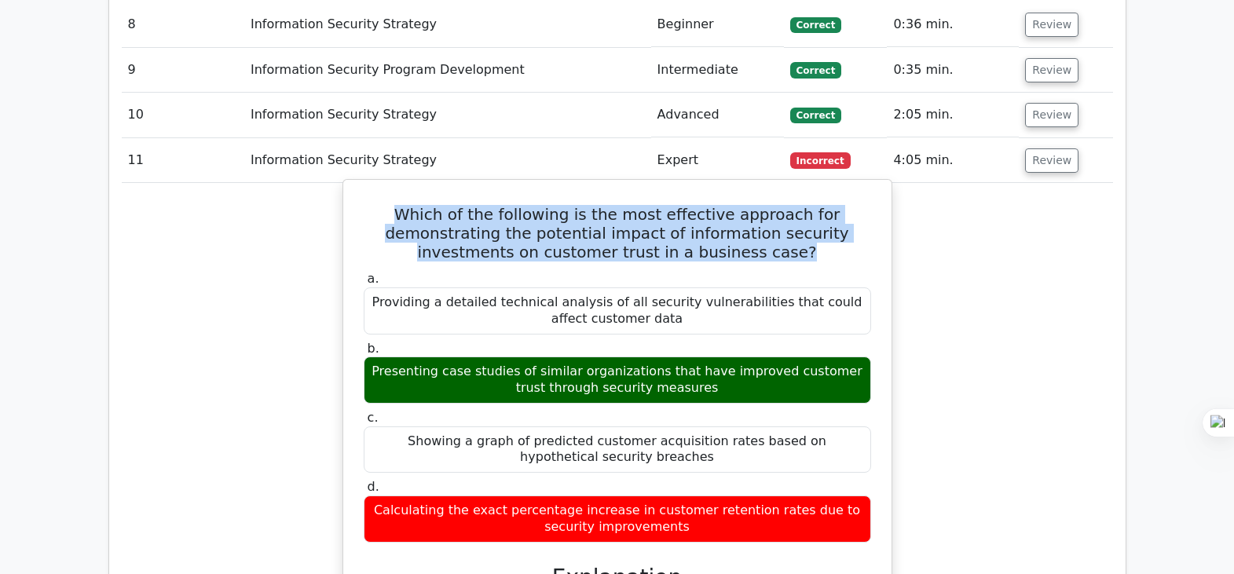
scroll to position [4627, 0]
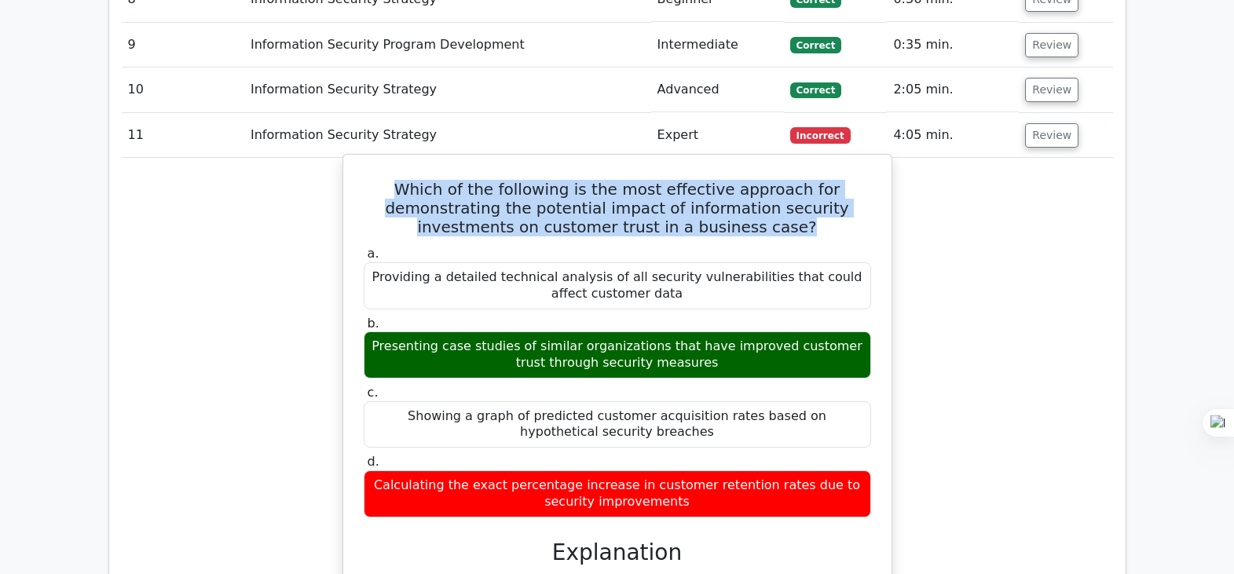
drag, startPoint x: 662, startPoint y: 317, endPoint x: 380, endPoint y: 292, distance: 283.2
click at [380, 471] on div "Calculating the exact percentage increase in customer retention rates due to se…" at bounding box center [618, 494] width 508 height 47
copy div "alculating the exact percentage increase in customer retention rates due to sec…"
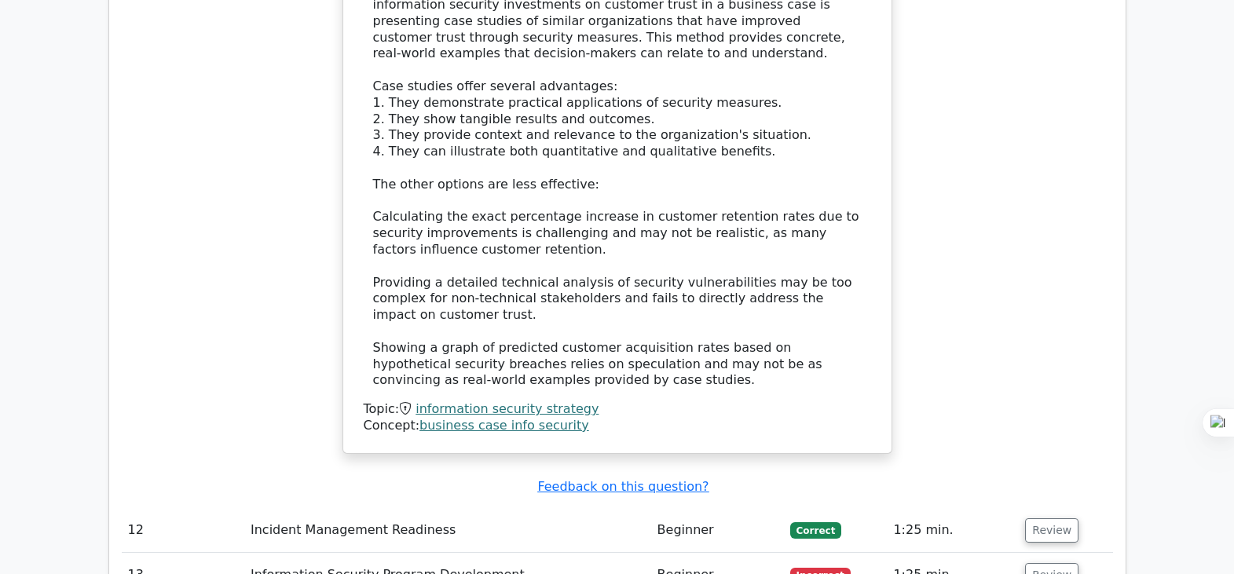
scroll to position [5335, 0]
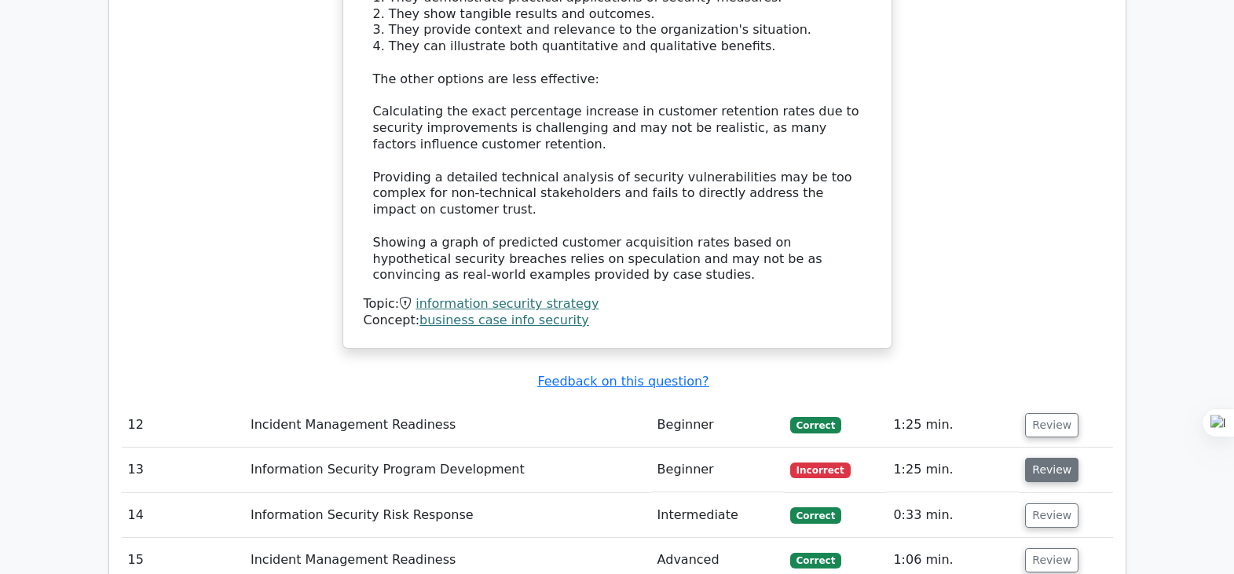
click at [1041, 458] on button "Review" at bounding box center [1051, 470] width 53 height 24
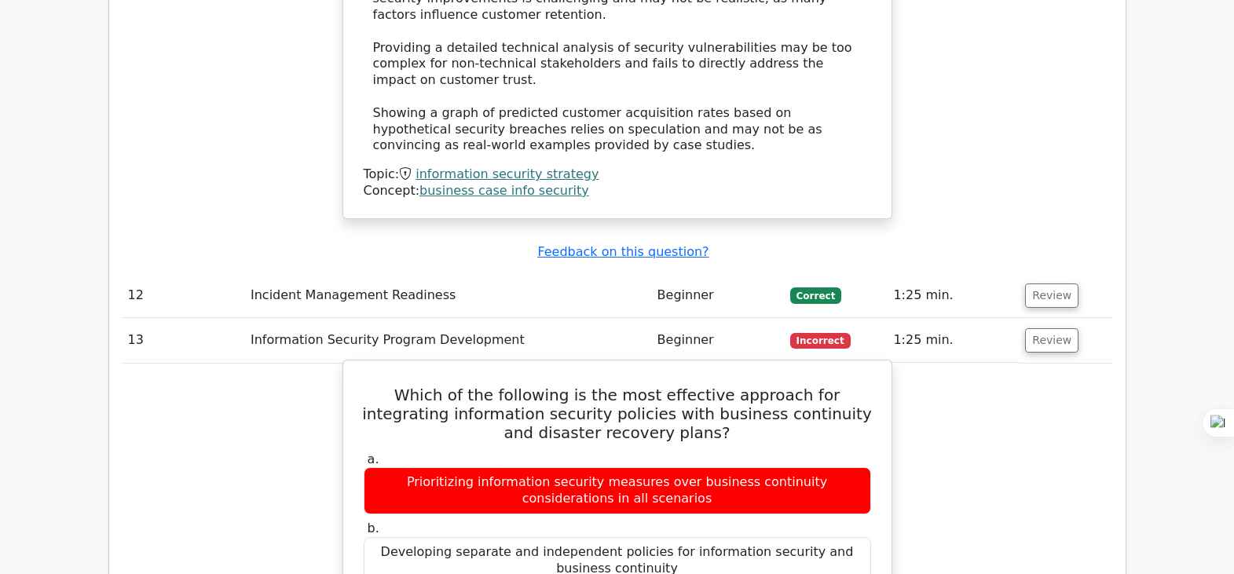
scroll to position [5492, 0]
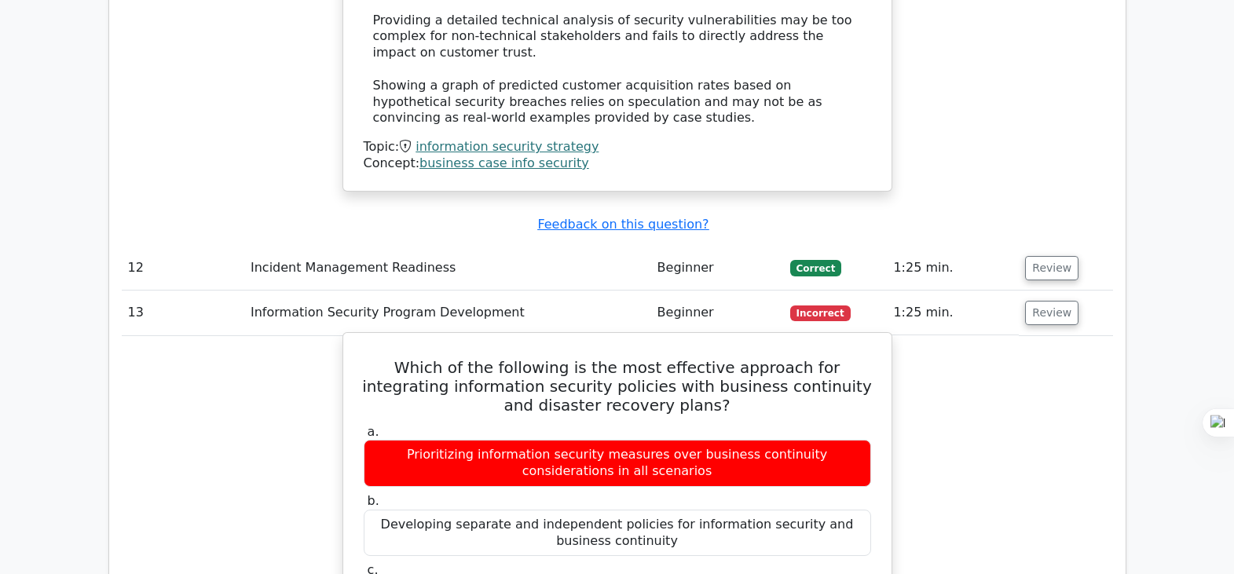
drag, startPoint x: 671, startPoint y: 413, endPoint x: 361, endPoint y: 384, distance: 311.7
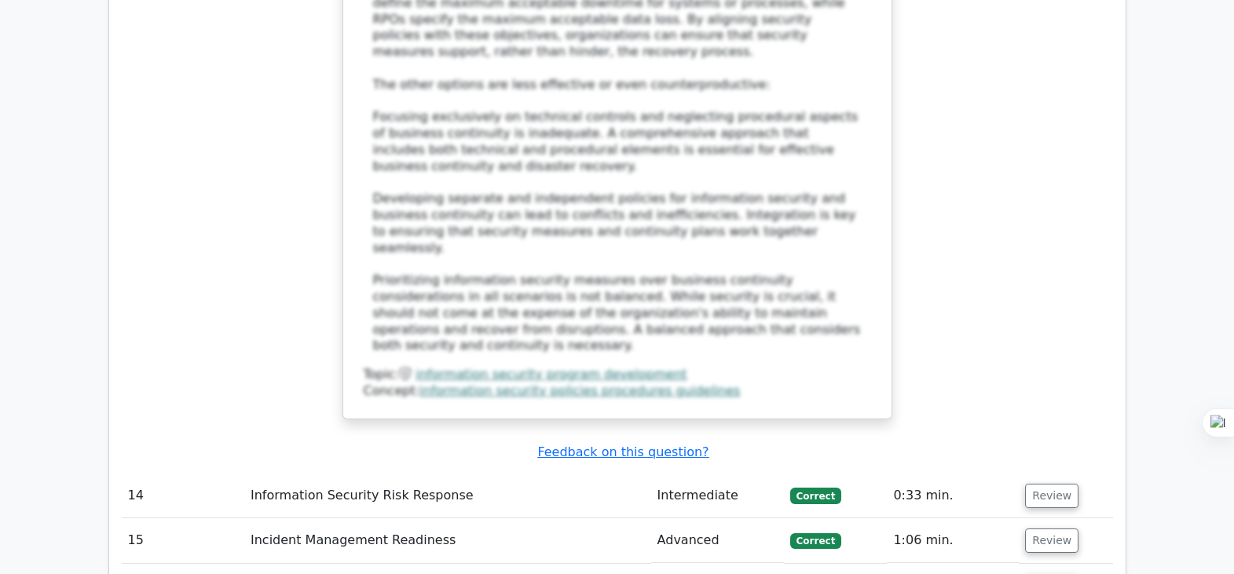
scroll to position [6435, 0]
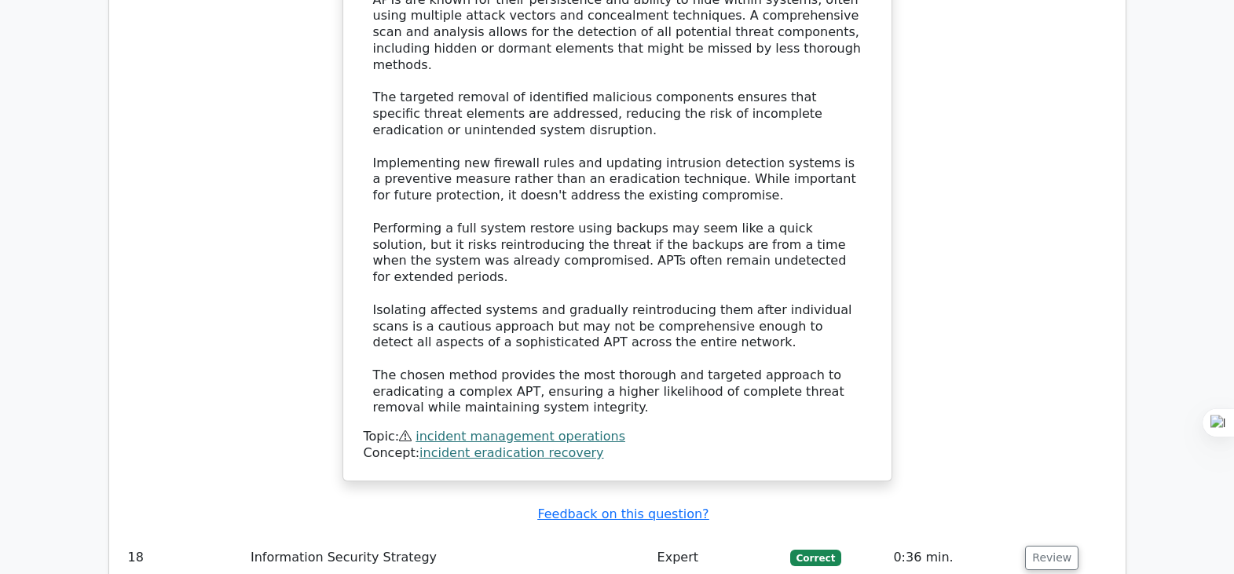
scroll to position [7643, 0]
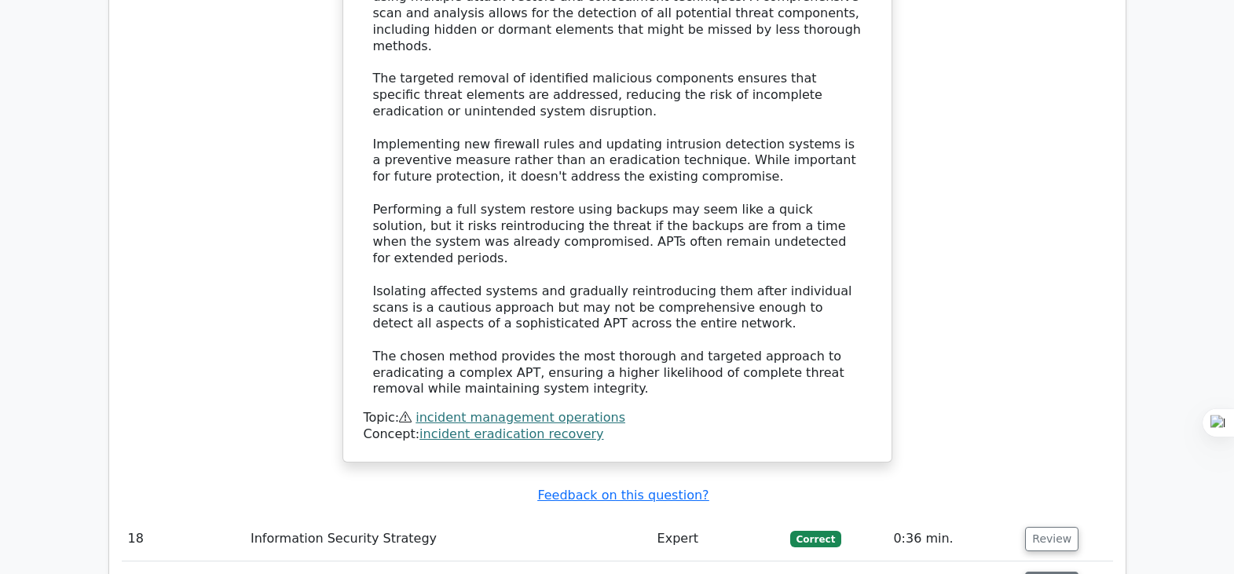
click at [1045, 572] on button "Review" at bounding box center [1051, 584] width 53 height 24
drag, startPoint x: 486, startPoint y: 309, endPoint x: 471, endPoint y: 314, distance: 15.7
drag, startPoint x: 794, startPoint y: 346, endPoint x: 378, endPoint y: 310, distance: 418.0
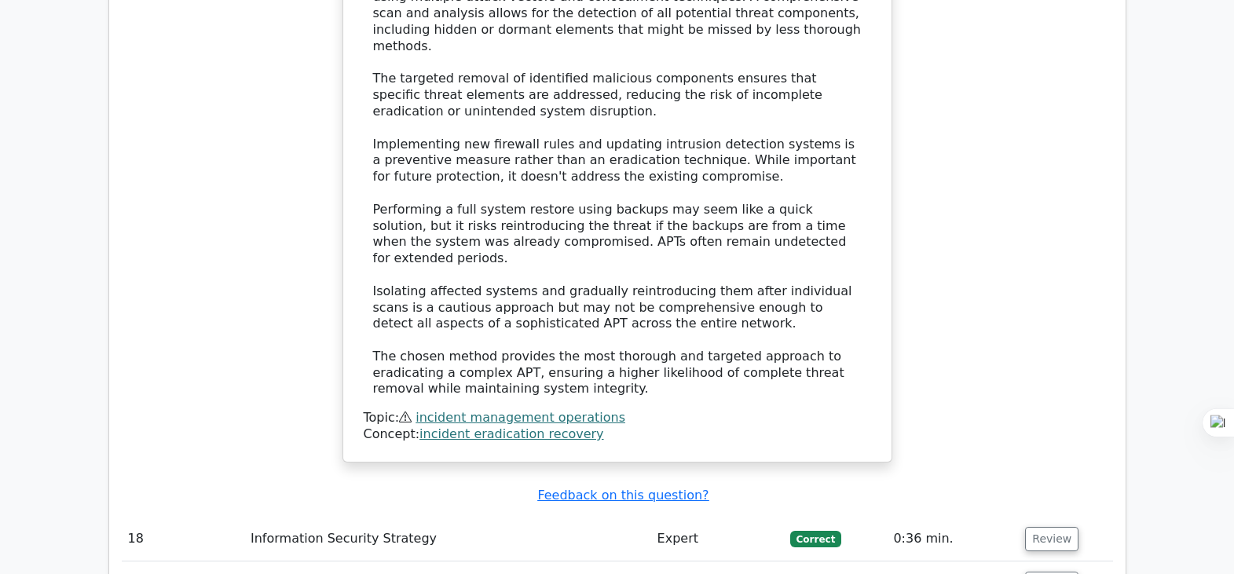
copy h5 "Which of the following approaches is most effective for identifying emerging ri…"
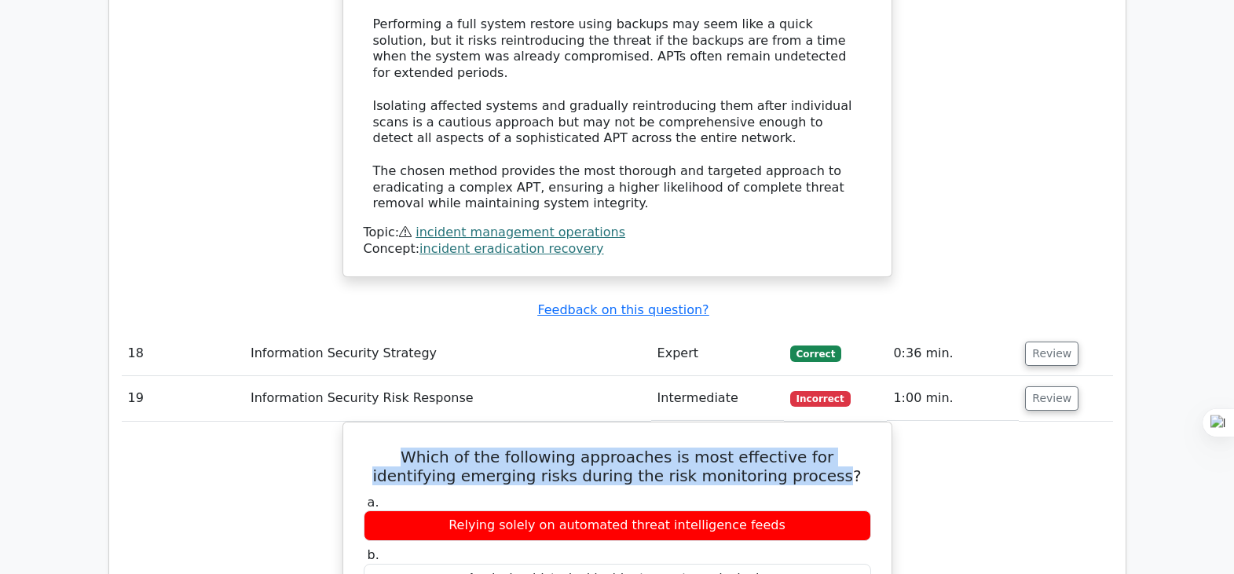
scroll to position [7866, 0]
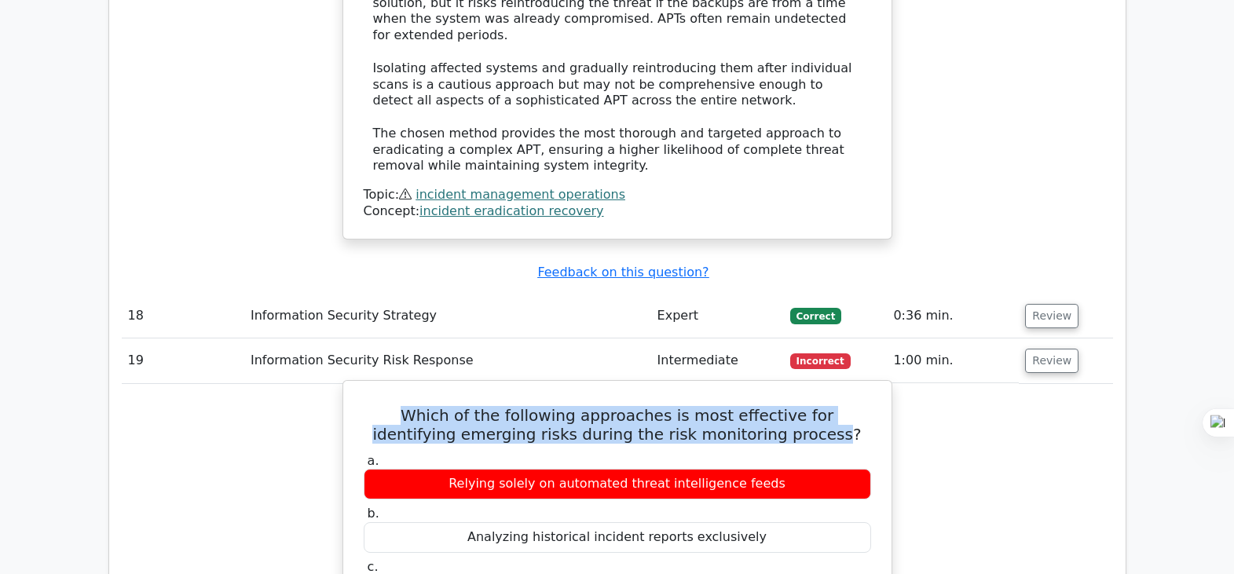
drag, startPoint x: 757, startPoint y: 328, endPoint x: 483, endPoint y: 325, distance: 273.5
copy div "Conducting regular stakeholder interviews"
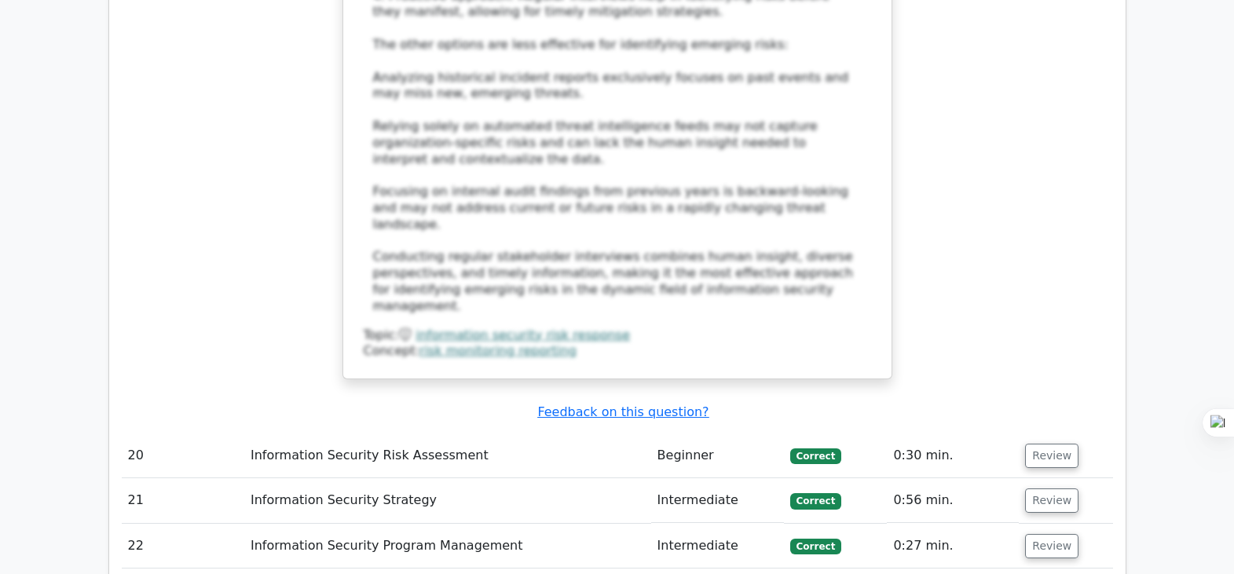
scroll to position [8820, 0]
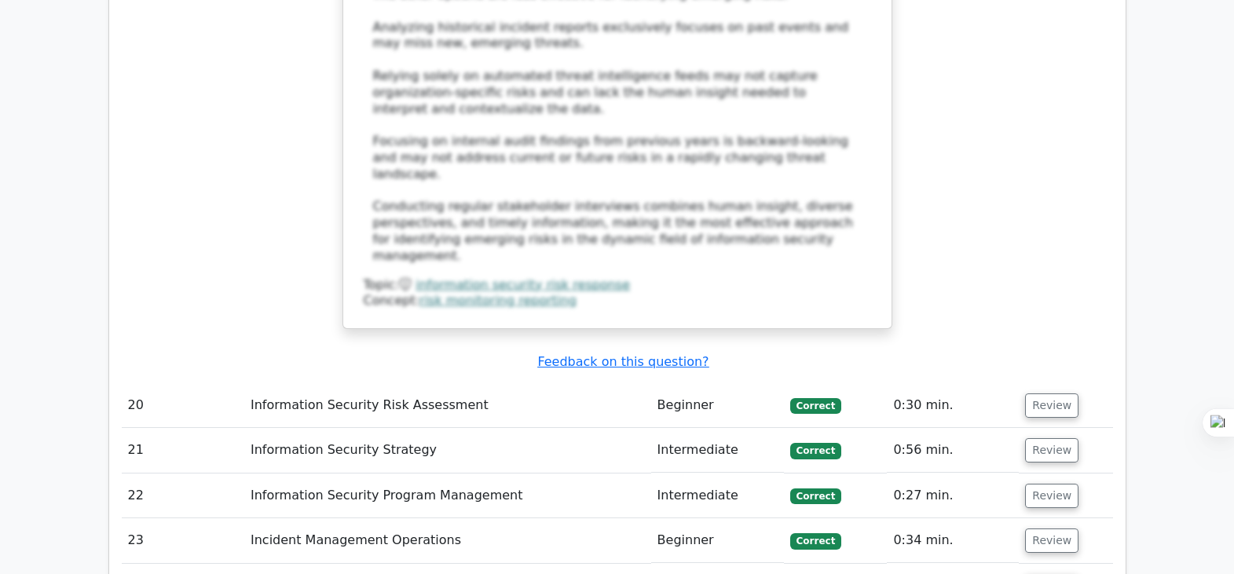
scroll to position [8966, 0]
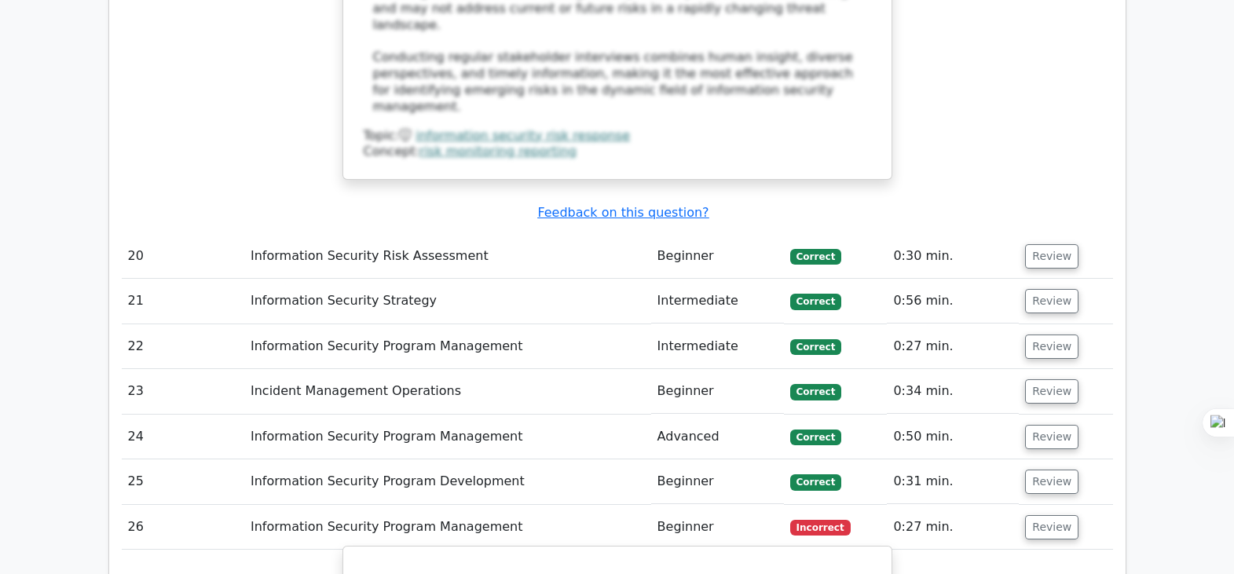
drag, startPoint x: 794, startPoint y: 478, endPoint x: 439, endPoint y: 478, distance: 355.2
copy div "Implementing gamification elements and periodic challenges"
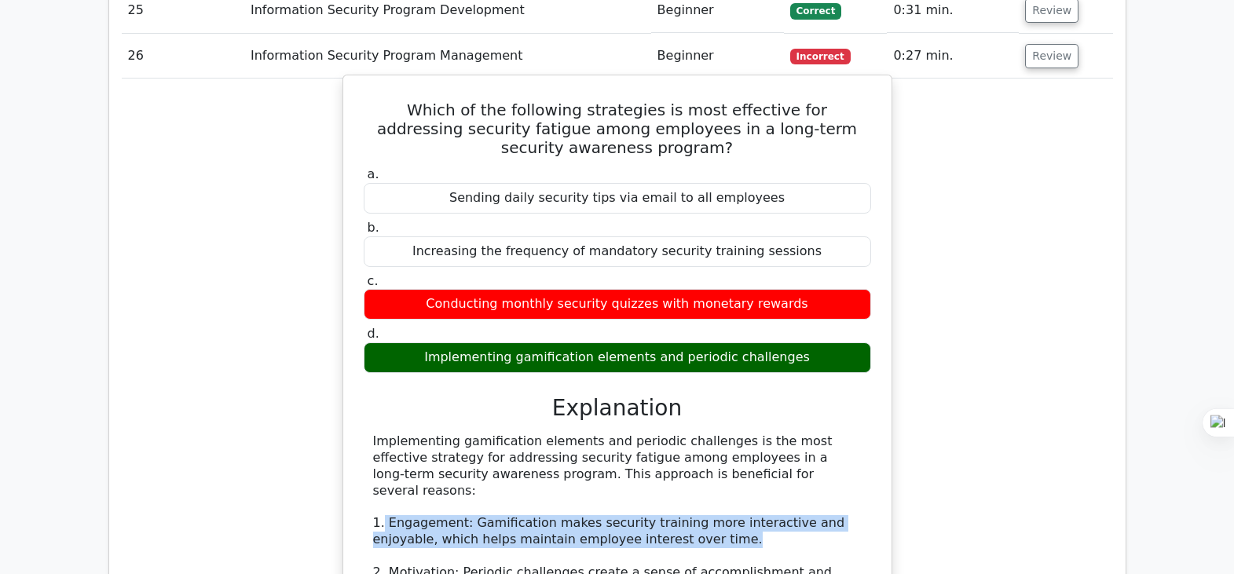
drag, startPoint x: 651, startPoint y: 174, endPoint x: 386, endPoint y: 181, distance: 264.9
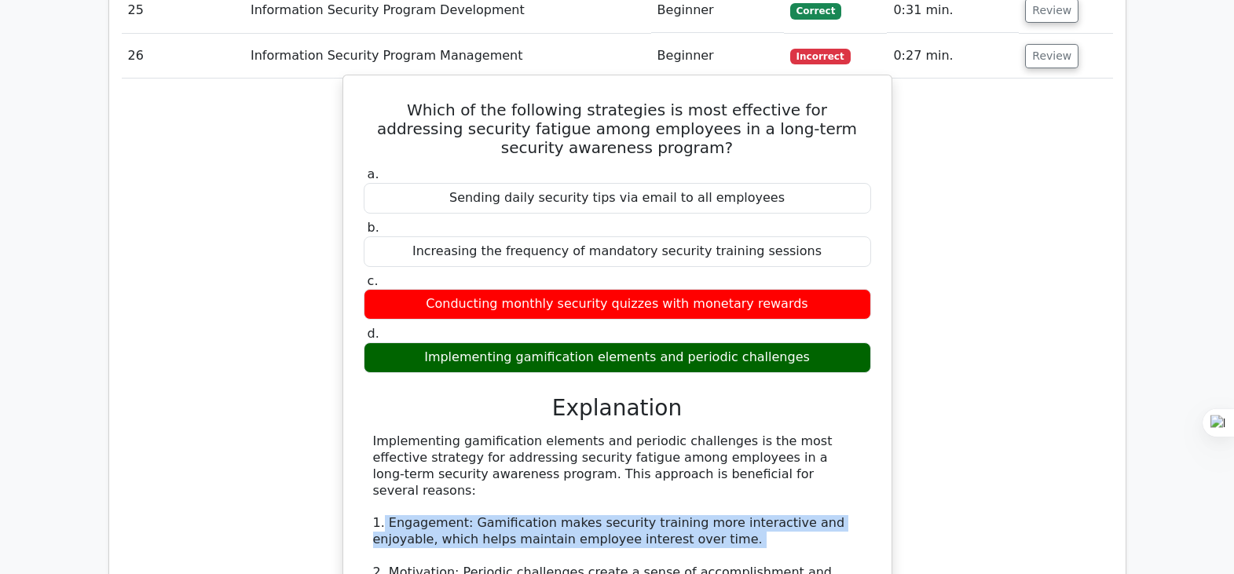
drag, startPoint x: 383, startPoint y: 153, endPoint x: 690, endPoint y: 194, distance: 309.9
copy div "Engagement: Gamification makes security training more interactive and enjoyable…"
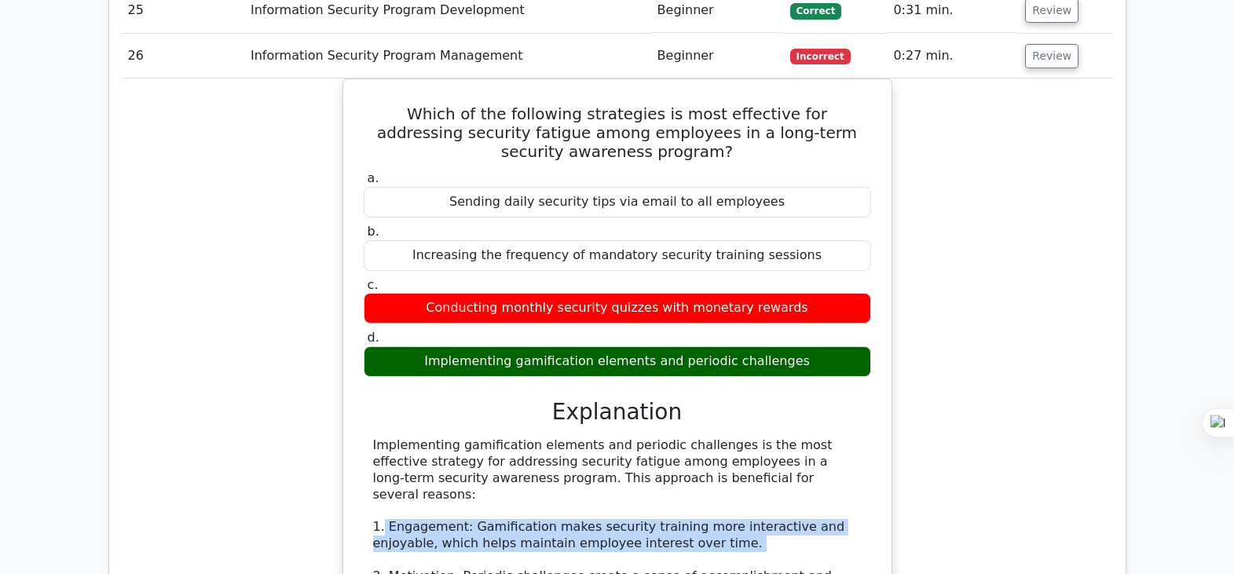
scroll to position [9751, 0]
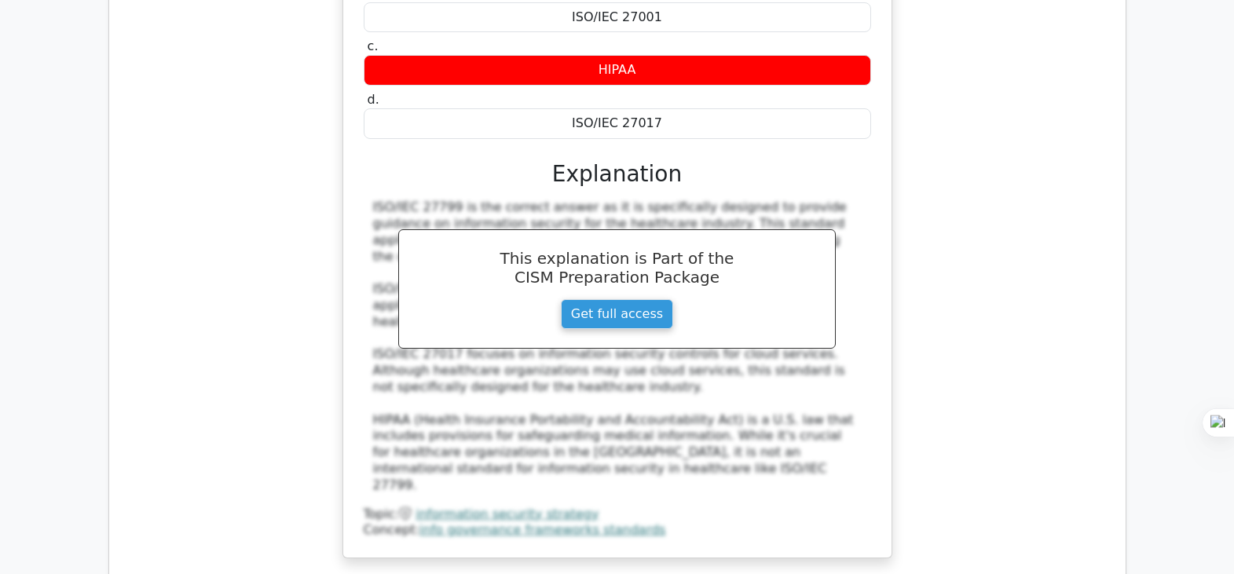
scroll to position [10795, 0]
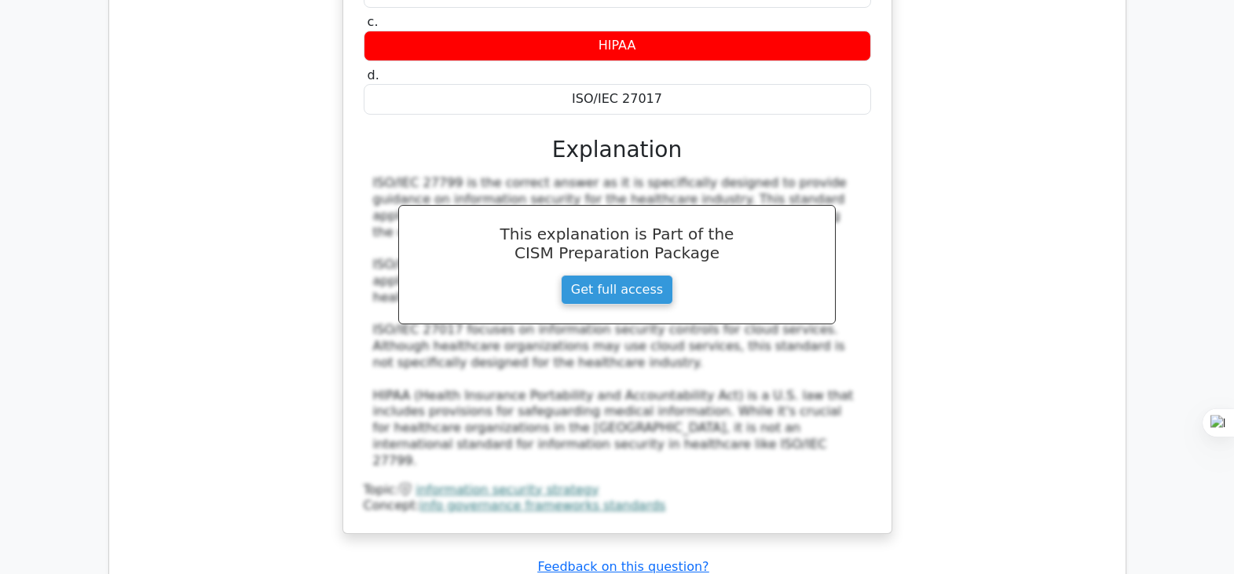
drag, startPoint x: 753, startPoint y: 539, endPoint x: 371, endPoint y: 526, distance: 382.1
copy h5 "Which of the following is a key requirement of the [PERSON_NAME] Act (SOX) for …"
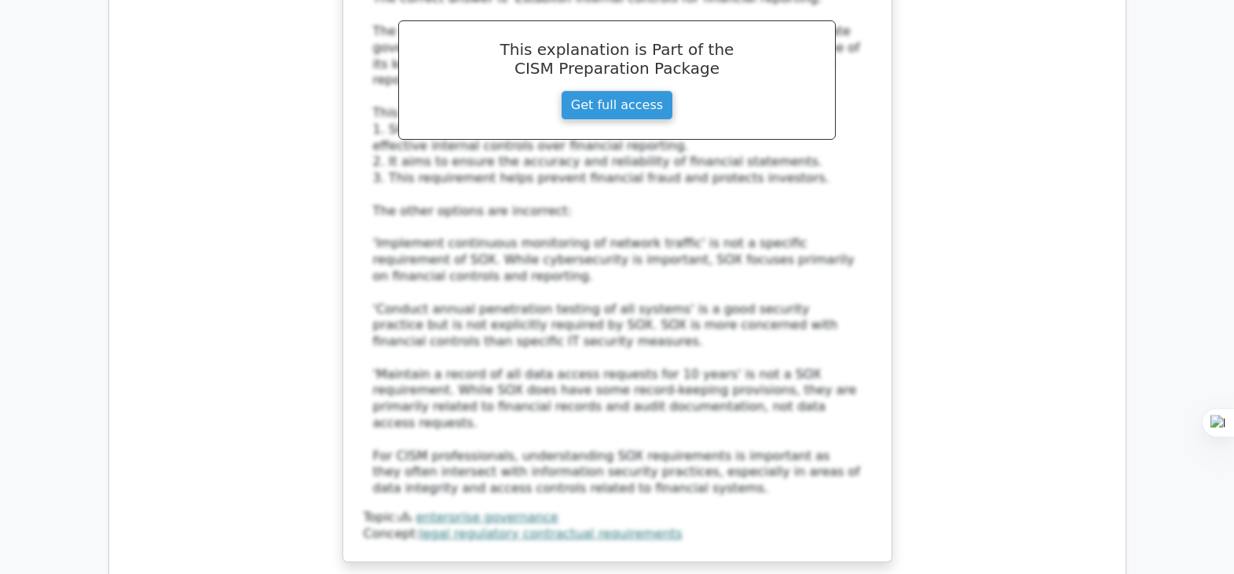
scroll to position [12094, 0]
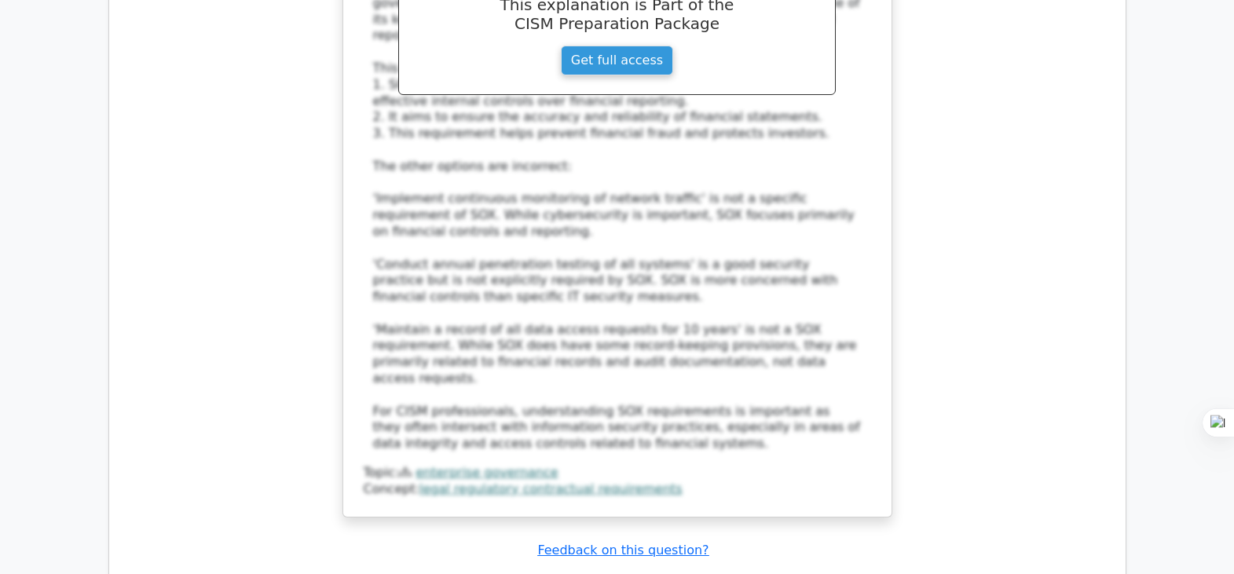
drag, startPoint x: 759, startPoint y: 373, endPoint x: 485, endPoint y: 375, distance: 274.2
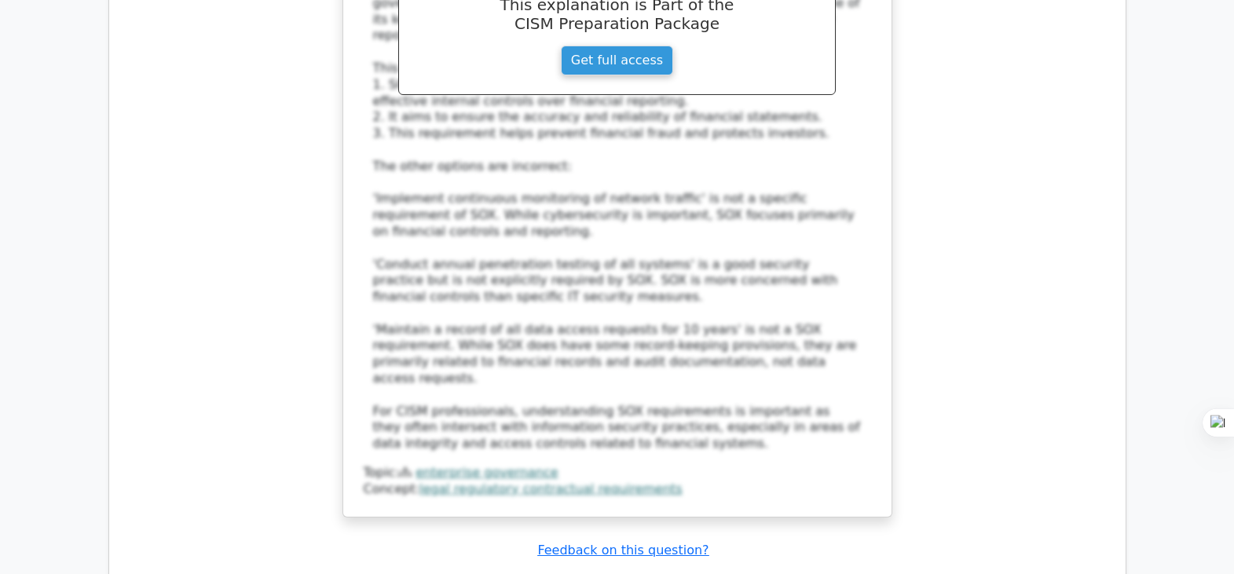
drag, startPoint x: 696, startPoint y: 220, endPoint x: 359, endPoint y: 195, distance: 338.0
drag, startPoint x: 705, startPoint y: 220, endPoint x: 365, endPoint y: 197, distance: 340.2
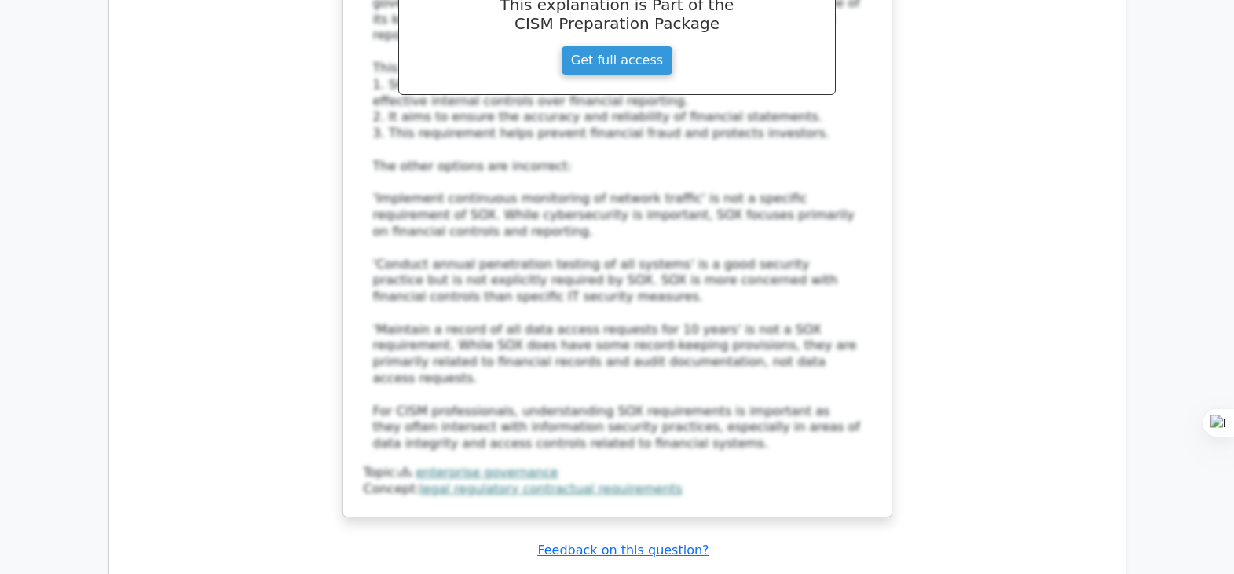
drag, startPoint x: 756, startPoint y: 369, endPoint x: 475, endPoint y: 363, distance: 280.6
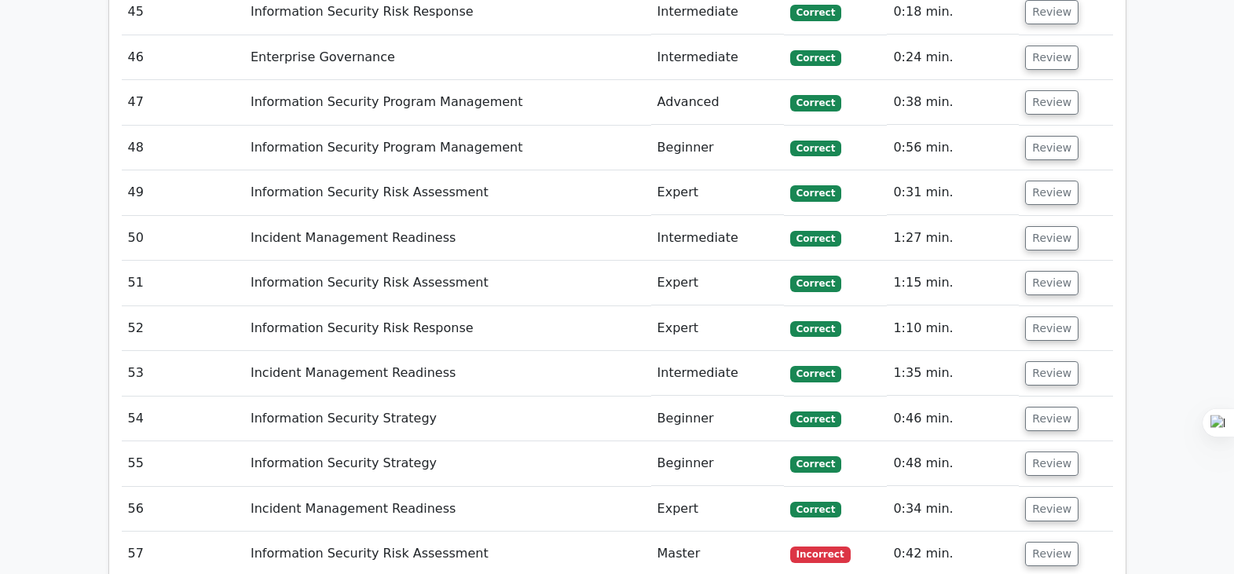
scroll to position [14135, 0]
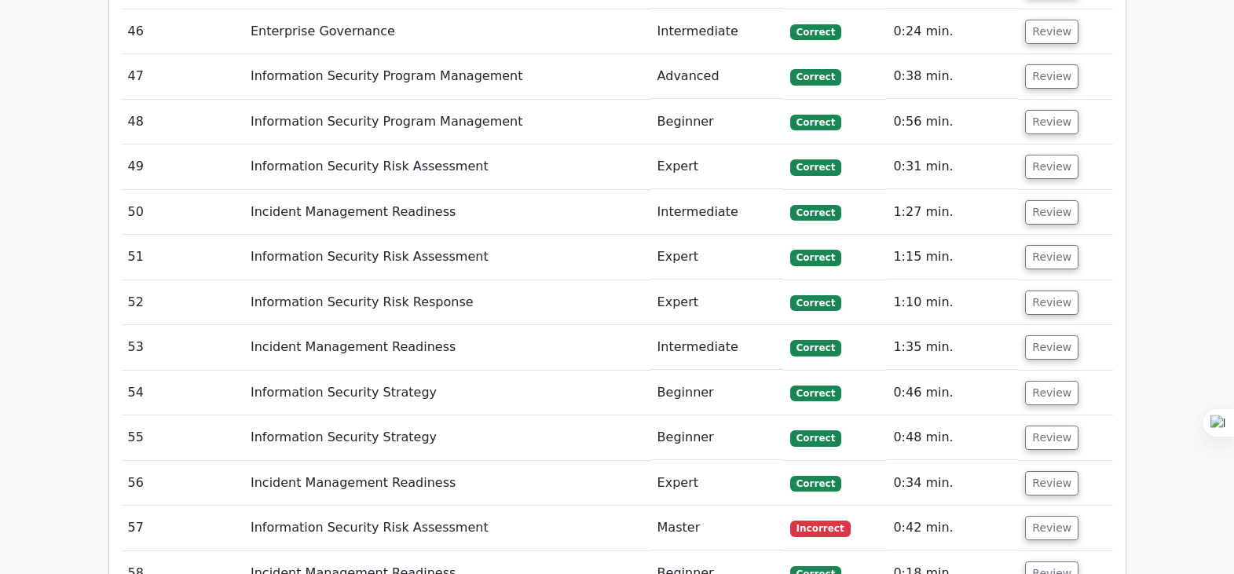
drag, startPoint x: 710, startPoint y: 263, endPoint x: 876, endPoint y: 266, distance: 165.8
drag, startPoint x: 766, startPoint y: 285, endPoint x: 362, endPoint y: 247, distance: 405.7
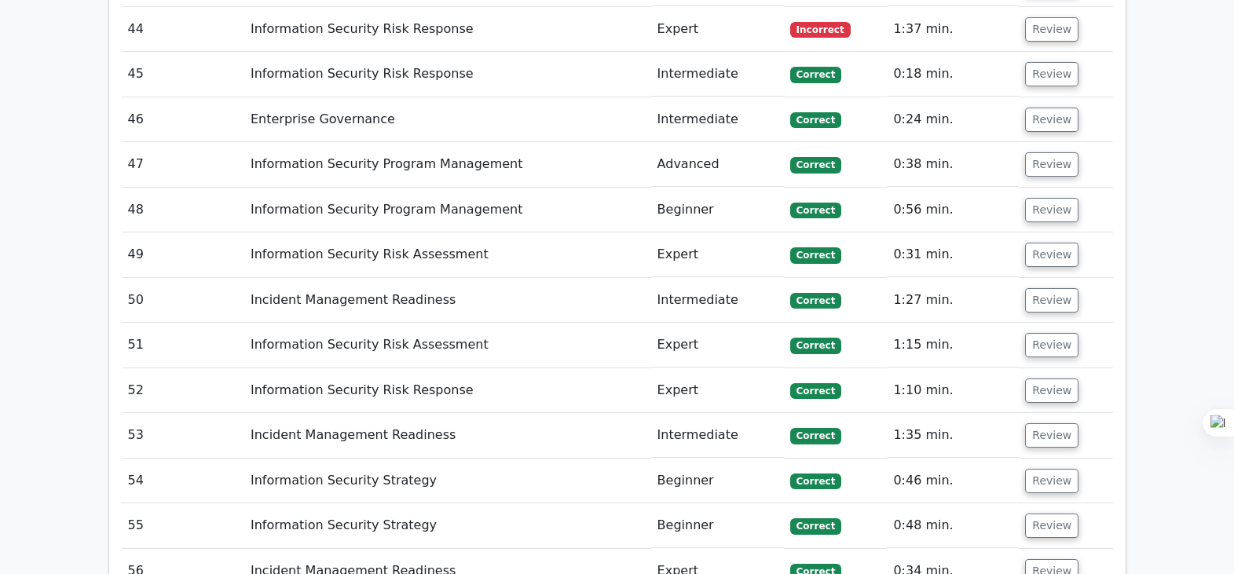
scroll to position [13912, 0]
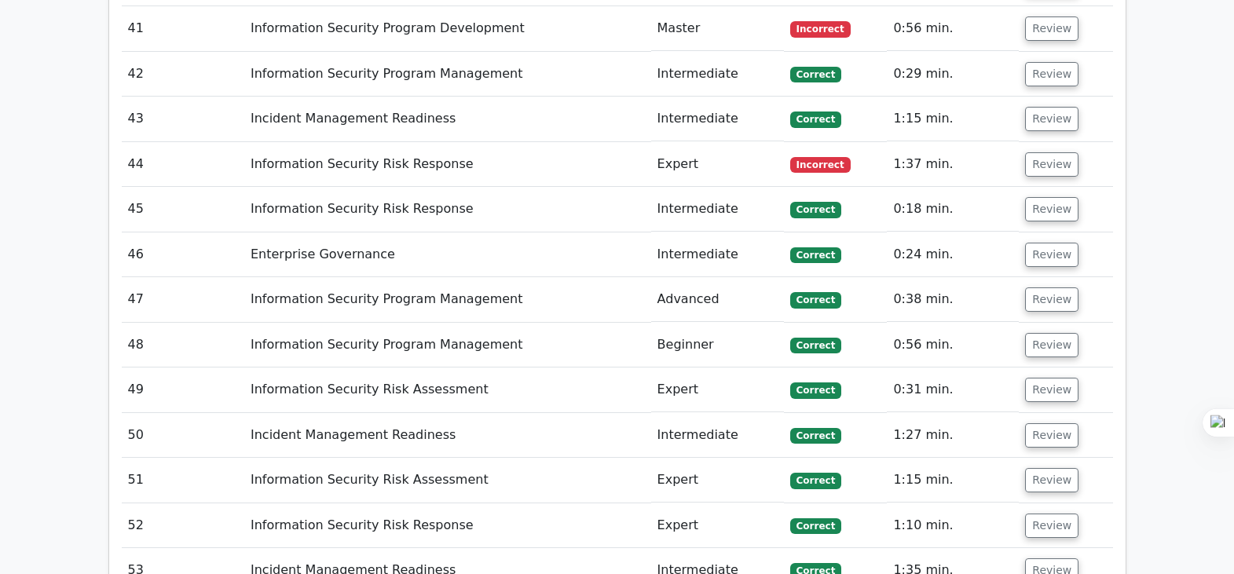
drag, startPoint x: 691, startPoint y: 347, endPoint x: 420, endPoint y: 307, distance: 274.0
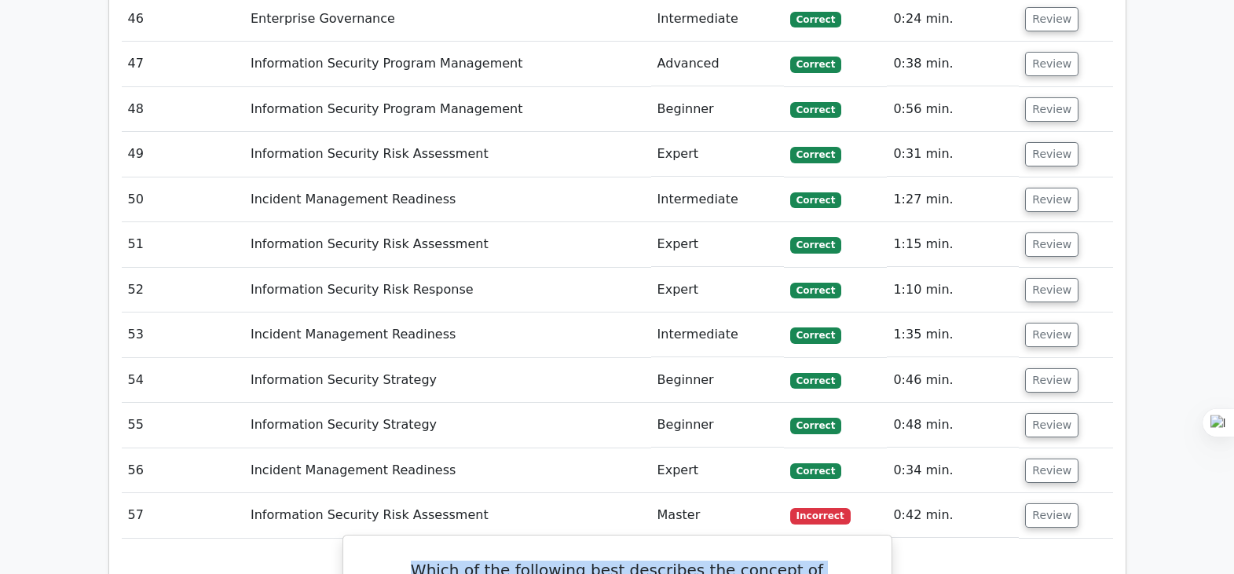
drag, startPoint x: 702, startPoint y: 384, endPoint x: 368, endPoint y: 363, distance: 335.4
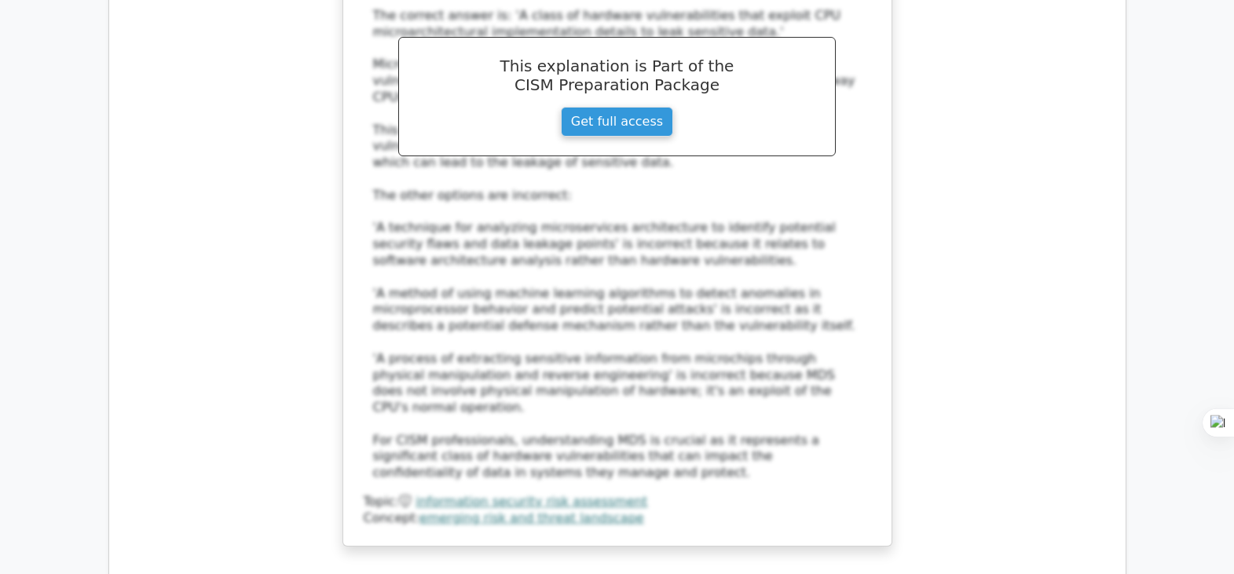
scroll to position [15201, 0]
